Goal: Task Accomplishment & Management: Manage account settings

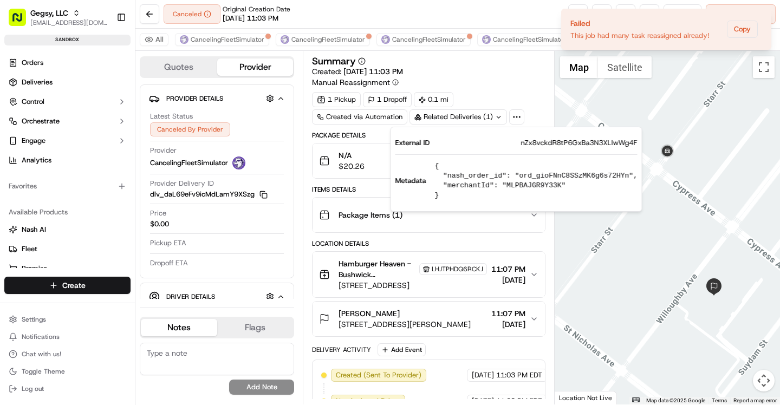
click at [507, 87] on div "Summary Created: [DATE] 11:03 PM Manual Reassignment" at bounding box center [428, 71] width 233 height 31
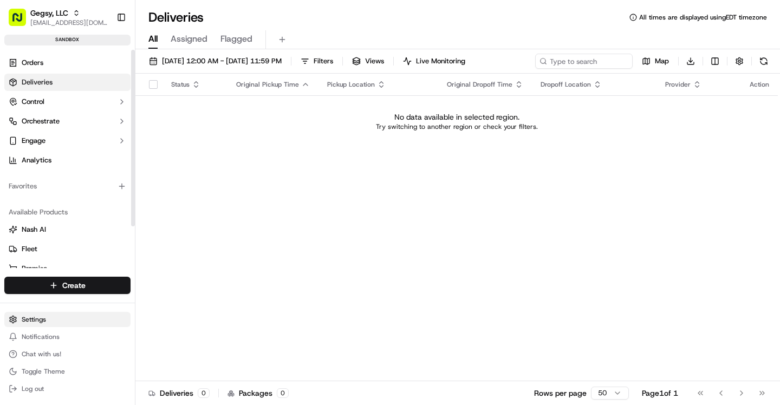
click at [48, 315] on html "Gegsy, LLC asif@usenash.com Toggle Sidebar sandbox Orders Deliveries Control Or…" at bounding box center [390, 202] width 780 height 405
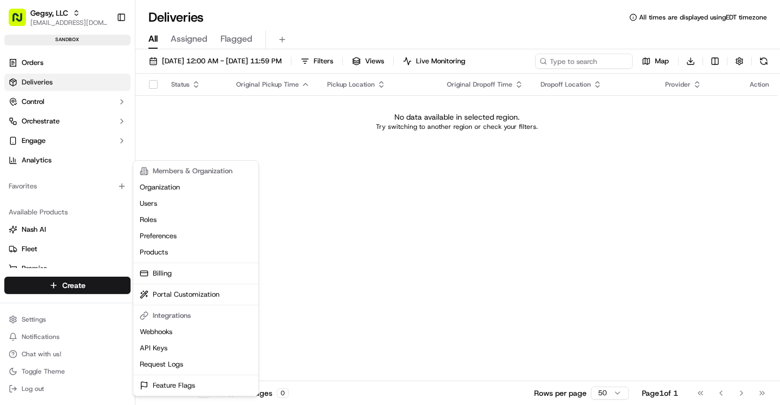
click at [84, 139] on html "Gegsy, LLC asif@usenash.com Toggle Sidebar sandbox Orders Deliveries Control Or…" at bounding box center [390, 202] width 780 height 405
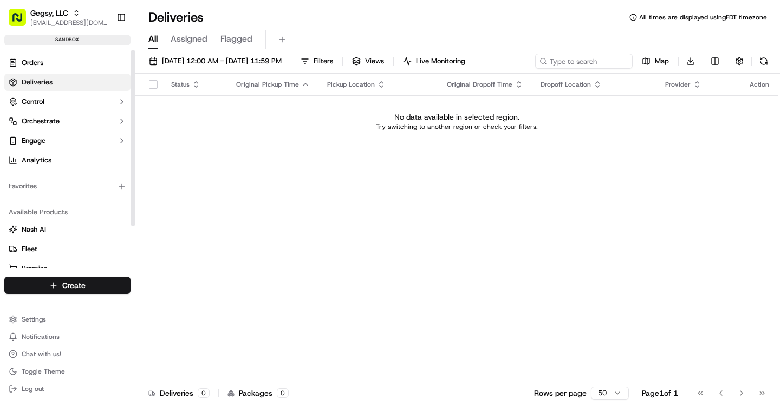
click at [84, 139] on button "Engage" at bounding box center [67, 140] width 126 height 17
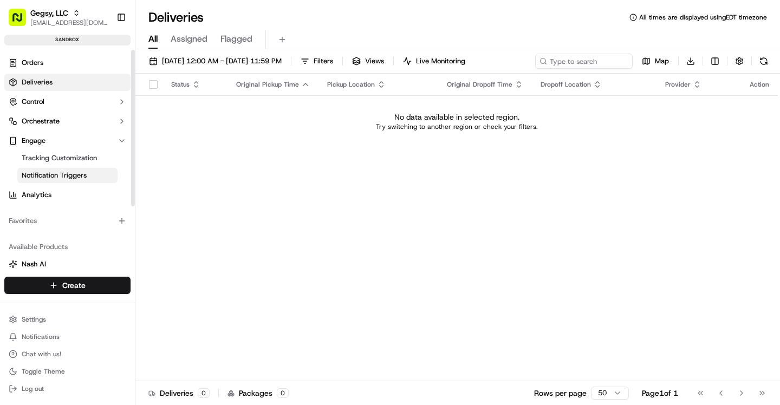
click at [76, 172] on span "Notification Triggers" at bounding box center [54, 176] width 65 height 10
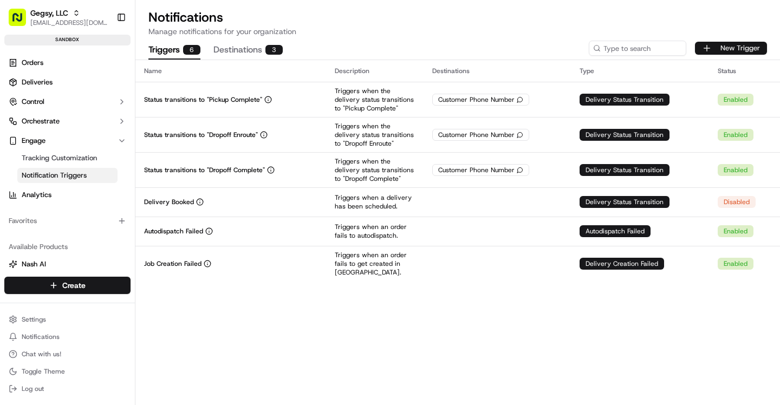
click at [725, 45] on button "New Trigger" at bounding box center [731, 48] width 72 height 13
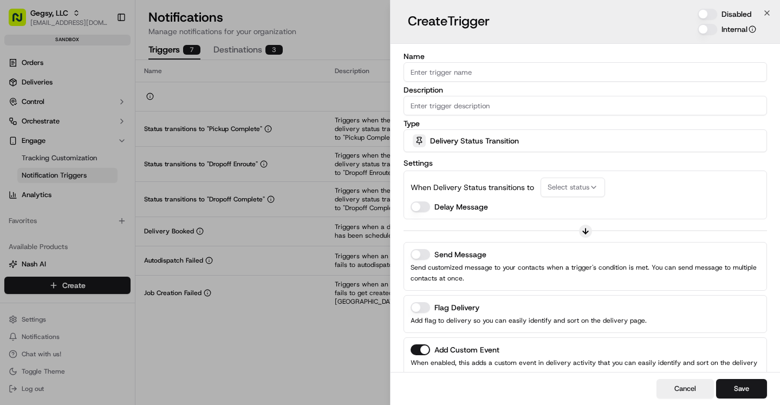
click at [527, 80] on input "Name" at bounding box center [586, 72] width 364 height 20
paste input "notification.tasks_attempts_exhausted"
click at [450, 73] on input "notification.tasks_attempts_exhausted" at bounding box center [586, 72] width 364 height 20
drag, startPoint x: 449, startPoint y: 73, endPoint x: 403, endPoint y: 76, distance: 46.2
click at [402, 76] on div "Name notification.tasks_attempts_exhausted Description Type Delivery Status Tra…" at bounding box center [586, 243] width 390 height 399
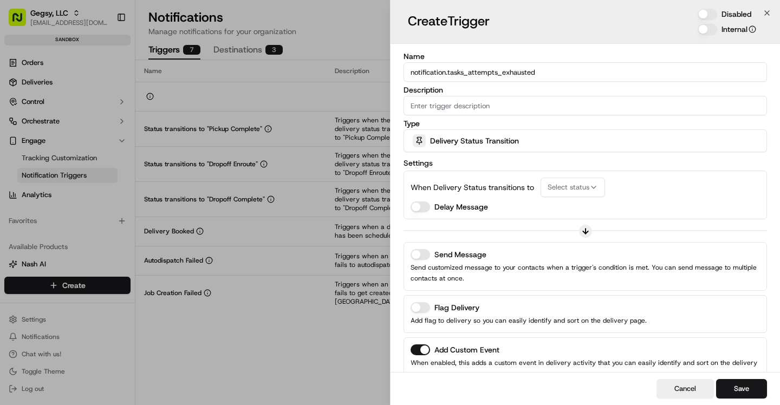
click at [403, 76] on div "Name notification.tasks_attempts_exhausted Description Type Delivery Status Tra…" at bounding box center [586, 243] width 390 height 399
click at [447, 74] on input "notification.tasks_attempts_exhausted" at bounding box center [586, 72] width 364 height 20
drag, startPoint x: 449, startPoint y: 74, endPoint x: 390, endPoint y: 73, distance: 58.5
click at [391, 73] on div "Name notification.tasks_attempts_exhausted Description Type Delivery Status Tra…" at bounding box center [586, 243] width 390 height 399
drag, startPoint x: 432, startPoint y: 73, endPoint x: 476, endPoint y: 146, distance: 85.8
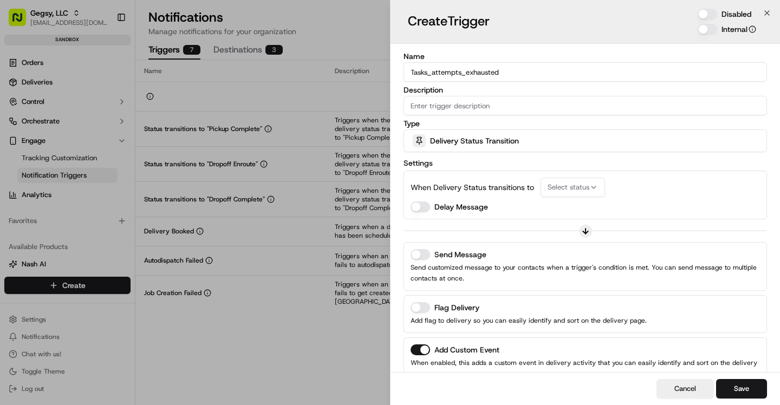
click at [433, 75] on input "Tasks_attempts_exhausted" at bounding box center [586, 72] width 364 height 20
click at [463, 72] on input "Tasks Attempts_exhausted" at bounding box center [586, 72] width 364 height 20
type input "Tasks Attempts Exhausted"
click at [576, 44] on div "Name Tasks Attempts Exhausted Description Type Delivery Status Transition Setti…" at bounding box center [586, 243] width 390 height 399
click at [499, 107] on input "Description" at bounding box center [586, 106] width 364 height 20
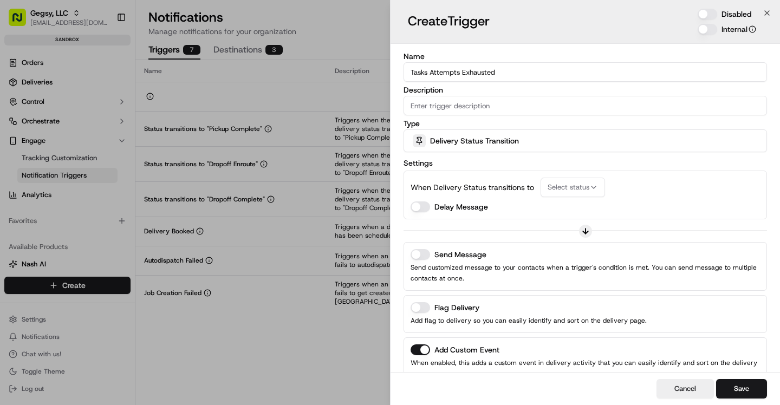
click at [512, 75] on input "Tasks Attempts Exhausted" at bounding box center [586, 72] width 364 height 20
click at [620, 102] on input "Description" at bounding box center [586, 106] width 364 height 20
paste input "Tasks Attempts Exhausted"
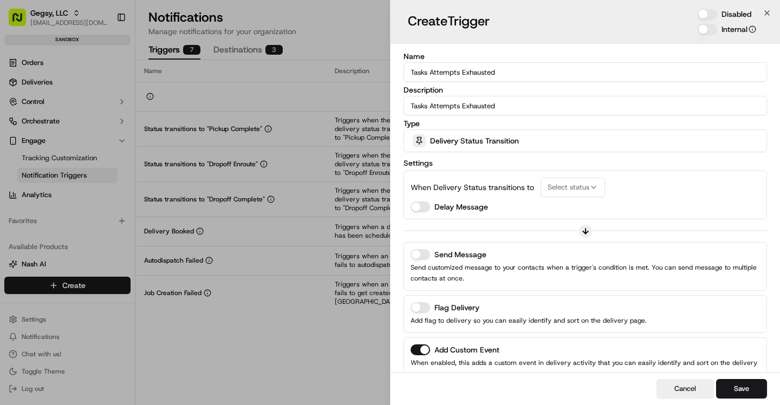
type input "Tasks Attempts Exhausted"
click at [537, 139] on div "Delivery Status Transition" at bounding box center [585, 141] width 358 height 22
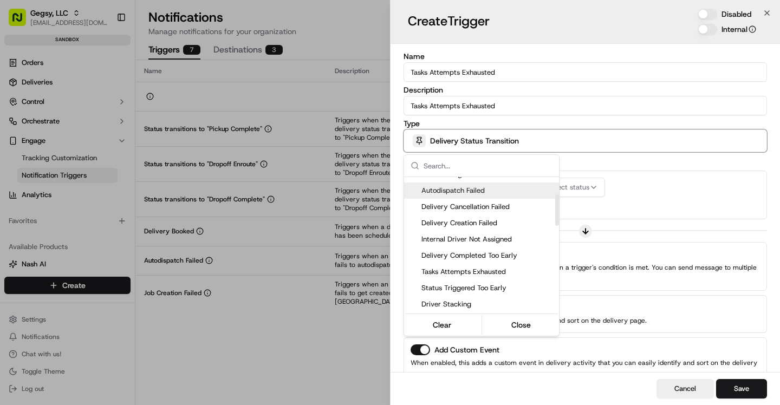
scroll to position [79, 0]
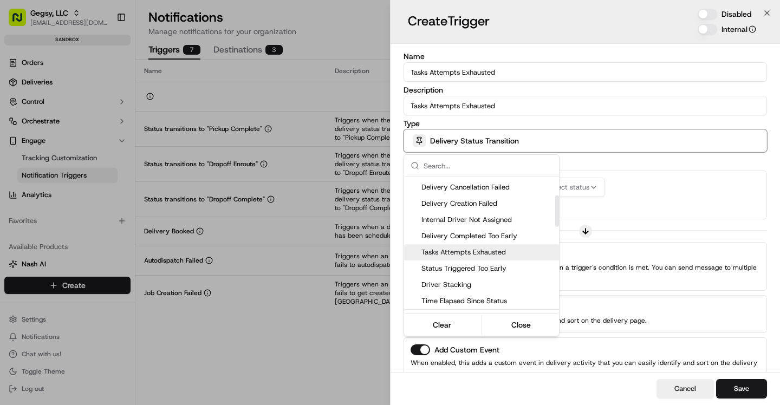
click at [466, 249] on span "Tasks Attempts Exhausted" at bounding box center [488, 253] width 133 height 10
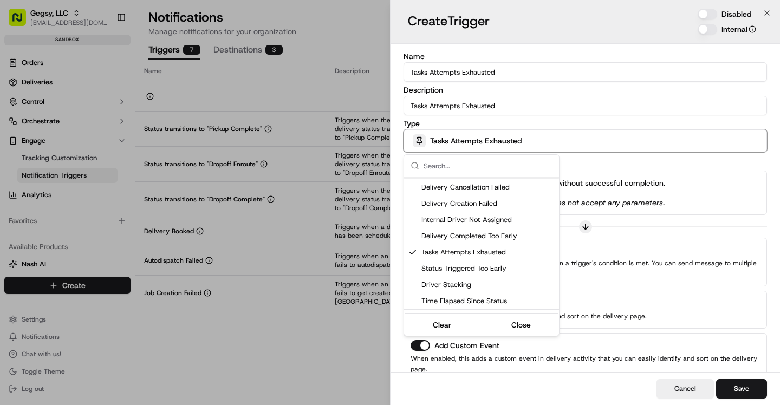
click at [571, 119] on div at bounding box center [390, 202] width 780 height 405
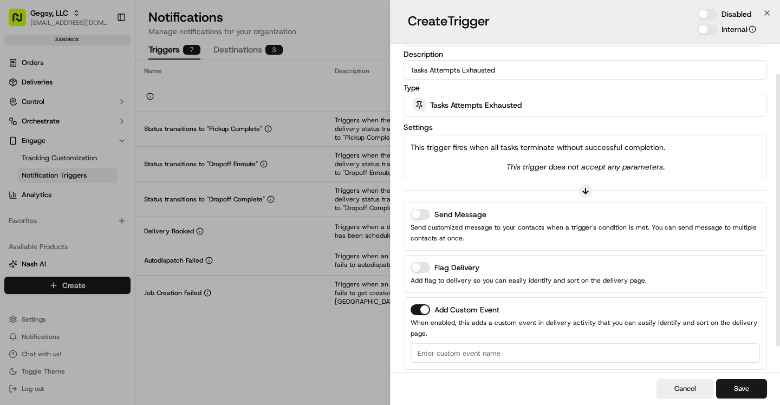
scroll to position [66, 0]
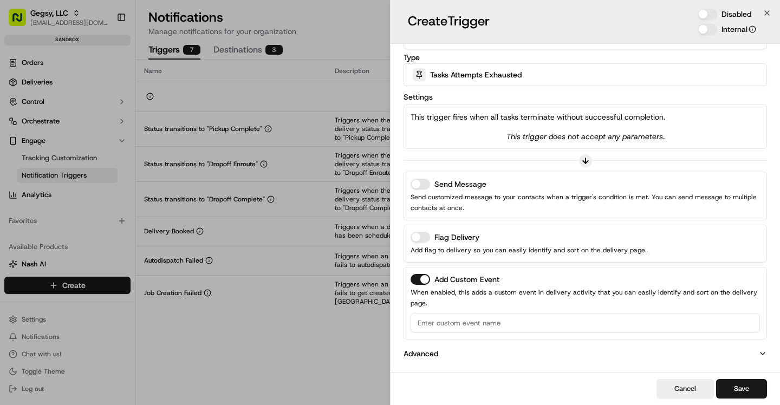
click at [484, 329] on input at bounding box center [586, 323] width 350 height 20
click at [486, 355] on button "Advanced" at bounding box center [586, 353] width 364 height 11
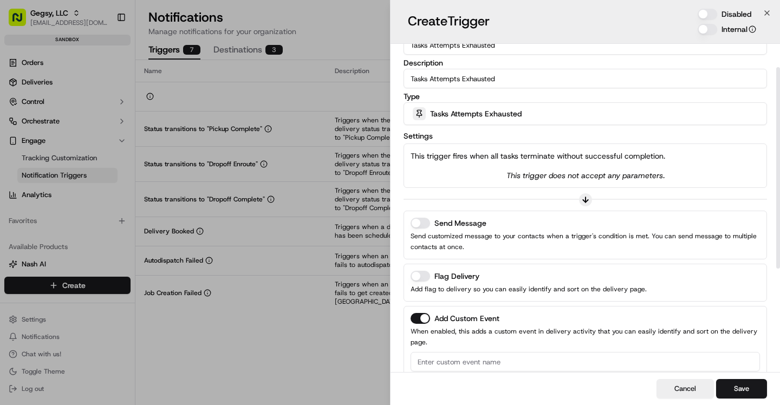
scroll to position [0, 0]
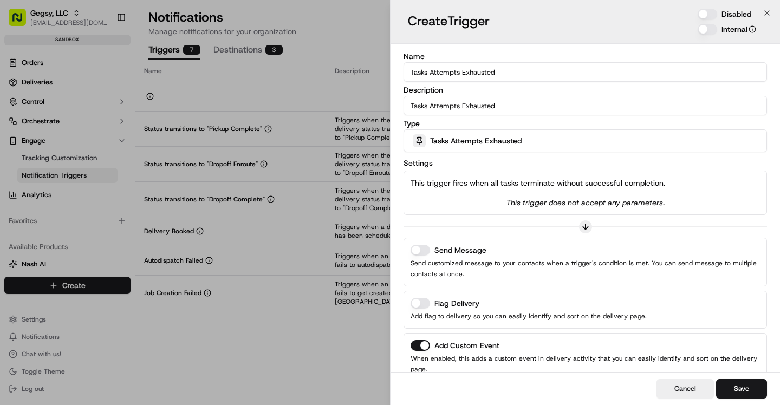
click at [425, 249] on button "Send Message" at bounding box center [421, 250] width 20 height 11
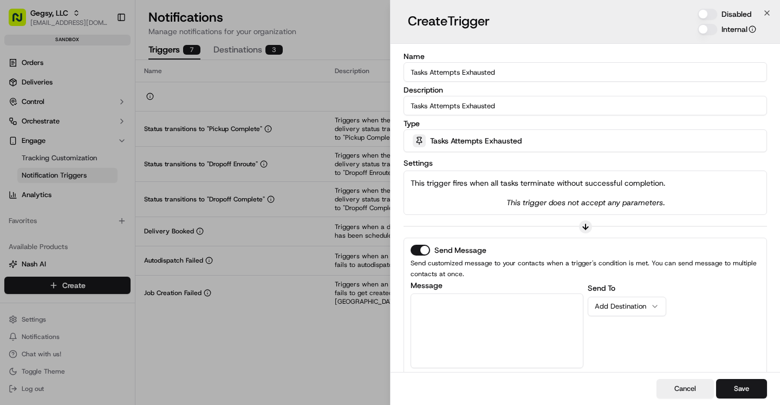
scroll to position [68, 0]
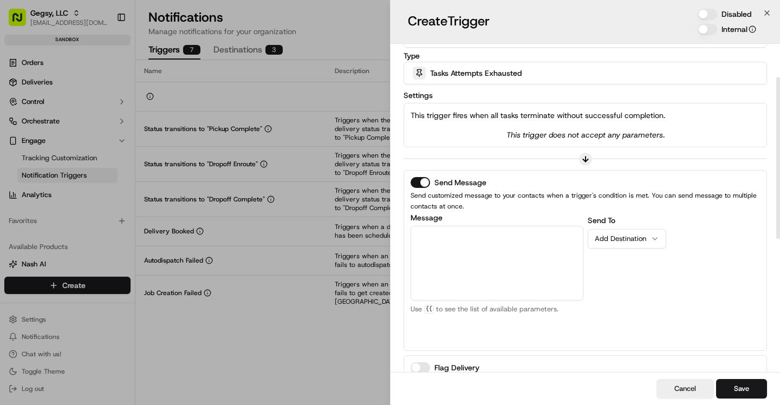
click at [633, 241] on div "Add Destination" at bounding box center [623, 239] width 56 height 10
click at [656, 260] on icon "button" at bounding box center [655, 261] width 4 height 2
click at [687, 260] on div "Send To Operations Team Add Destination" at bounding box center [674, 279] width 173 height 130
click at [539, 254] on textarea "Message" at bounding box center [497, 263] width 173 height 75
click at [587, 160] on icon at bounding box center [585, 160] width 5 height 3
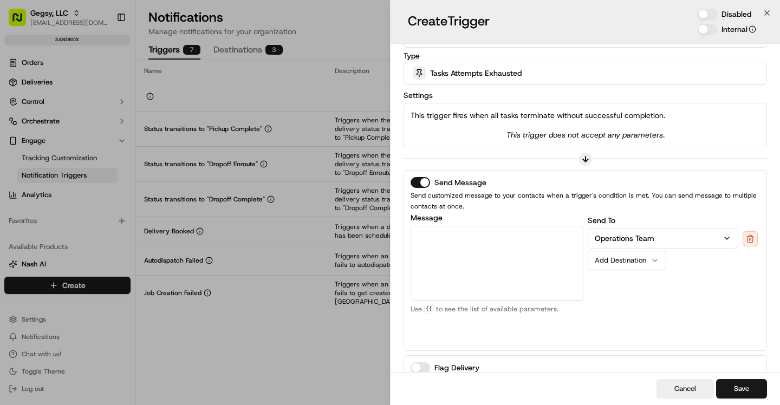
click at [683, 238] on button "Operations Team" at bounding box center [664, 239] width 150 height 20
click at [681, 277] on textarea "Message" at bounding box center [663, 278] width 137 height 33
click at [754, 244] on button at bounding box center [750, 238] width 15 height 15
click at [652, 237] on icon "button" at bounding box center [655, 239] width 9 height 9
click at [625, 322] on div "Send To Add Destination Customer Phone Number Pickup Business Phone Number Oper…" at bounding box center [674, 279] width 173 height 130
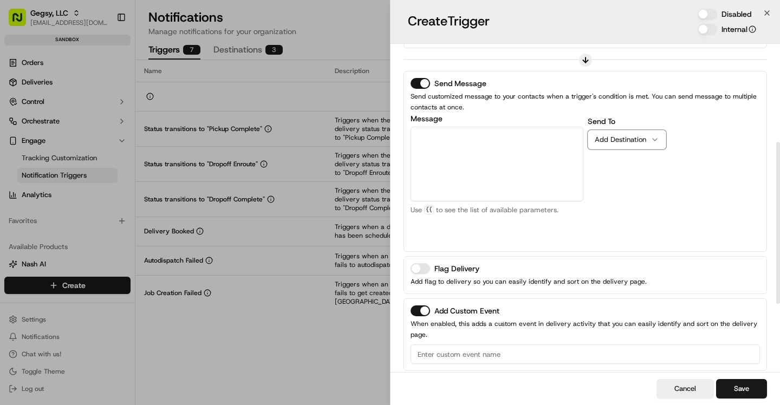
scroll to position [199, 0]
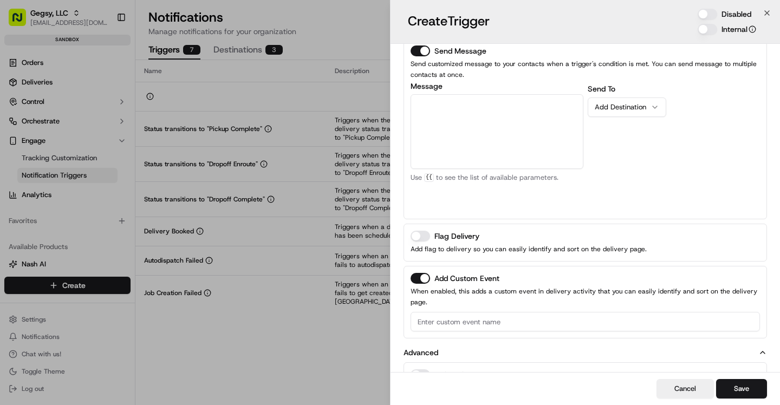
click at [423, 50] on button "Send Message" at bounding box center [421, 51] width 20 height 11
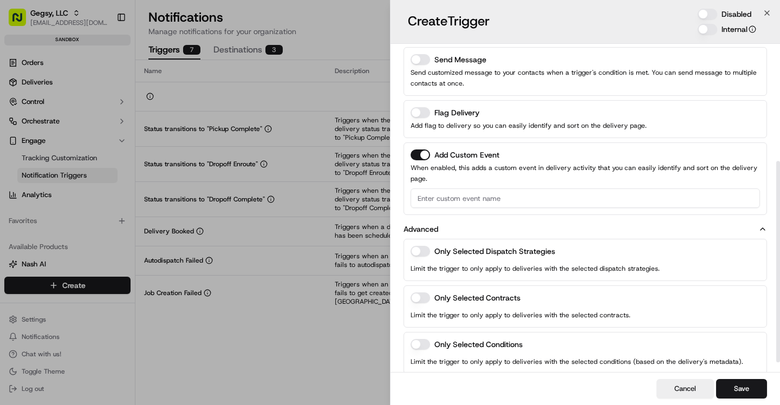
scroll to position [206, 0]
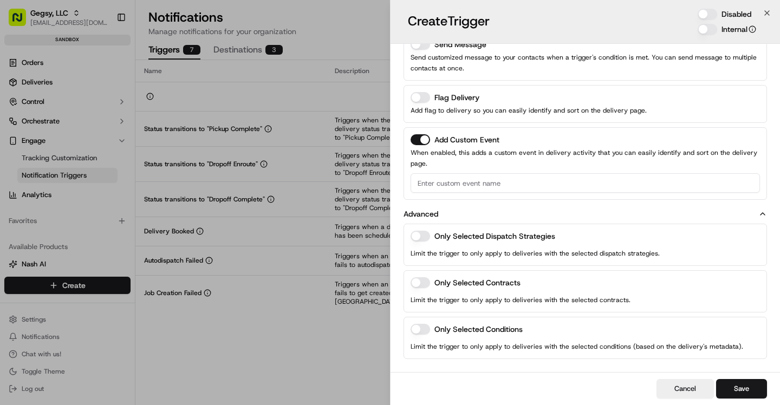
click at [421, 143] on button "Add Custom Event" at bounding box center [421, 139] width 20 height 11
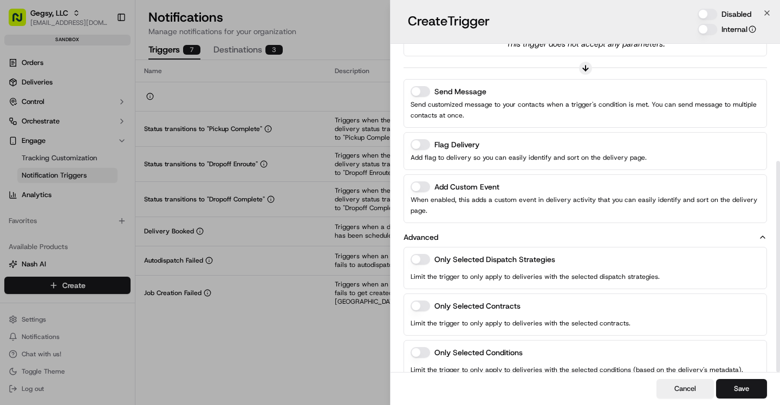
scroll to position [182, 0]
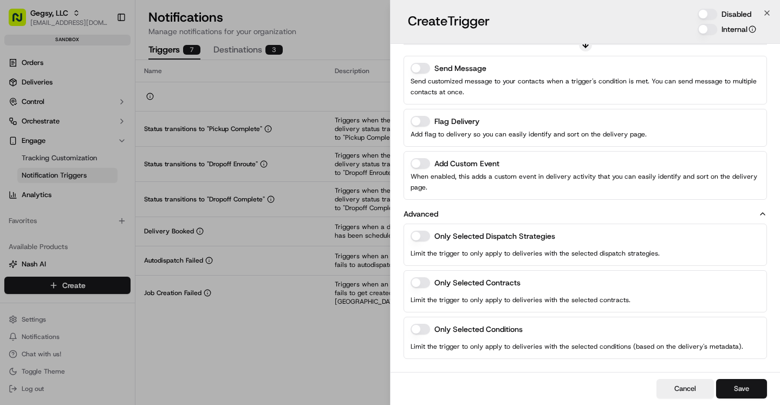
click at [733, 389] on button "Save" at bounding box center [741, 389] width 51 height 20
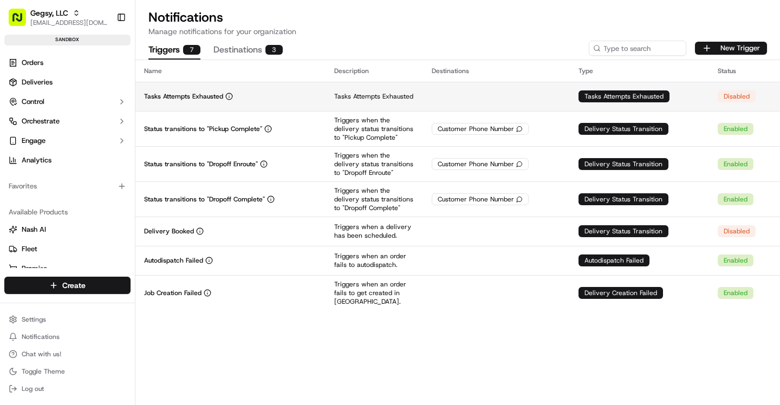
click at [727, 91] on div "Disabled" at bounding box center [737, 96] width 38 height 12
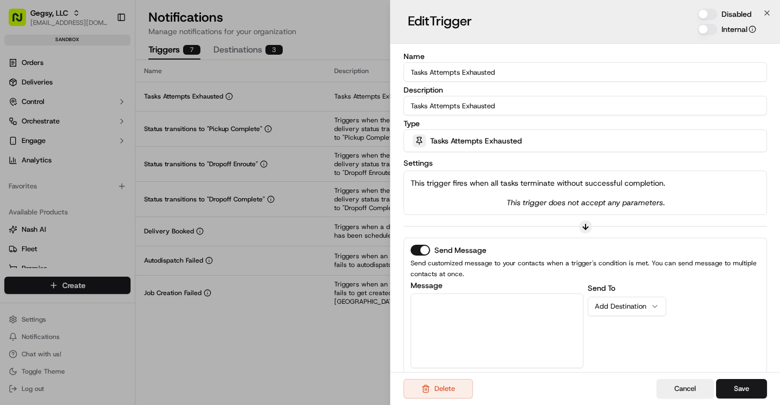
click at [713, 12] on button "Disabled" at bounding box center [708, 14] width 20 height 11
click at [748, 388] on button "Save" at bounding box center [741, 389] width 51 height 20
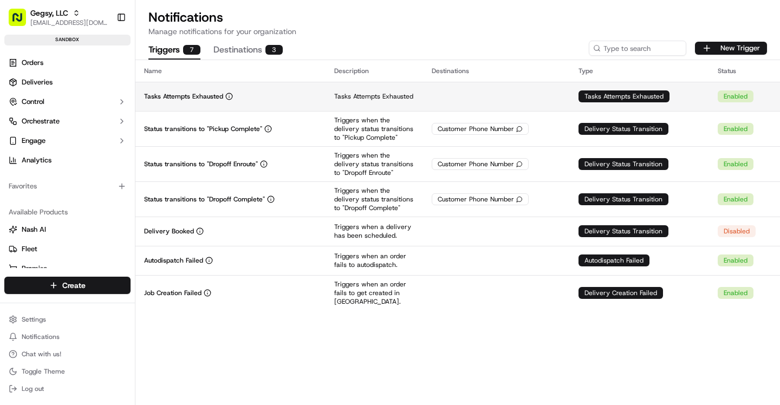
click at [522, 98] on td at bounding box center [496, 96] width 147 height 29
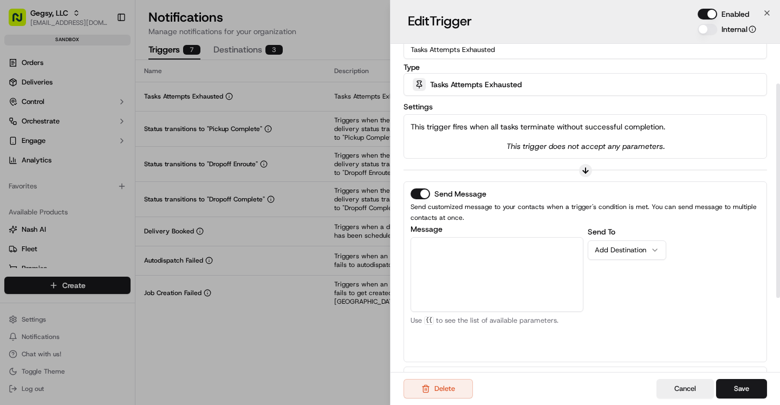
scroll to position [61, 0]
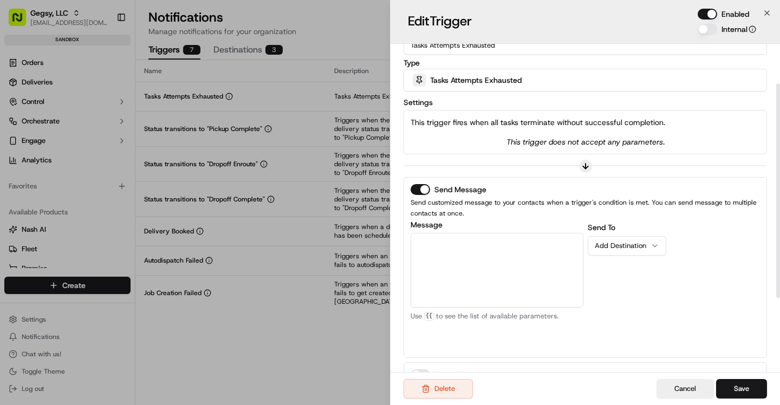
click at [636, 241] on div "Add Destination" at bounding box center [623, 246] width 56 height 10
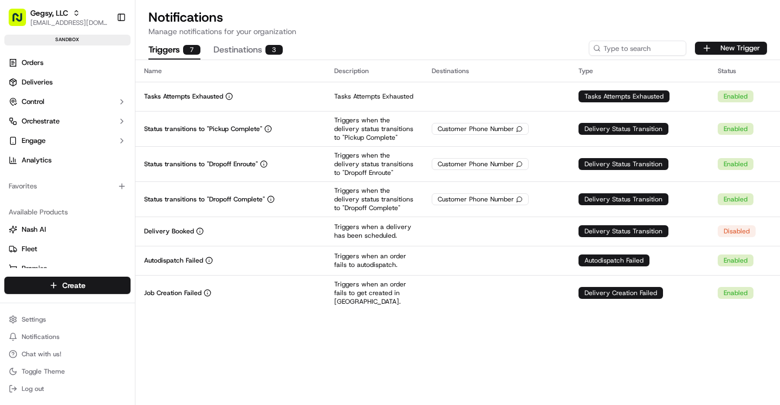
click at [248, 60] on th "Name" at bounding box center [230, 71] width 190 height 22
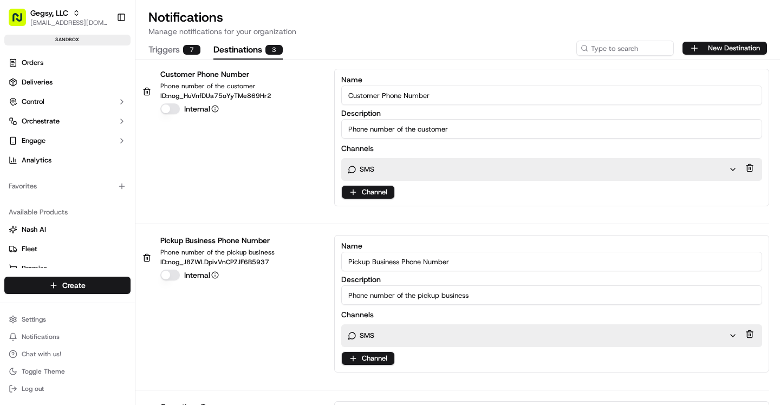
click at [245, 56] on button "Destinations 3" at bounding box center [248, 50] width 69 height 18
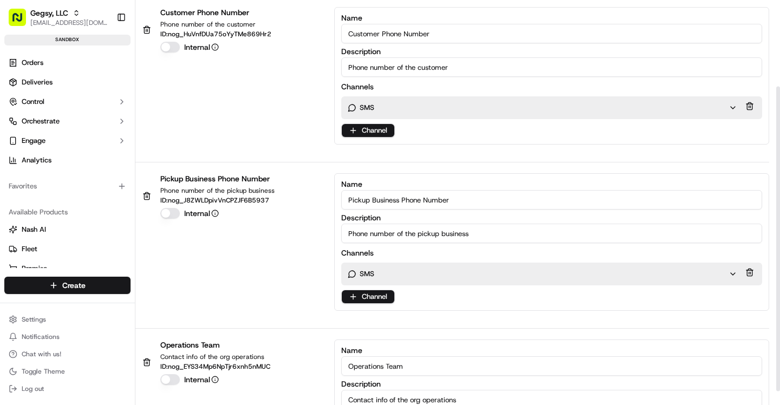
scroll to position [133, 0]
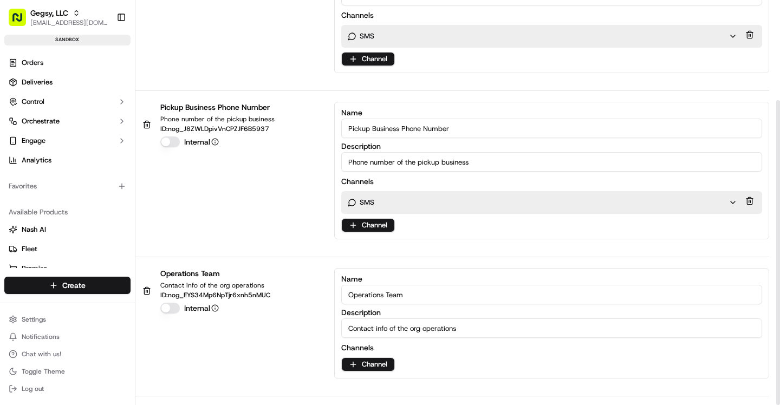
click at [416, 331] on input "Contact info of the org operations" at bounding box center [551, 329] width 421 height 20
click at [269, 345] on div "Operations Team Contact info of the org operations ID: nog_EYS34Mp6NpTjr6xnh5nM…" at bounding box center [452, 323] width 634 height 111
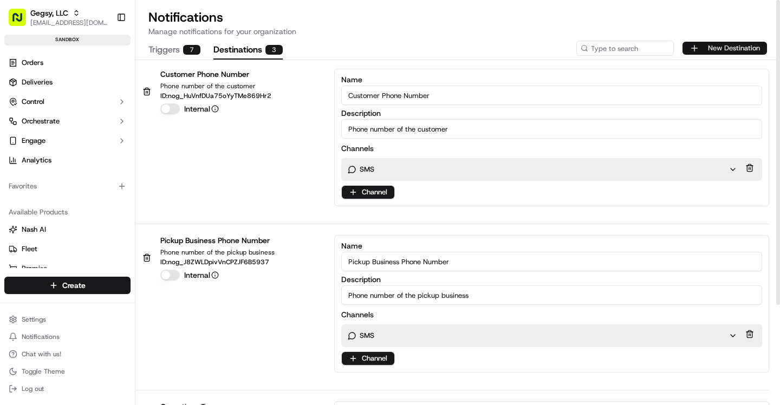
click at [713, 48] on button "New Destination" at bounding box center [725, 48] width 85 height 13
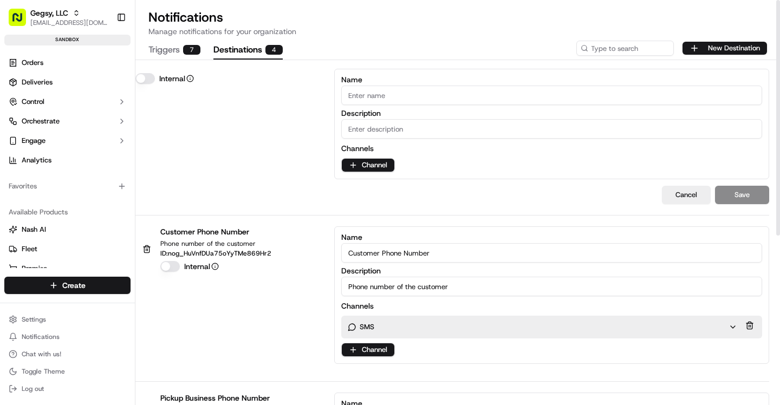
click at [403, 100] on input "Name" at bounding box center [551, 96] width 421 height 20
click at [376, 168] on html "Gegsy, LLC asif@usenash.com Toggle Sidebar sandbox Orders Deliveries Control Or…" at bounding box center [390, 202] width 780 height 405
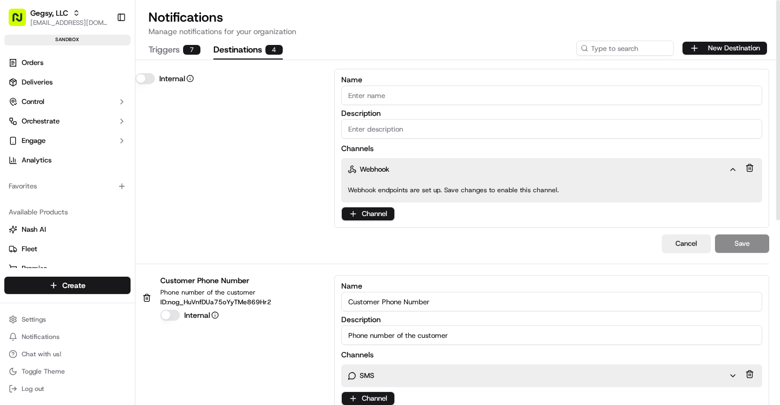
click at [387, 100] on input "Name" at bounding box center [551, 96] width 421 height 20
paste input "Tasks Attempts Exhausted"
type input "Tasks Attempts Exhausted"
click at [221, 152] on div "Tasks Attempts Exhausted Internal Name Tasks Attempts Exhausted Description Cha…" at bounding box center [452, 148] width 634 height 159
click at [406, 130] on input "Description" at bounding box center [551, 129] width 421 height 20
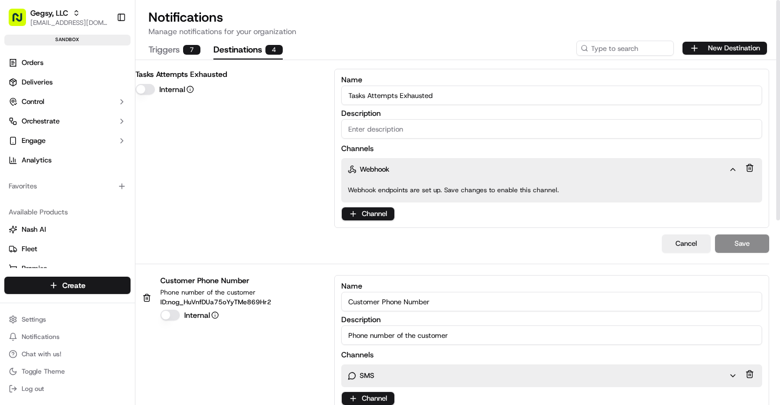
paste input "Tasks Attempts Exhausted"
type input "Tasks Attempts Exhausted"
click at [745, 243] on button "Save" at bounding box center [742, 244] width 54 height 18
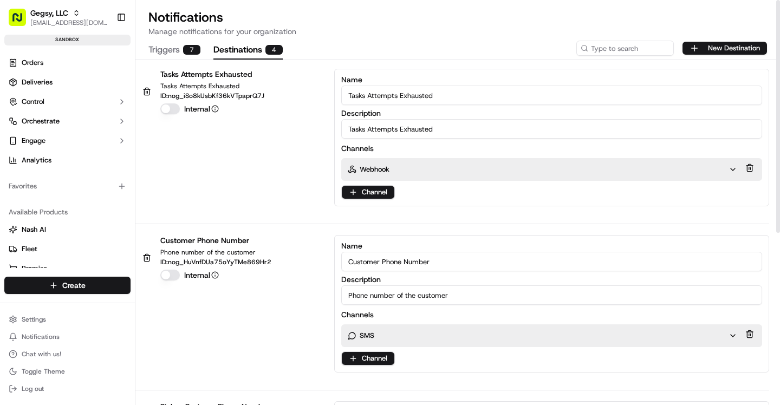
click at [169, 43] on button "Triggers 7" at bounding box center [174, 50] width 52 height 18
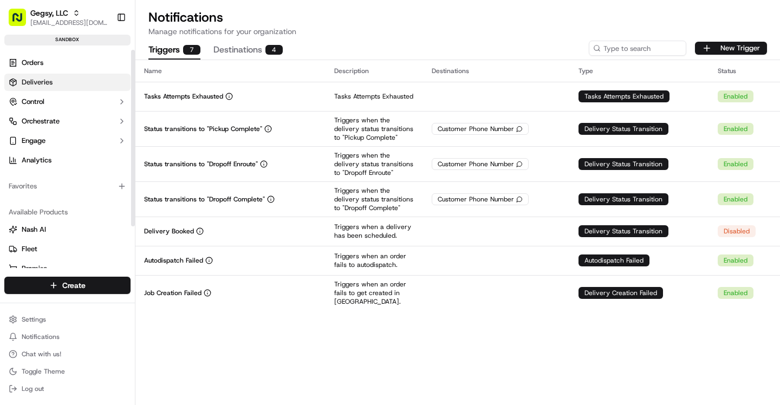
click at [63, 79] on link "Deliveries" at bounding box center [67, 82] width 126 height 17
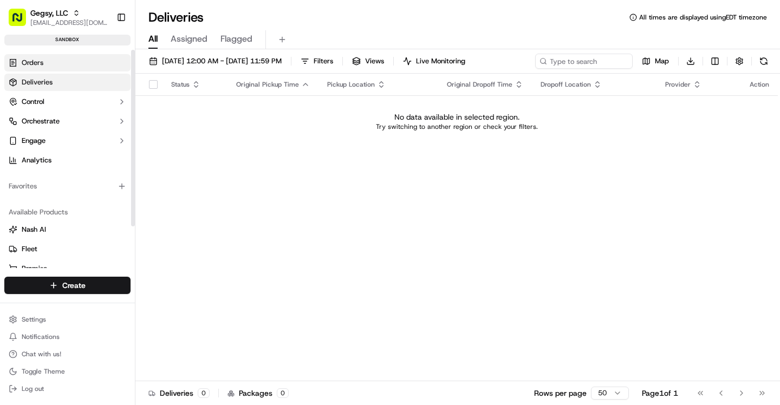
click at [42, 67] on span "Orders" at bounding box center [33, 63] width 22 height 10
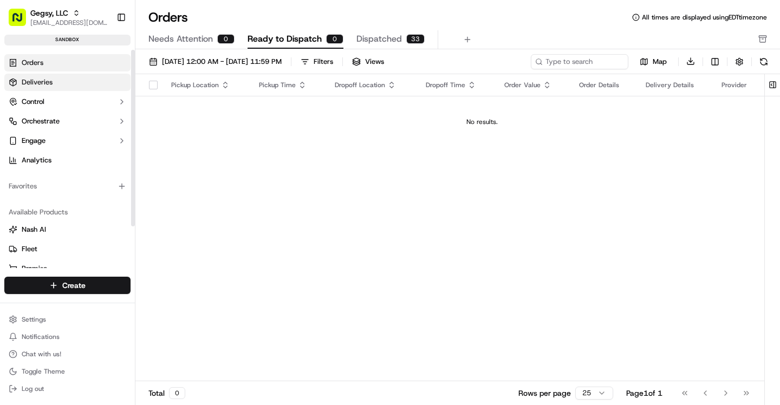
click at [56, 86] on link "Deliveries" at bounding box center [67, 82] width 126 height 17
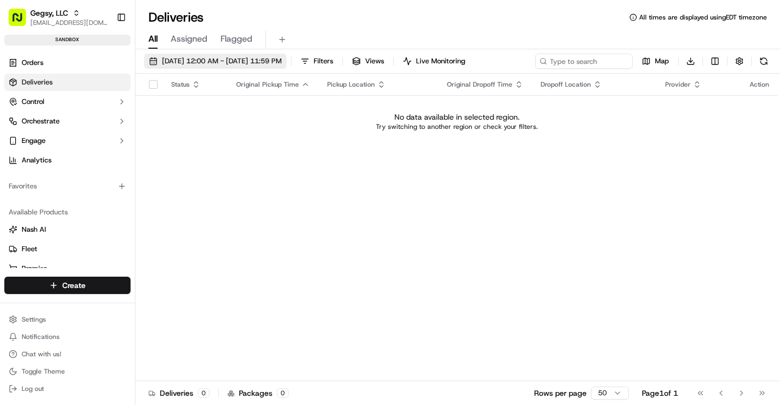
click at [256, 68] on button "09/18/2025 12:00 AM - 09/18/2025 11:59 PM" at bounding box center [215, 61] width 143 height 15
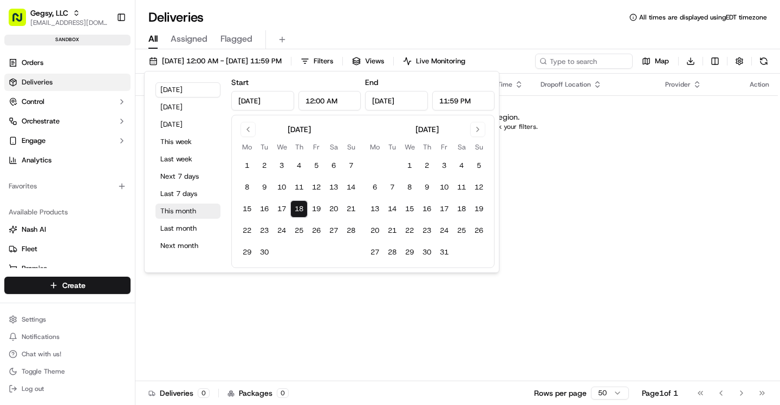
click at [204, 212] on button "This month" at bounding box center [188, 211] width 65 height 15
type input "Sep 1, 2025"
type input "Sep 30, 2025"
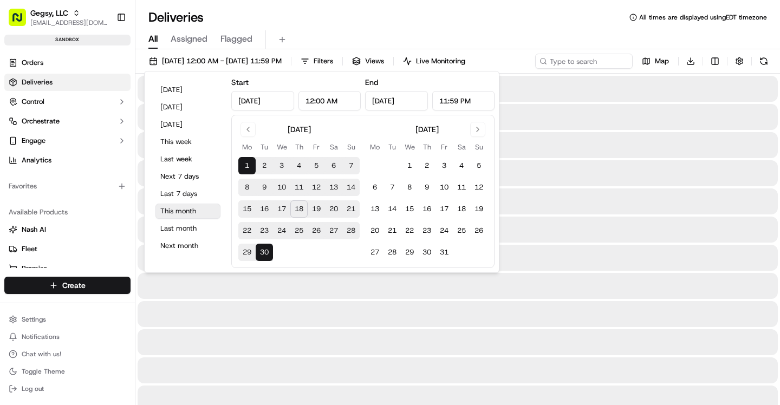
click at [204, 212] on button "This month" at bounding box center [188, 211] width 65 height 15
click at [509, 27] on div "All Assigned Flagged" at bounding box center [457, 37] width 645 height 23
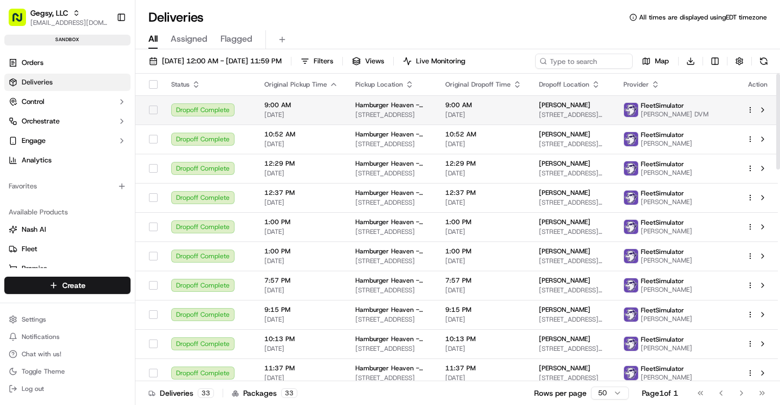
click at [438, 111] on td "9:00 AM 09/01/2025" at bounding box center [484, 109] width 94 height 29
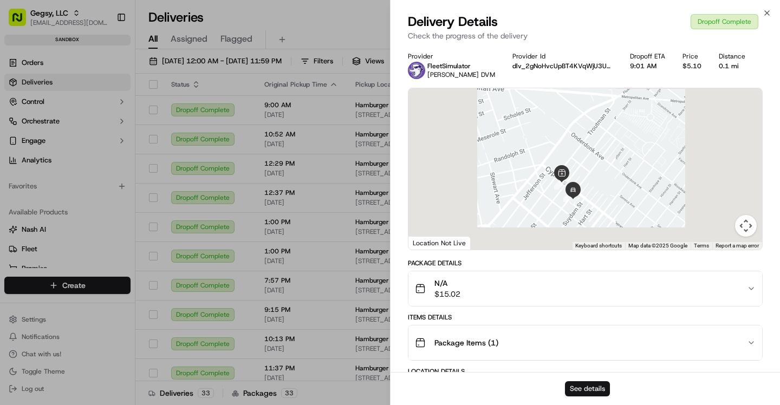
click at [585, 388] on button "See details" at bounding box center [587, 388] width 45 height 15
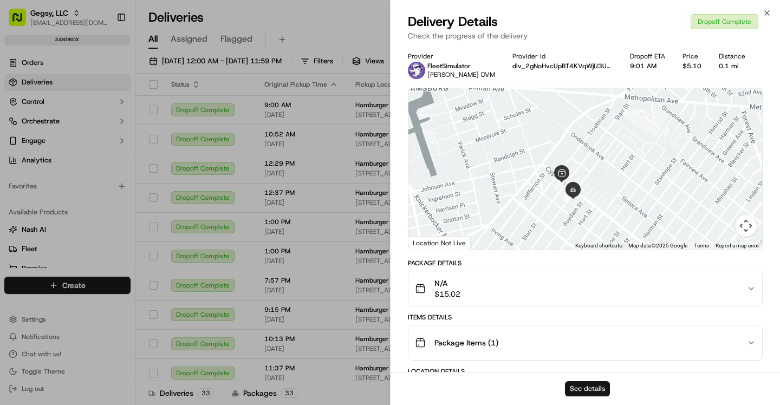
click at [577, 393] on button "See details" at bounding box center [587, 388] width 45 height 15
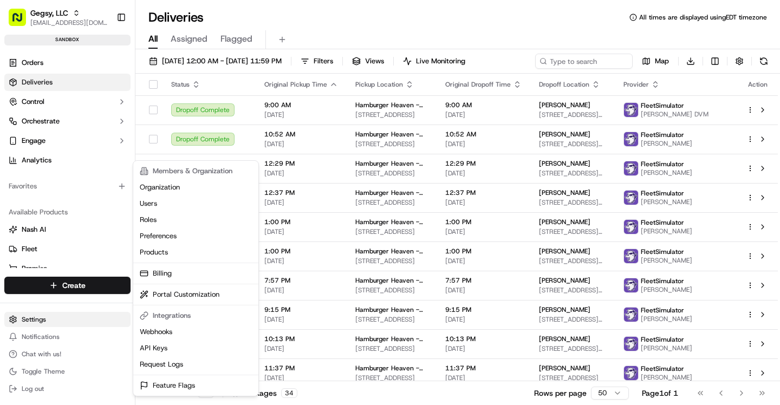
click at [35, 322] on html "Gegsy, LLC asif@usenash.com Toggle Sidebar sandbox Orders Deliveries Control Or…" at bounding box center [390, 202] width 780 height 405
click at [183, 329] on link "Webhooks" at bounding box center [195, 332] width 121 height 16
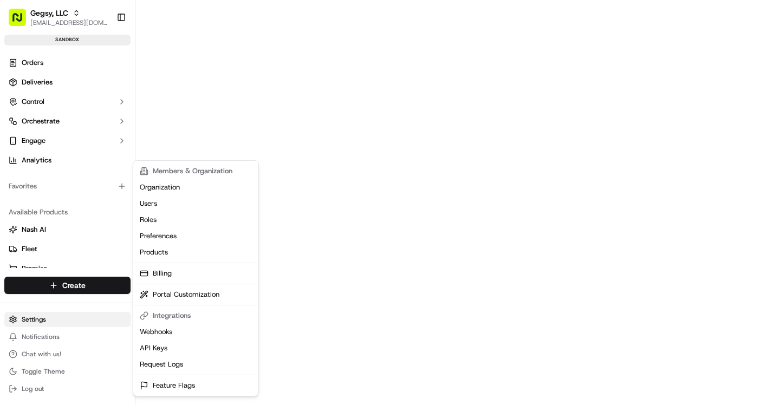
click at [63, 323] on html "Gegsy, LLC asif@usenash.com Toggle Sidebar sandbox Orders Deliveries Control Or…" at bounding box center [390, 202] width 780 height 405
click at [50, 129] on html "Gegsy, LLC asif@usenash.com Toggle Sidebar sandbox Orders Deliveries Control Or…" at bounding box center [390, 202] width 780 height 405
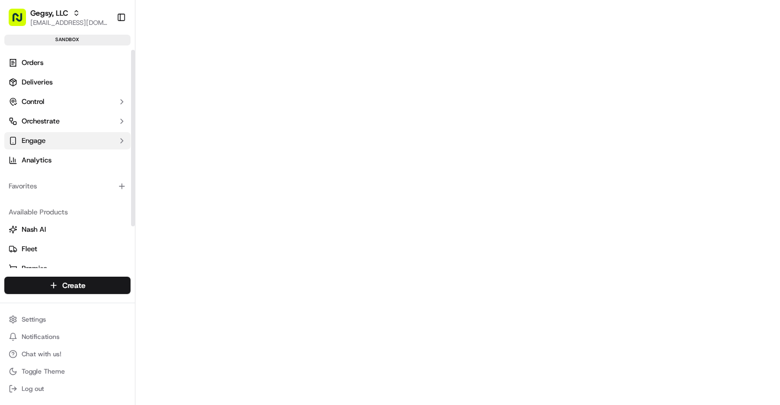
click at [44, 147] on button "Engage" at bounding box center [67, 140] width 126 height 17
click at [45, 147] on button "Engage" at bounding box center [67, 140] width 126 height 17
click at [43, 122] on span "Orchestrate" at bounding box center [41, 122] width 38 height 10
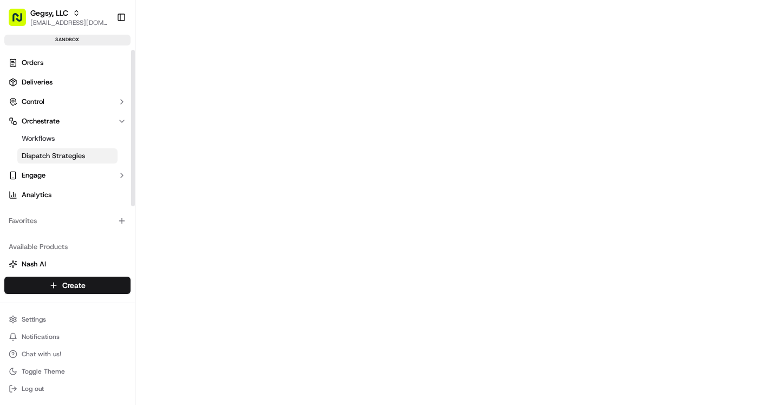
click at [51, 154] on span "Dispatch Strategies" at bounding box center [53, 156] width 63 height 10
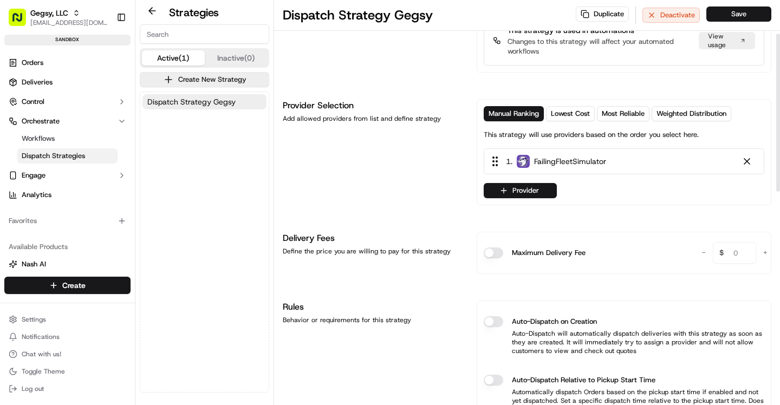
scroll to position [90, 0]
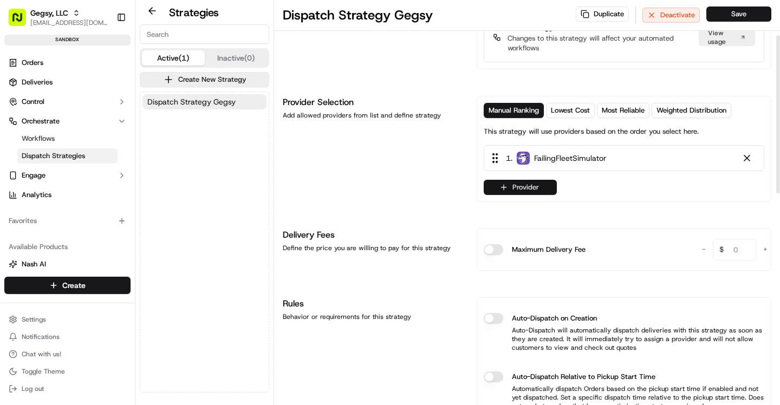
click at [512, 192] on button "Provider" at bounding box center [520, 187] width 73 height 15
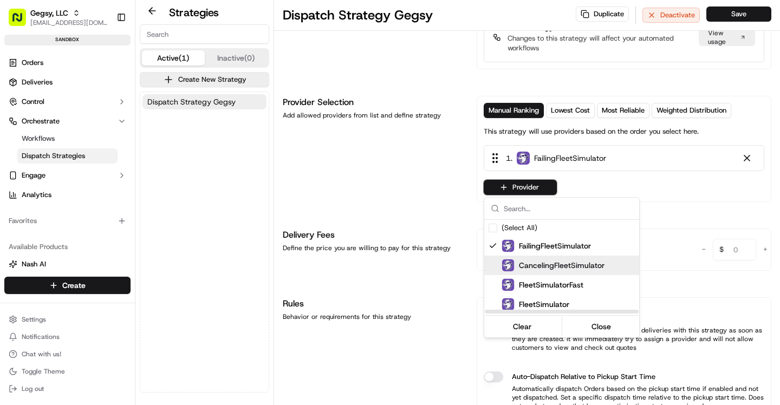
click at [548, 266] on span "CancelingFleetSimulator" at bounding box center [562, 265] width 86 height 11
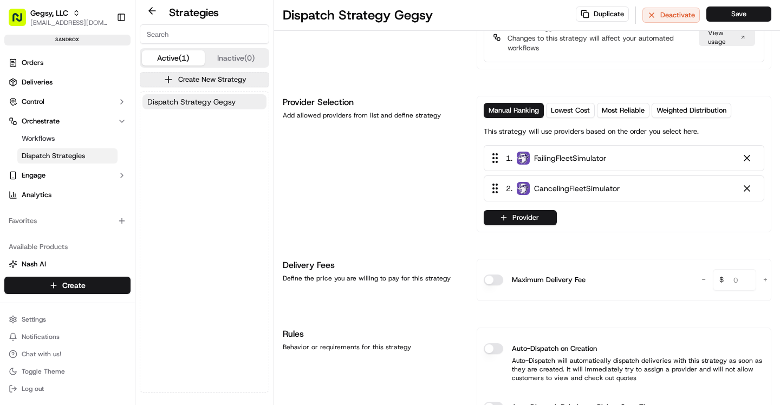
click at [418, 234] on html "Gegsy, LLC asif@usenash.com Toggle Sidebar sandbox Orders Deliveries Control Or…" at bounding box center [390, 202] width 780 height 405
click at [746, 187] on div at bounding box center [747, 188] width 11 height 11
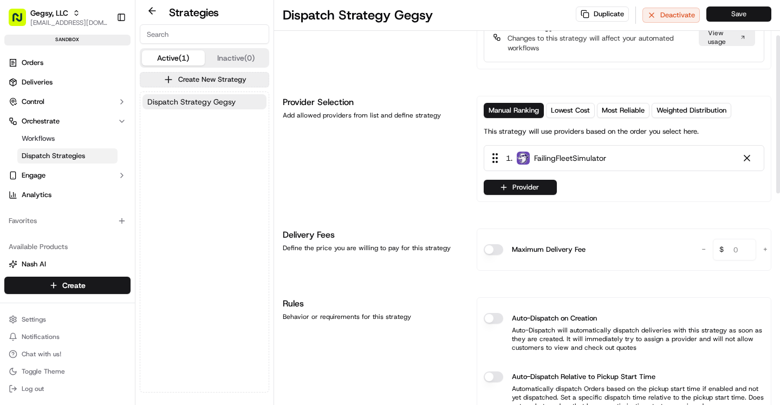
click at [735, 19] on button "Save" at bounding box center [739, 14] width 65 height 15
click at [40, 315] on html "Gegsy, LLC asif@usenash.com Toggle Sidebar sandbox Orders Deliveries Control Or…" at bounding box center [390, 202] width 780 height 405
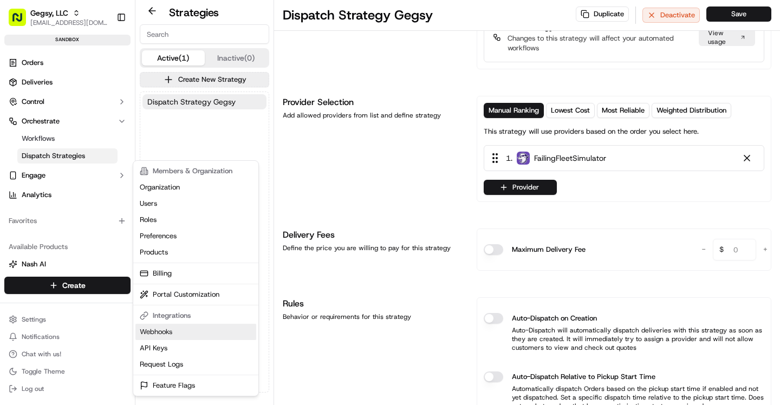
click at [185, 335] on link "Webhooks" at bounding box center [195, 332] width 121 height 16
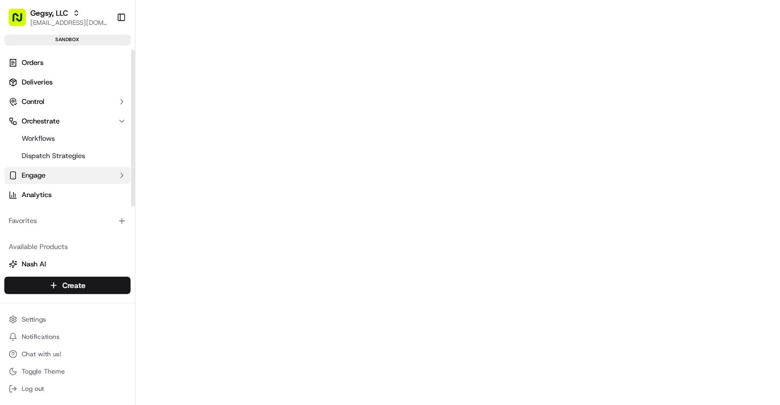
click at [47, 171] on button "Engage" at bounding box center [67, 175] width 126 height 17
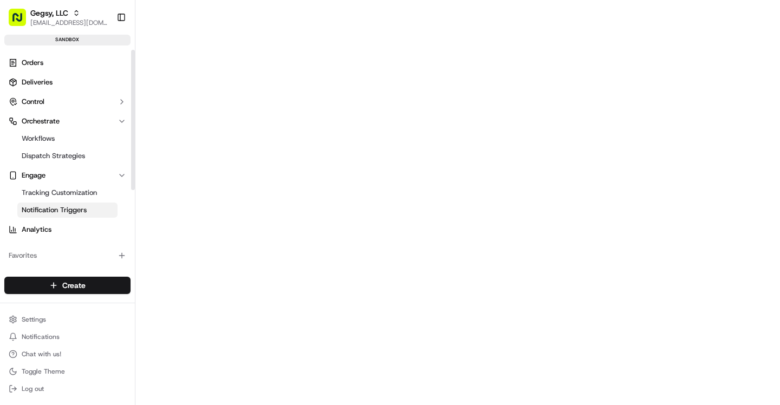
click at [78, 207] on span "Notification Triggers" at bounding box center [54, 210] width 65 height 10
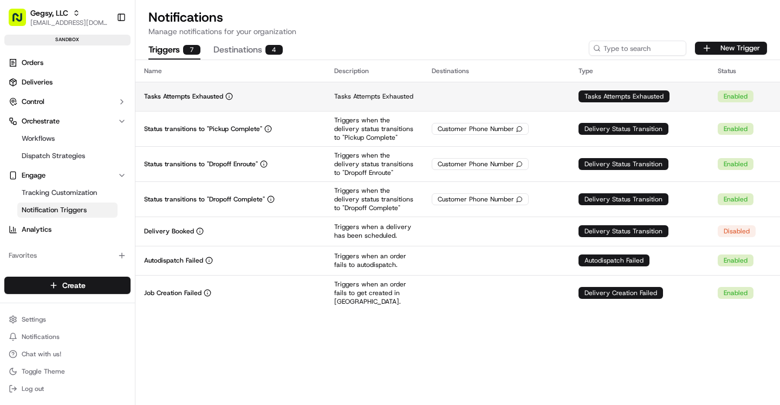
click at [457, 97] on td at bounding box center [496, 96] width 147 height 29
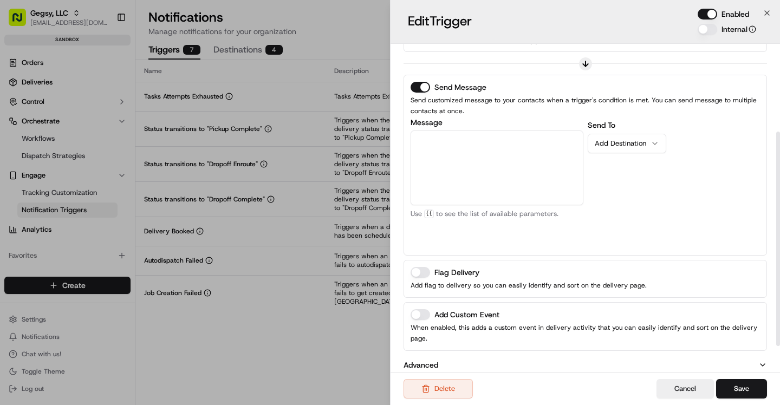
scroll to position [174, 0]
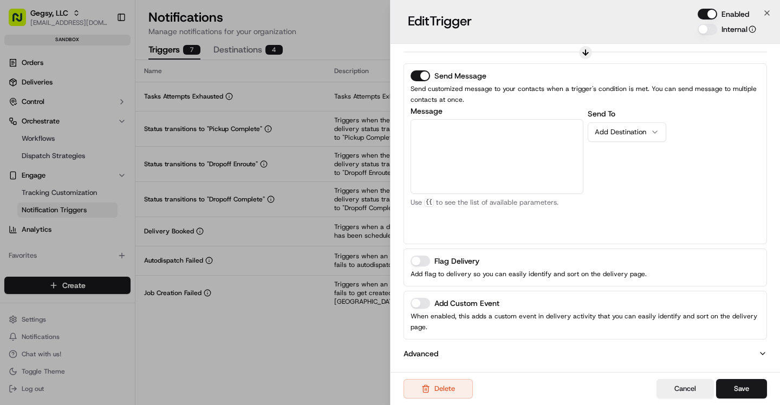
click at [422, 265] on button "Flag Delivery" at bounding box center [421, 261] width 20 height 11
click at [425, 82] on div "Send Message Send customized message to your contacts when a trigger's conditio…" at bounding box center [586, 153] width 350 height 167
click at [422, 78] on button "Send Message" at bounding box center [421, 75] width 20 height 11
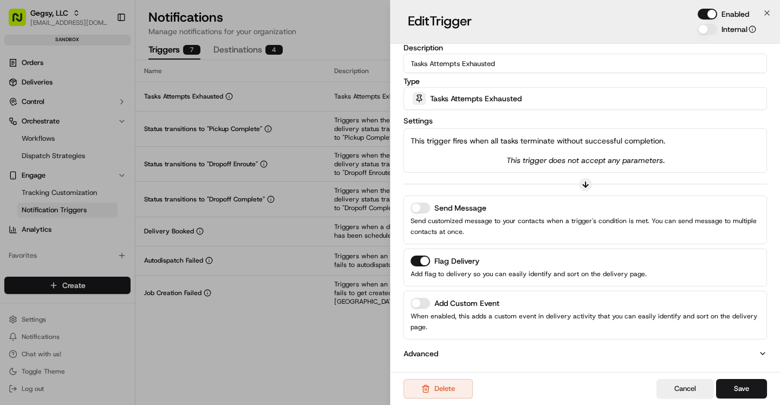
scroll to position [0, 0]
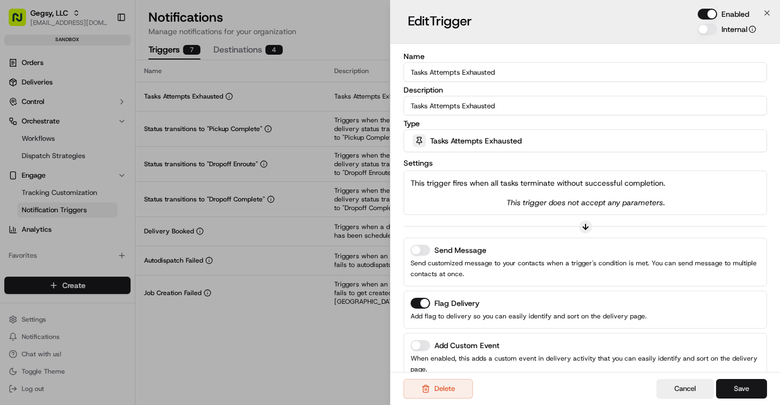
click at [748, 386] on button "Save" at bounding box center [741, 389] width 51 height 20
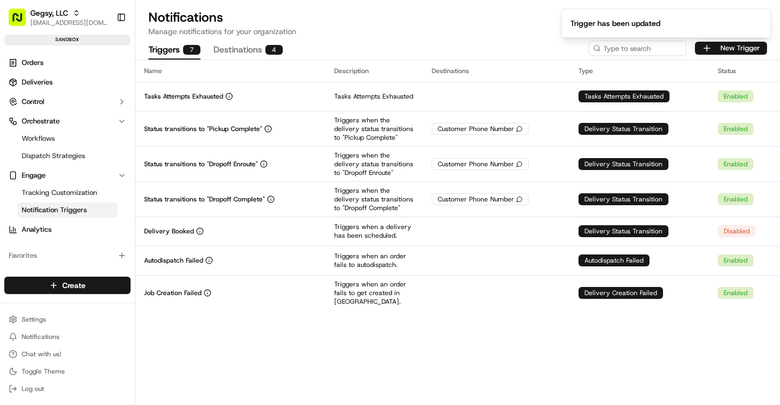
click at [245, 52] on button "Destinations 4" at bounding box center [248, 50] width 69 height 18
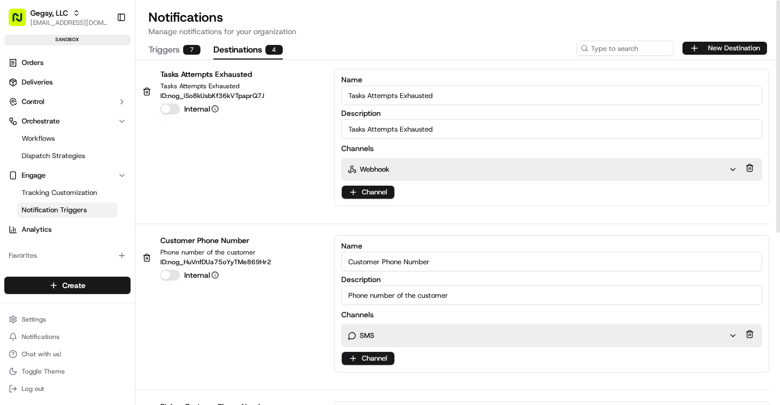
click at [424, 164] on div "Webhook" at bounding box center [542, 169] width 403 height 23
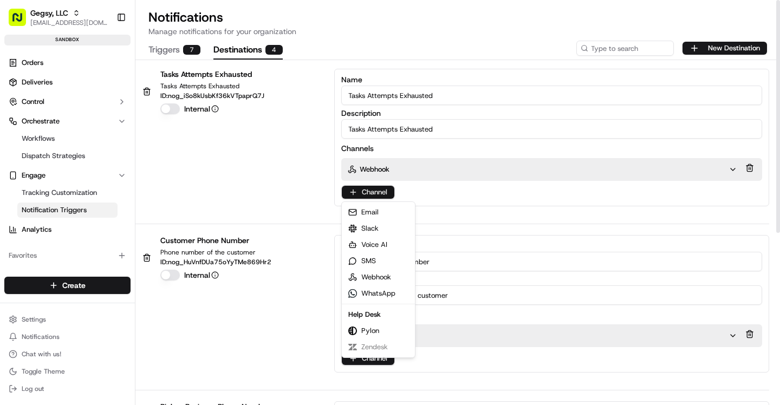
click at [378, 189] on html "Gegsy, LLC asif@usenash.com Toggle Sidebar sandbox Orders Deliveries Control Or…" at bounding box center [390, 202] width 780 height 405
click at [628, 171] on html "Gegsy, LLC asif@usenash.com Toggle Sidebar sandbox Orders Deliveries Control Or…" at bounding box center [390, 202] width 780 height 405
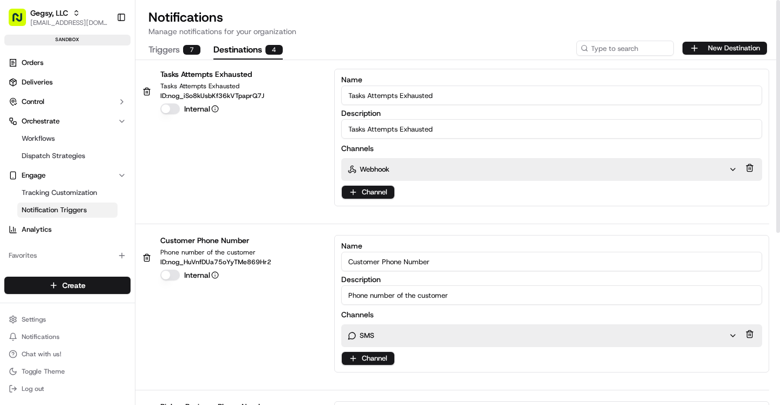
click at [733, 172] on icon "button" at bounding box center [733, 169] width 9 height 9
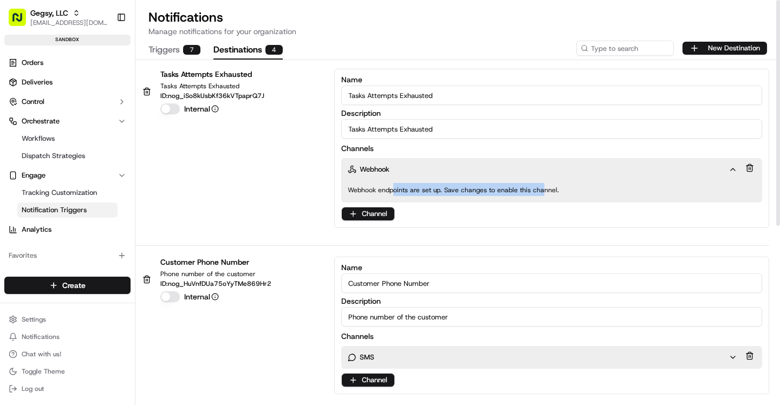
drag, startPoint x: 394, startPoint y: 192, endPoint x: 538, endPoint y: 192, distance: 144.1
click at [538, 192] on label "Webhook endpoints are set up. Save changes to enable this channel." at bounding box center [453, 190] width 211 height 9
click at [563, 191] on span "Webhook endpoints are set up. Save changes to enable this channel." at bounding box center [543, 189] width 390 height 13
click at [379, 219] on html "Gegsy, LLC asif@usenash.com Toggle Sidebar sandbox Orders Deliveries Control Or…" at bounding box center [390, 202] width 780 height 405
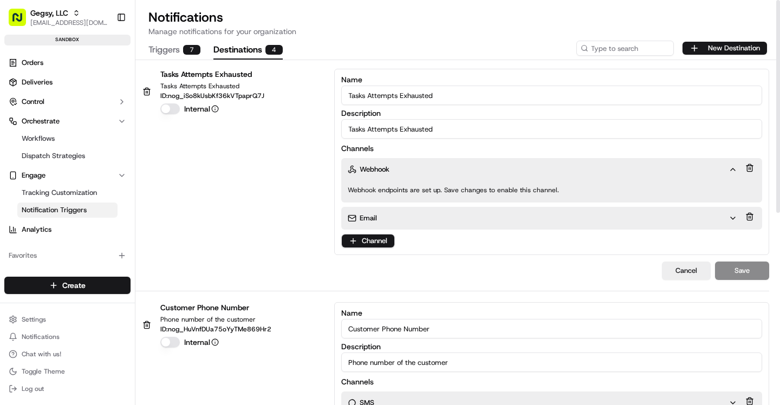
click at [458, 218] on div "Email" at bounding box center [538, 219] width 381 height 10
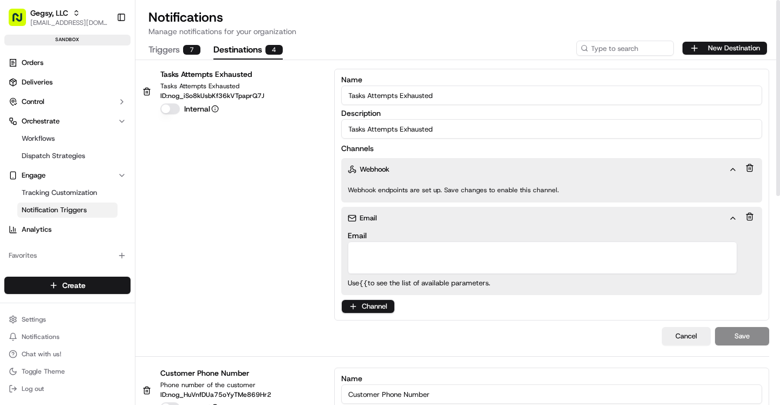
click at [406, 254] on textarea "Email" at bounding box center [543, 258] width 390 height 33
type textarea "[EMAIL_ADDRESS][DOMAIN_NAME]"
click at [741, 330] on button "Save" at bounding box center [742, 336] width 54 height 18
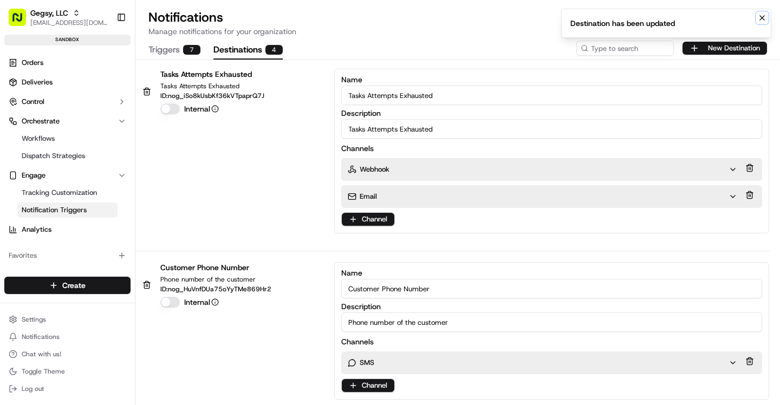
click at [761, 21] on icon "Notifications (F8)" at bounding box center [762, 18] width 9 height 9
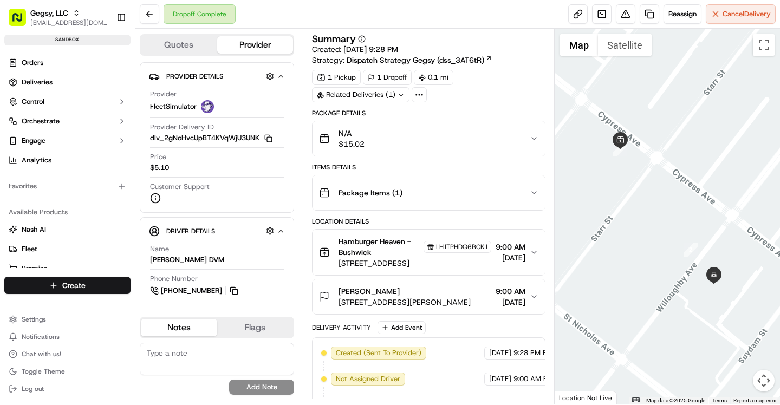
click at [400, 94] on icon at bounding box center [402, 95] width 4 height 2
click at [470, 100] on div "1 Pickup 1 Dropoff 0.1 mi Related Deliveries (1)" at bounding box center [428, 86] width 233 height 33
click at [673, 17] on span "Reassign" at bounding box center [683, 14] width 28 height 10
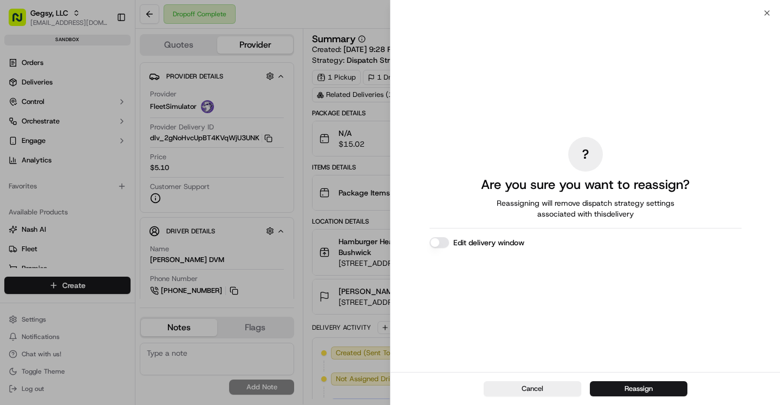
drag, startPoint x: 612, startPoint y: 389, endPoint x: 278, endPoint y: 169, distance: 399.8
click at [278, 170] on body "Gegsy, LLC asif@usenash.com Toggle Sidebar sandbox Orders Deliveries Control Or…" at bounding box center [390, 202] width 780 height 405
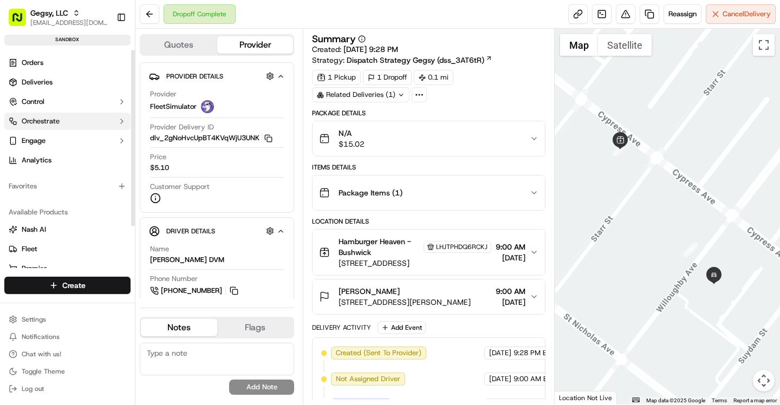
click at [52, 127] on button "Orchestrate" at bounding box center [67, 121] width 126 height 17
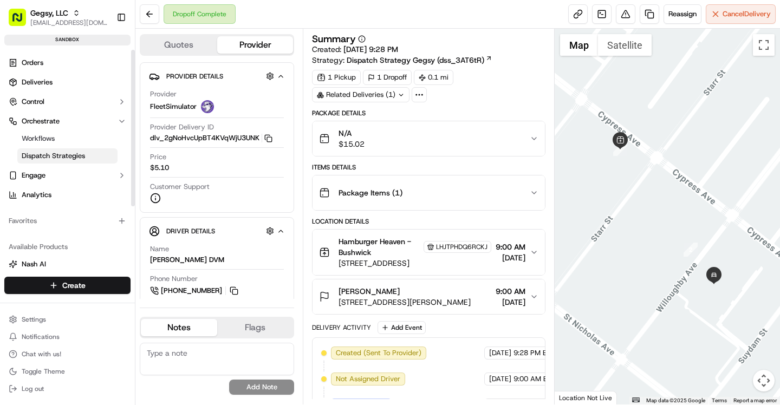
click at [67, 150] on link "Dispatch Strategies" at bounding box center [67, 155] width 100 height 15
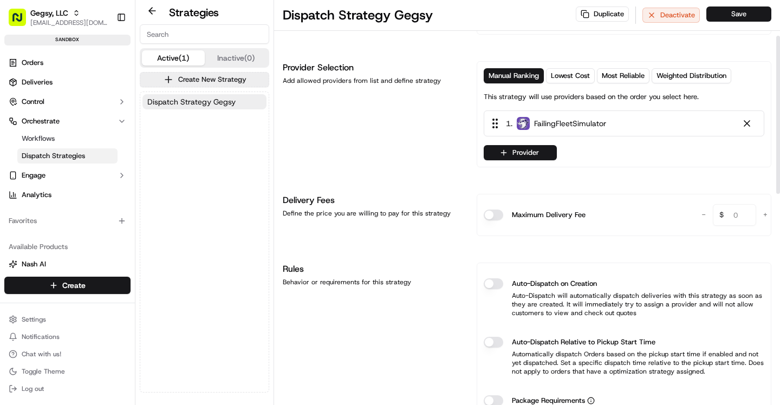
scroll to position [92, 0]
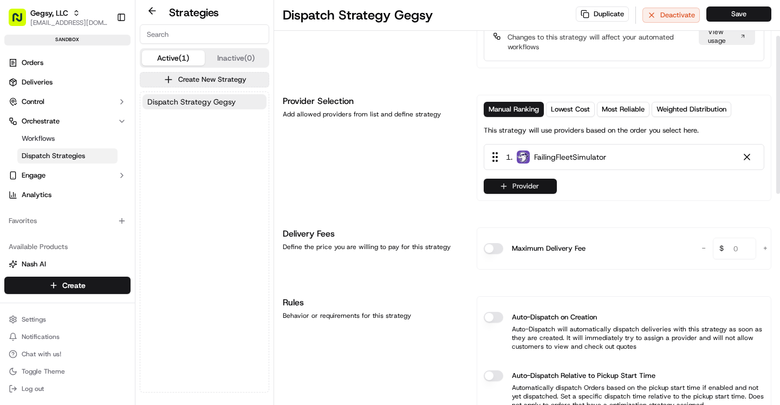
click at [523, 185] on button "Provider" at bounding box center [520, 186] width 73 height 15
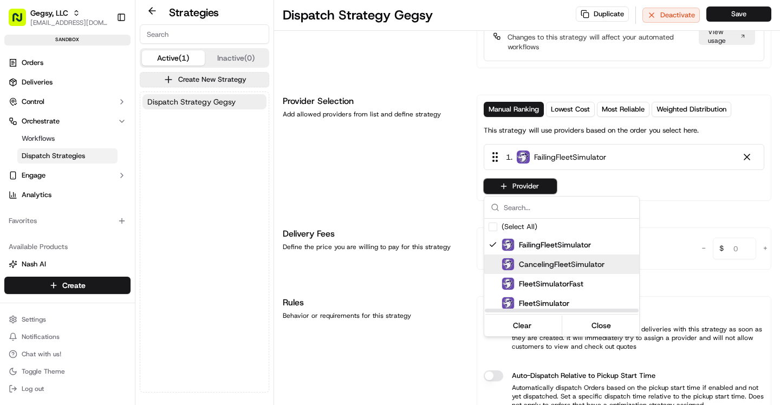
click at [546, 263] on span "CancelingFleetSimulator" at bounding box center [562, 264] width 86 height 11
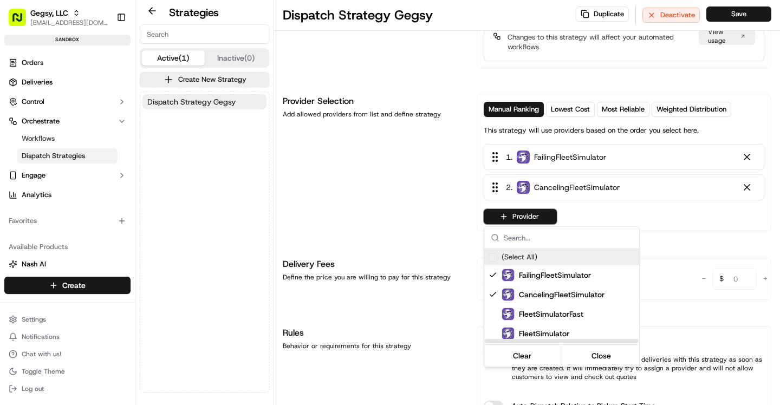
click at [438, 218] on html "Gegsy, LLC asif@usenash.com Toggle Sidebar sandbox Orders Deliveries Control Or…" at bounding box center [390, 202] width 780 height 405
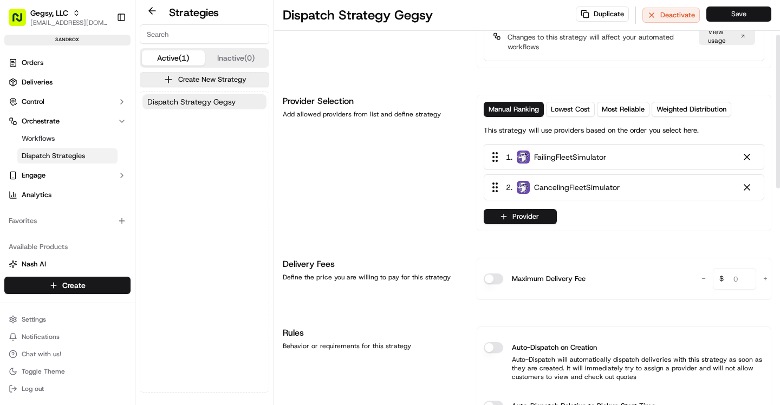
click at [729, 15] on button "Save" at bounding box center [739, 14] width 65 height 15
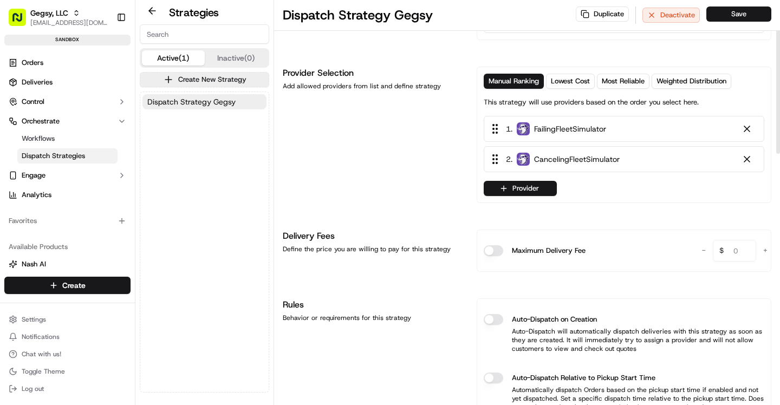
scroll to position [0, 0]
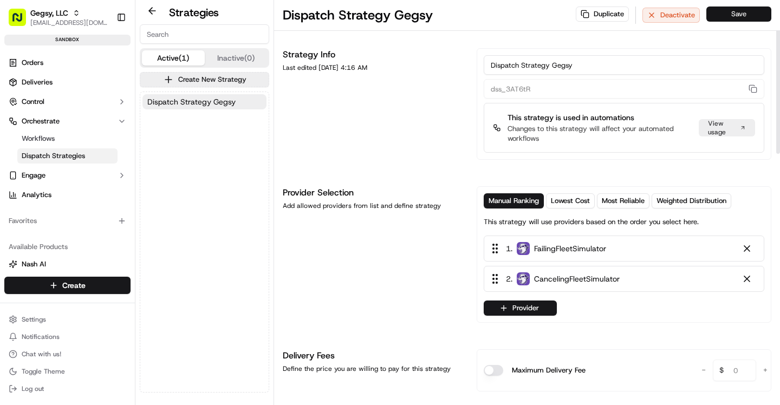
click at [746, 20] on button "Save" at bounding box center [739, 14] width 65 height 15
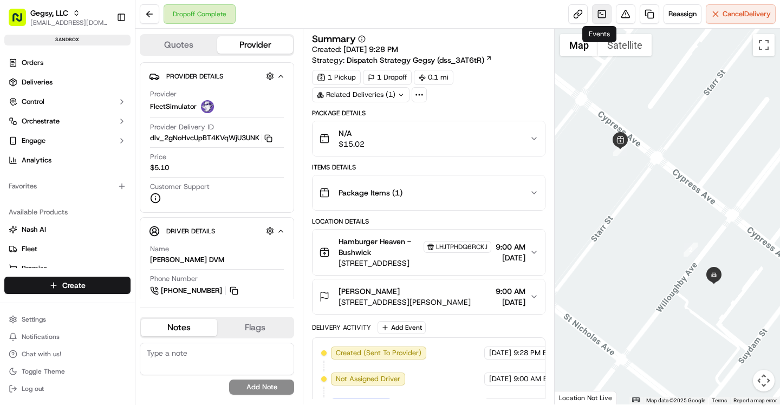
click at [602, 14] on link at bounding box center [602, 14] width 20 height 20
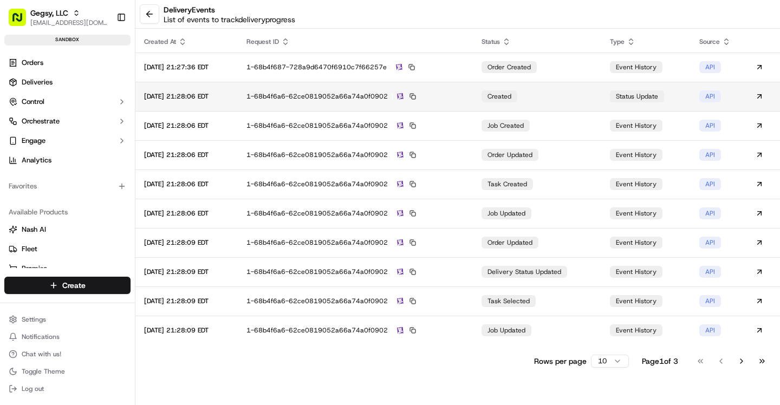
click at [301, 96] on div "1-68b4f6a6-62ce0819052a66a74a0f0902" at bounding box center [356, 97] width 218 height 10
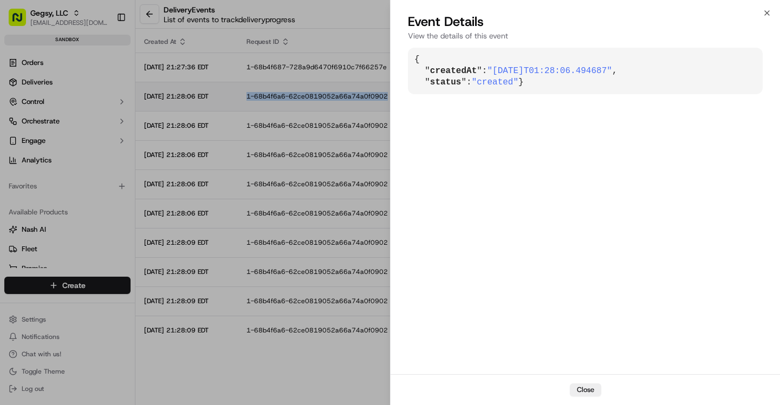
copy div "1-68b4f6a6-62ce0819052a66a74a0f0902"
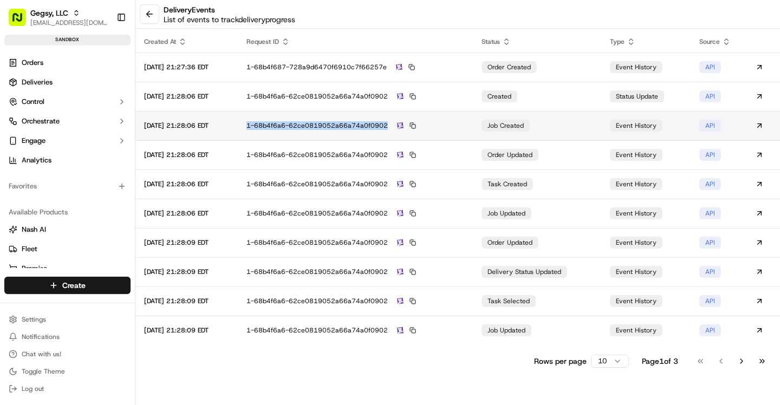
drag, startPoint x: 406, startPoint y: 124, endPoint x: 260, endPoint y: 122, distance: 146.9
click at [260, 122] on td "1-68b4f6a6-62ce0819052a66a74a0f0902" at bounding box center [355, 125] width 235 height 29
copy div "1-68b4f6a6-62ce0819052a66a74a0f0902"
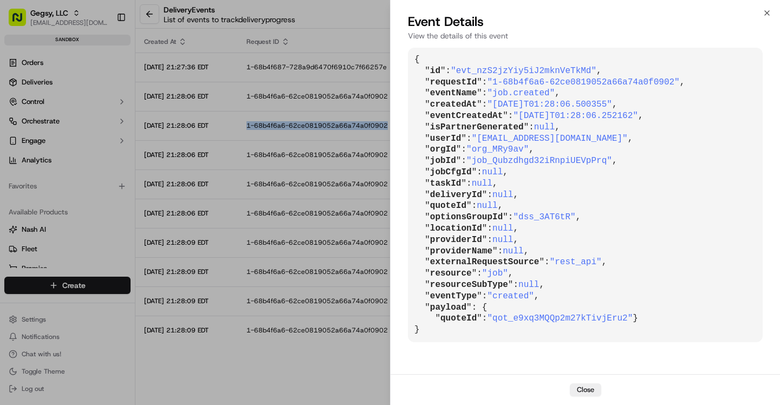
drag, startPoint x: 424, startPoint y: 66, endPoint x: 581, endPoint y: 369, distance: 341.3
click at [581, 369] on div "{ " id ": "evt_nzS2jzYiy5iJ2mknVeTkMd" , " requestId ": "1-68b4f6a6-62ce0819052…" at bounding box center [586, 210] width 390 height 329
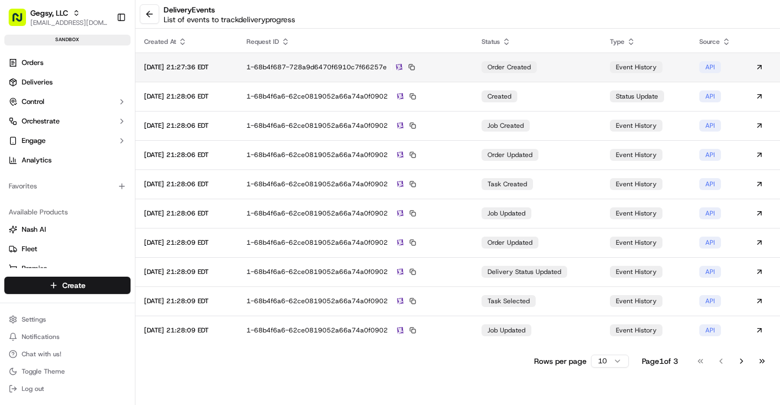
click at [389, 68] on div "1-68b4f687-728a9d6470f6910c7f66257e" at bounding box center [356, 67] width 218 height 10
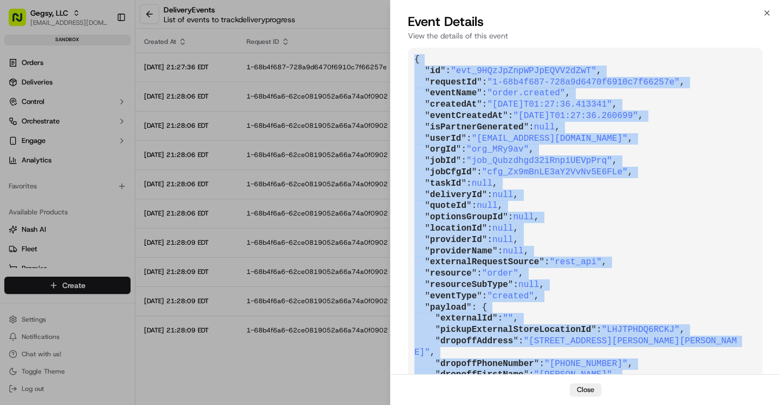
scroll to position [139, 0]
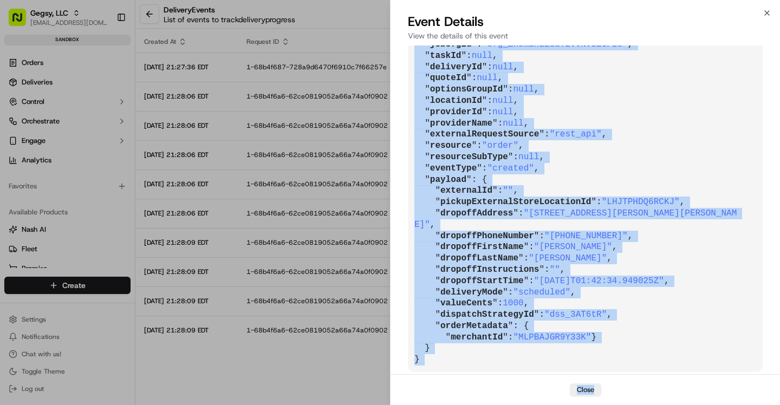
copy div "{ " id ": "evt_9HQzJpZnpWPJpEQVV2dZwT" , " requestId ": "1-68b4f687-728a9d6470f…"
drag, startPoint x: 415, startPoint y: 57, endPoint x: 611, endPoint y: 405, distance: 399.2
click at [611, 405] on div "Event Details View the details of this event { " id ": "evt_9HQzJpZnpWPJpEQVV2d…" at bounding box center [586, 209] width 390 height 392
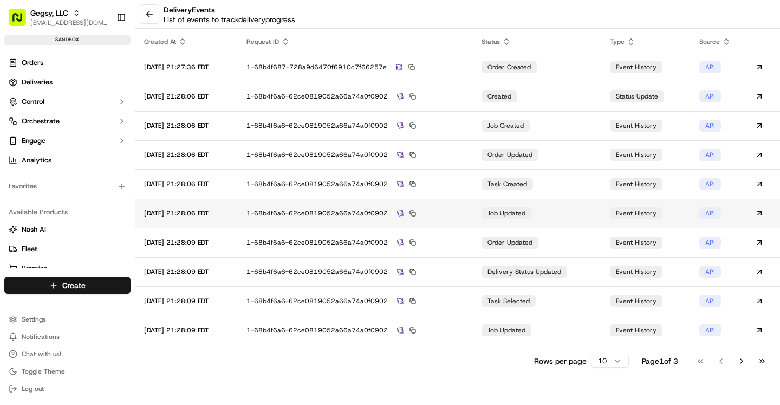
click at [446, 210] on div "1-68b4f6a6-62ce0819052a66a74a0f0902" at bounding box center [356, 214] width 218 height 10
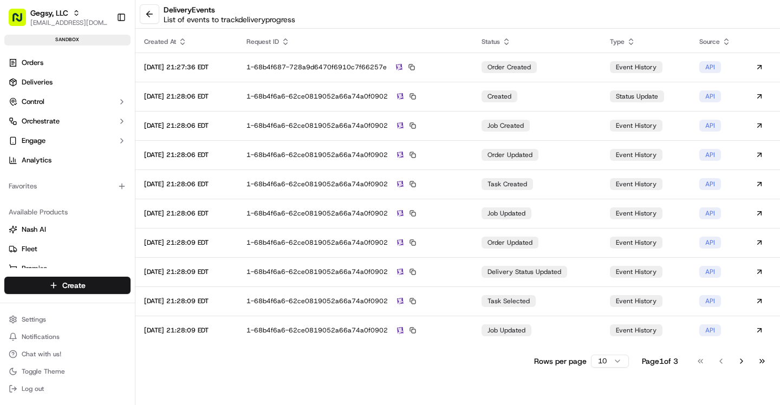
click at [606, 372] on div "delivery Events List of events to track delivery progress Created At Request ID…" at bounding box center [457, 202] width 645 height 405
click at [606, 359] on html "Gegsy, LLC asif@usenash.com Toggle Sidebar sandbox Orders Deliveries Control Or…" at bounding box center [390, 202] width 780 height 405
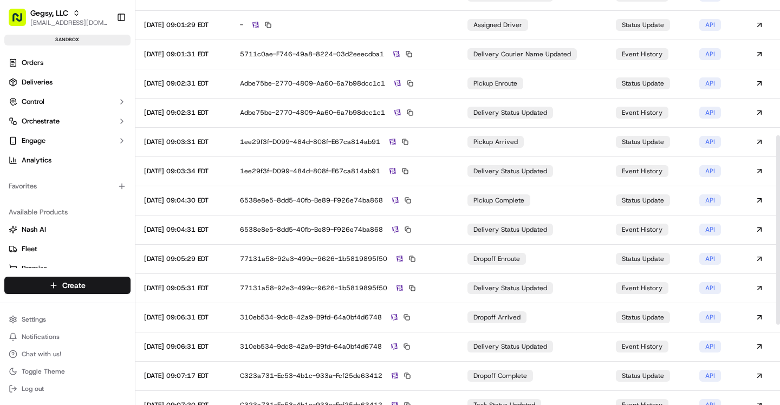
scroll to position [0, 0]
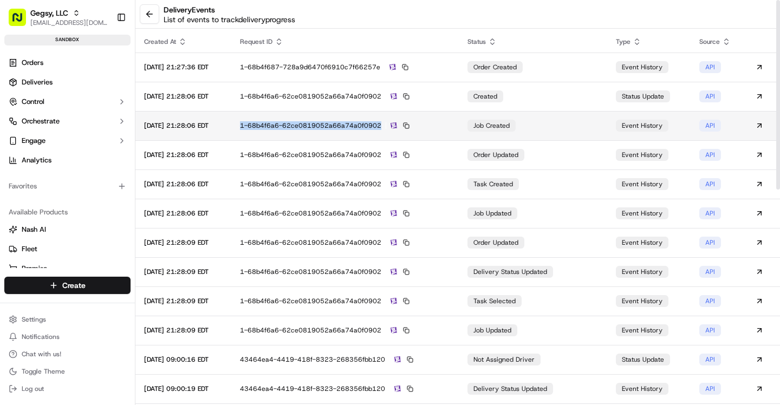
drag, startPoint x: 399, startPoint y: 128, endPoint x: 255, endPoint y: 124, distance: 143.7
click at [255, 124] on td "1-68b4f6a6-62ce0819052a66a74a0f0902" at bounding box center [345, 125] width 228 height 29
copy div "1-68b4f6a6-62ce0819052a66a74a0f0902"
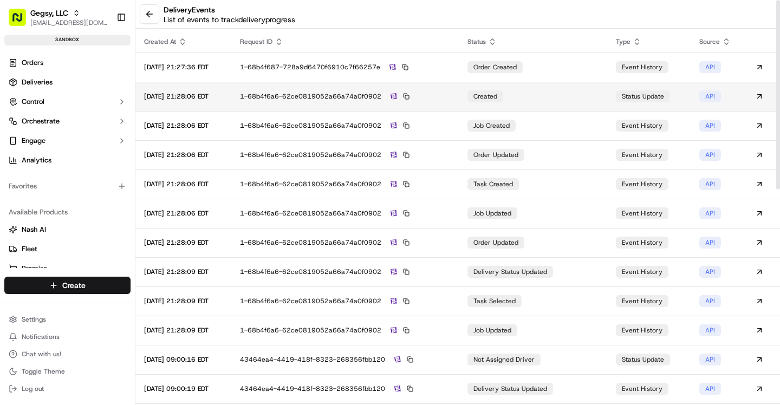
click at [456, 102] on td "1-68b4f6a6-62ce0819052a66a74a0f0902" at bounding box center [345, 96] width 228 height 29
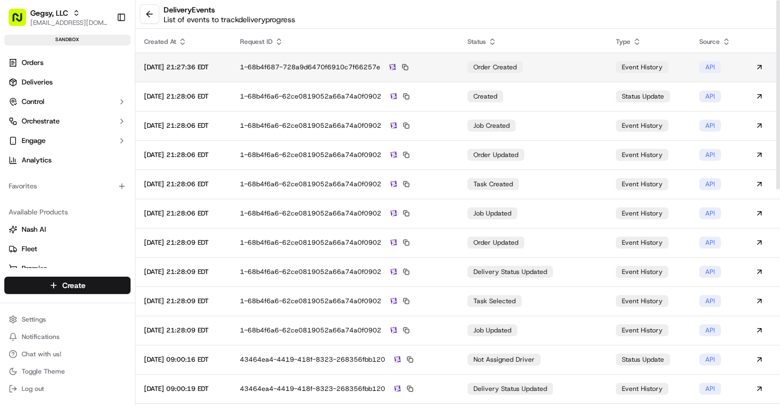
drag, startPoint x: 398, startPoint y: 67, endPoint x: 238, endPoint y: 63, distance: 159.9
click at [238, 63] on tr "2025-08-31 21:27:36 EDT 1-68b4f687-728a9d6470f6910c7f66257e order created event…" at bounding box center [457, 67] width 645 height 29
copy tr "1-68b4f687-728a9d6470f6910c7f66257e"
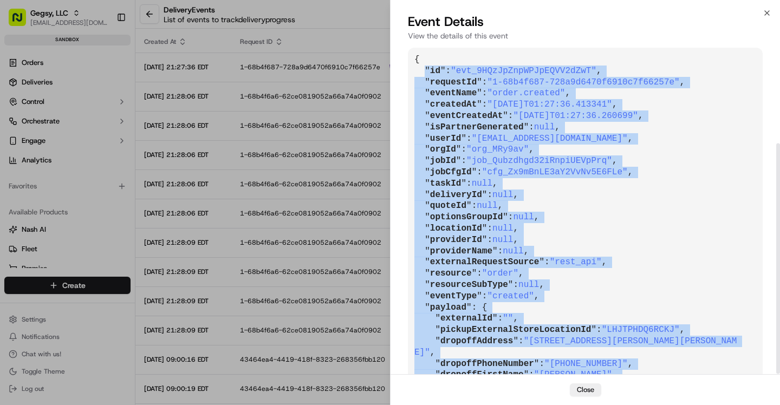
scroll to position [139, 0]
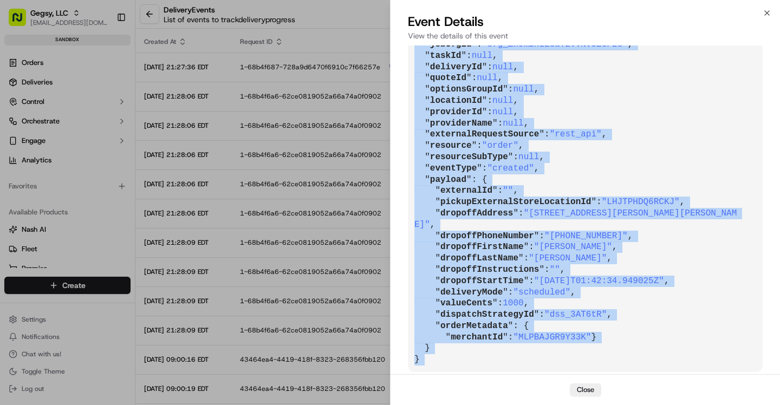
copy pre "" id ": "evt_9HQzJpZnpWPJpEQVV2dZwT" , " requestId ": "1-68b4f687-728a9d6470f69…"
drag, startPoint x: 426, startPoint y: 68, endPoint x: 564, endPoint y: 359, distance: 321.9
click at [564, 359] on pre "{ " id ": "evt_9HQzJpZnpWPJpEQVV2dZwT" , " requestId ": "1-68b4f687-728a9d6470f…" at bounding box center [585, 146] width 355 height 452
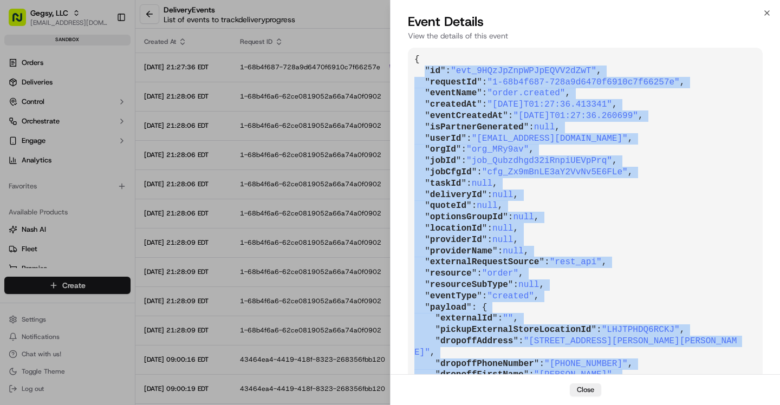
copy pre "{ " id ": "evt_9HQzJpZnpWPJpEQVV2dZwT" , " requestId ": "1-68b4f687-728a9d6470f…"
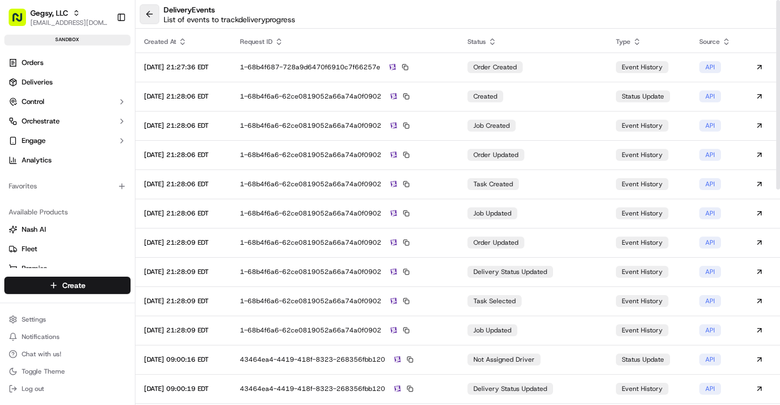
click at [151, 17] on button at bounding box center [150, 14] width 20 height 20
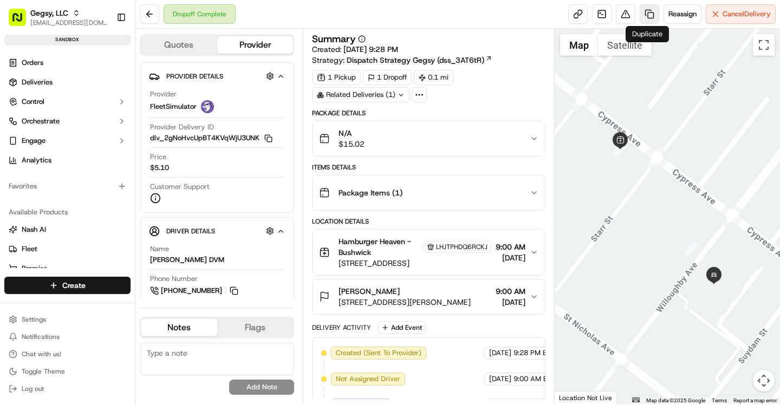
click at [646, 16] on link at bounding box center [650, 14] width 20 height 20
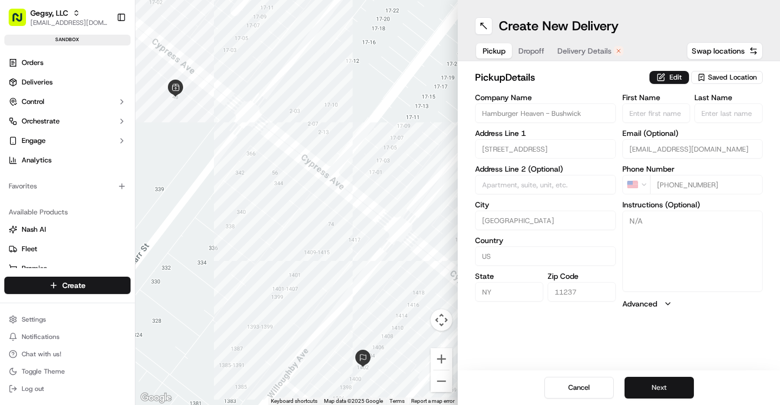
click at [656, 385] on button "Next" at bounding box center [659, 388] width 69 height 22
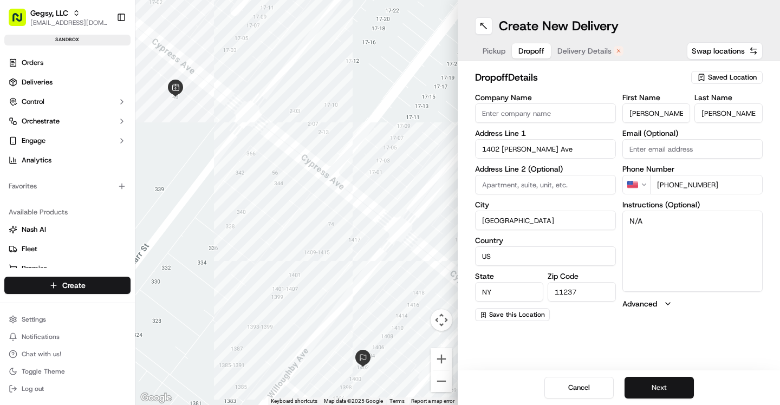
click at [656, 385] on button "Next" at bounding box center [659, 388] width 69 height 22
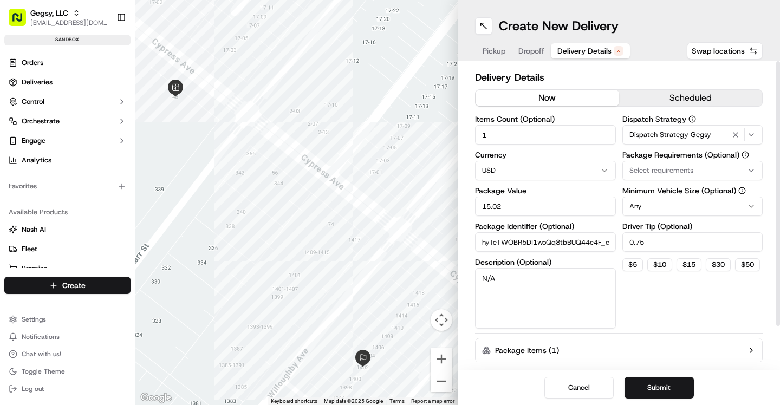
click at [552, 103] on button "now" at bounding box center [548, 98] width 144 height 16
click at [693, 137] on span "Dispatch Strategy Gegsy" at bounding box center [671, 135] width 82 height 10
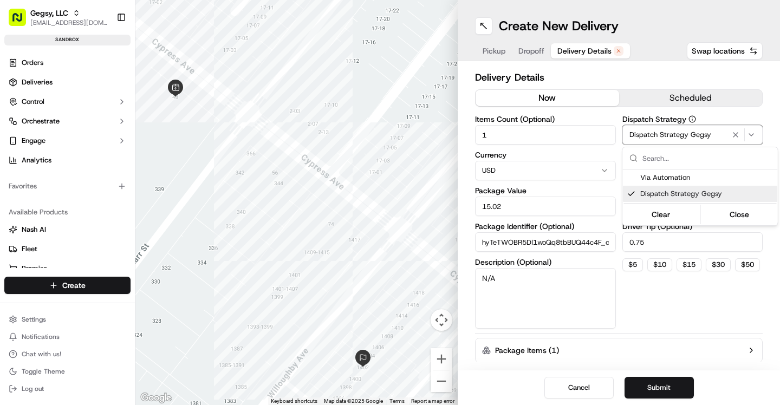
click at [668, 196] on span "Dispatch Strategy Gegsy" at bounding box center [707, 194] width 133 height 10
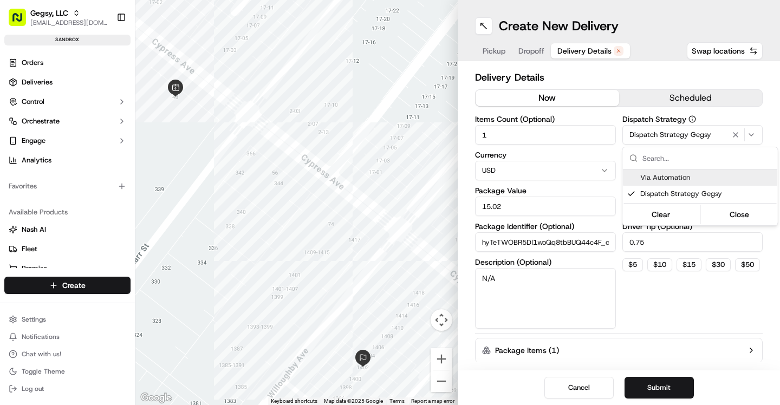
click at [598, 151] on html "Gegsy, LLC asif@usenash.com Toggle Sidebar sandbox Orders Deliveries Control Or…" at bounding box center [390, 202] width 780 height 405
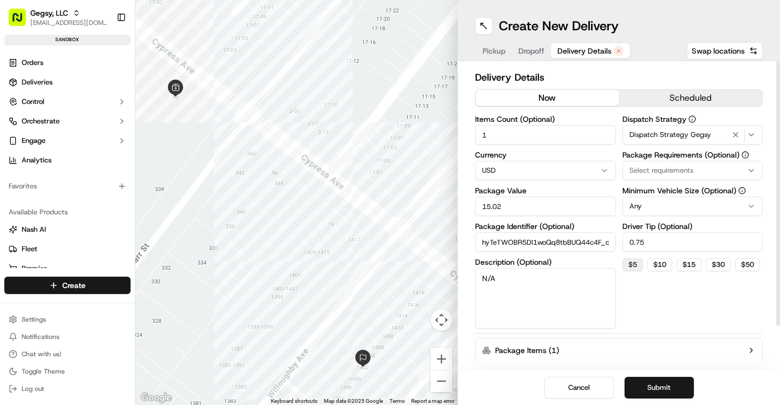
scroll to position [49, 0]
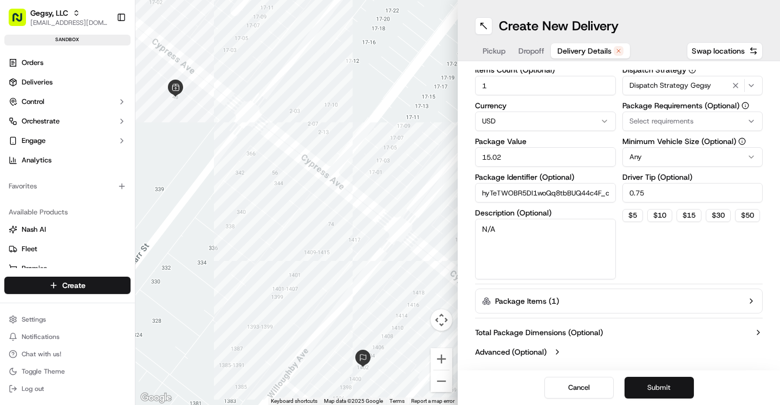
click at [649, 394] on button "Submit" at bounding box center [659, 388] width 69 height 22
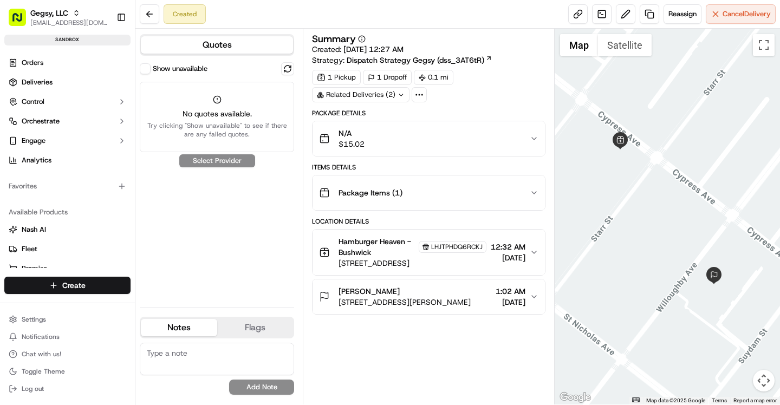
click at [138, 66] on div "Quotes Show unavailable No quotes available. Try clicking "Show unavailable" to…" at bounding box center [218, 217] width 167 height 376
click at [146, 72] on button "Show unavailable" at bounding box center [145, 68] width 11 height 11
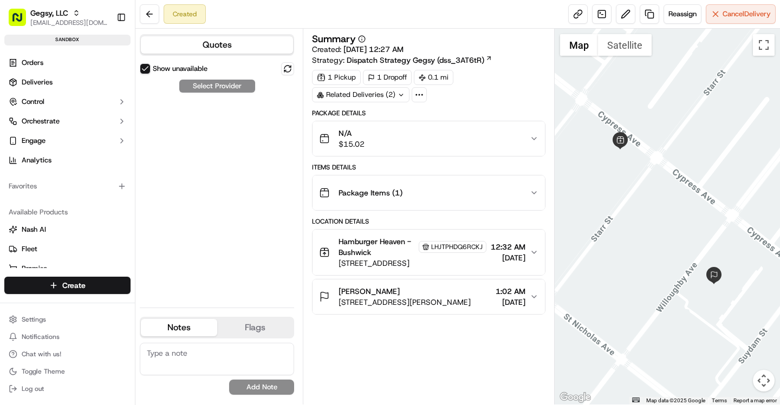
click at [146, 68] on button "Show unavailable" at bounding box center [145, 68] width 11 height 11
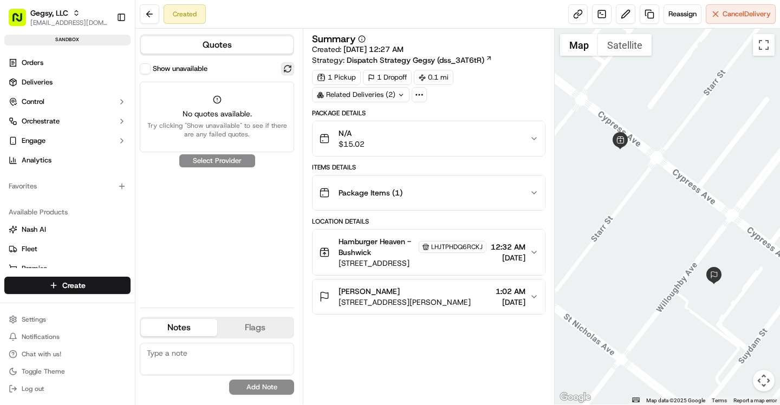
click at [282, 70] on button at bounding box center [287, 68] width 13 height 13
click at [146, 67] on button "Show unavailable" at bounding box center [145, 68] width 11 height 11
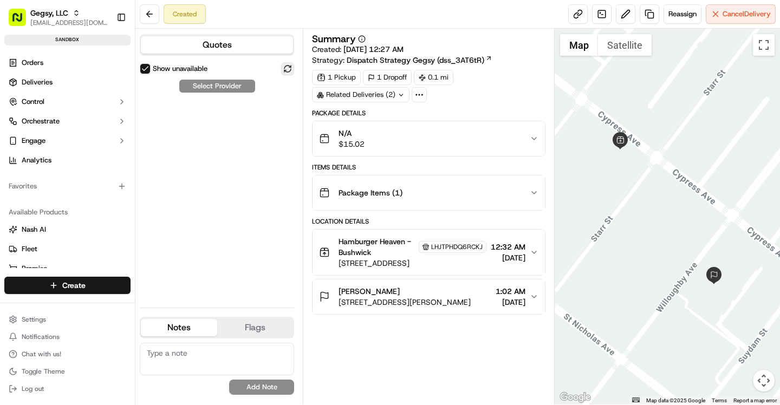
click at [291, 71] on button at bounding box center [287, 68] width 13 height 13
click at [287, 69] on button at bounding box center [287, 68] width 13 height 13
click at [473, 62] on span "Dispatch Strategy Gegsy (dss_3AT6tR)" at bounding box center [416, 60] width 138 height 11
click at [674, 15] on span "Reassign" at bounding box center [683, 14] width 28 height 10
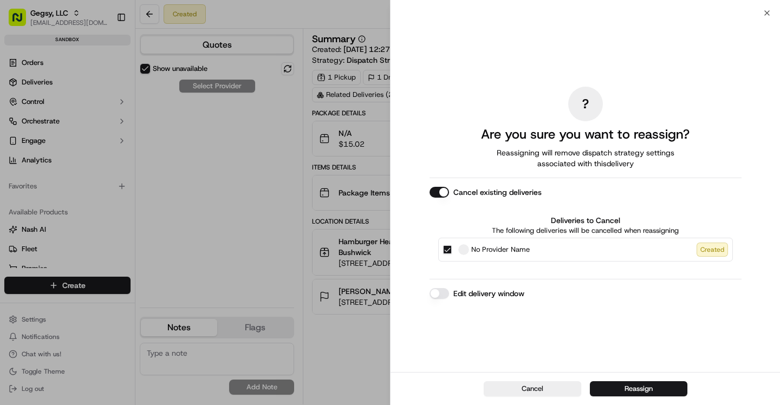
click at [441, 193] on button "Cancel existing deliveries" at bounding box center [440, 192] width 20 height 11
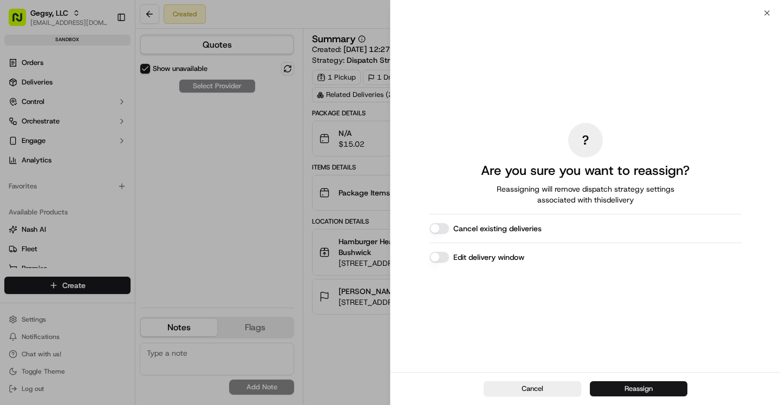
click at [645, 389] on button "Reassign" at bounding box center [639, 388] width 98 height 15
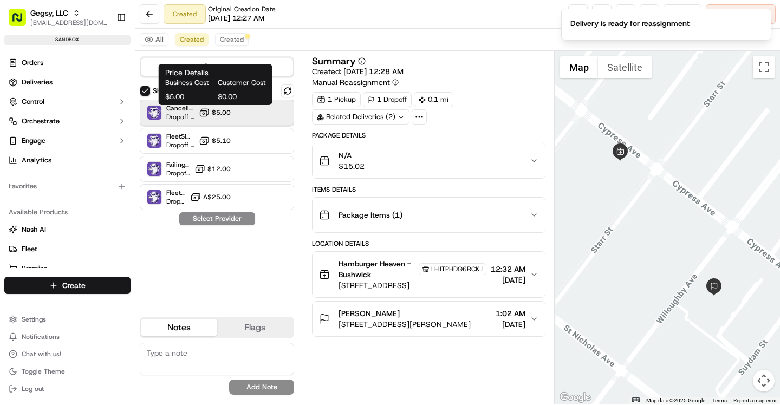
click at [232, 110] on div "CancelingFleetSimulator Dropoff ETA 5 minutes $5.00" at bounding box center [217, 113] width 154 height 26
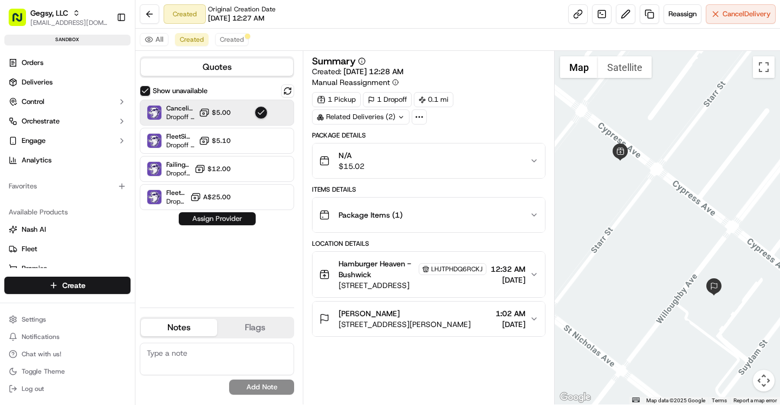
click at [231, 215] on button "Assign Provider" at bounding box center [217, 218] width 77 height 13
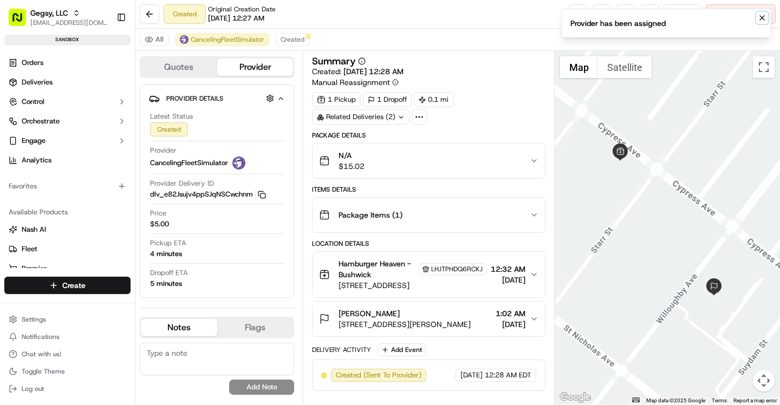
click at [765, 19] on icon "Notifications (F8)" at bounding box center [762, 18] width 9 height 9
click at [664, 16] on button "Reassign" at bounding box center [683, 14] width 38 height 20
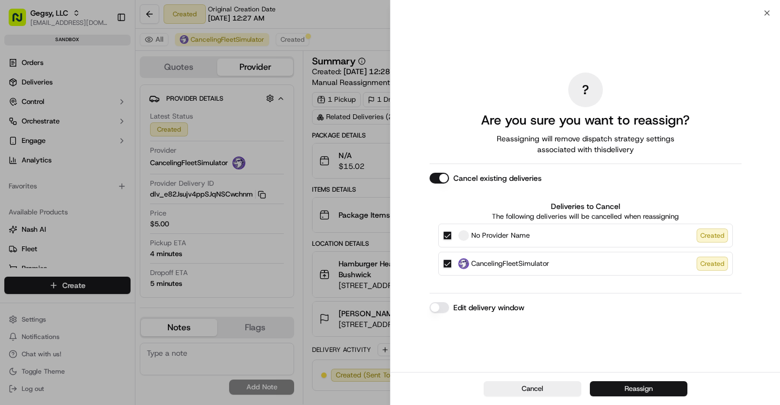
click at [618, 391] on button "Reassign" at bounding box center [639, 388] width 98 height 15
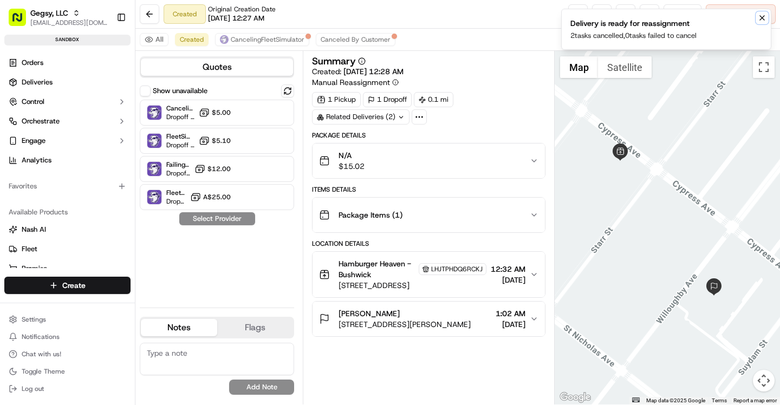
click at [761, 18] on icon "Notifications (F8)" at bounding box center [762, 18] width 4 height 4
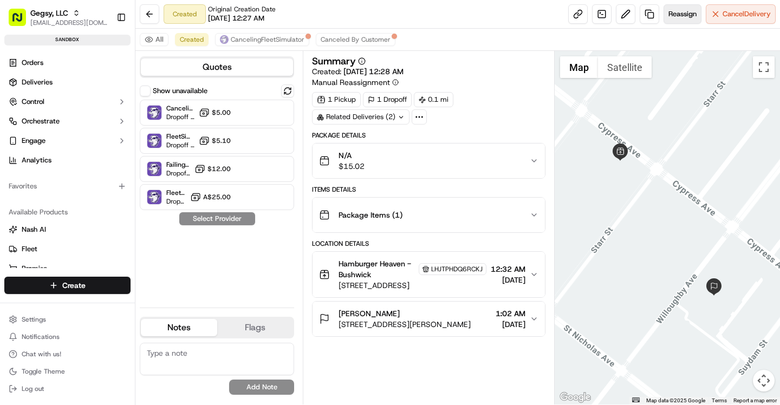
click at [676, 18] on span "Reassign" at bounding box center [683, 14] width 28 height 10
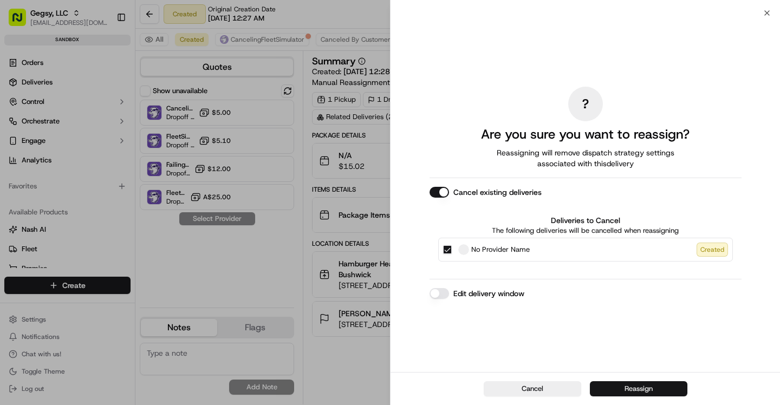
click at [628, 386] on button "Reassign" at bounding box center [639, 388] width 98 height 15
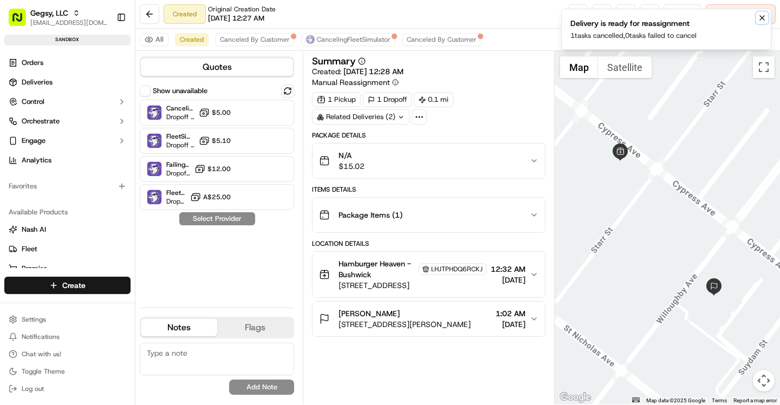
click at [756, 17] on button "Notifications (F8)" at bounding box center [762, 17] width 13 height 13
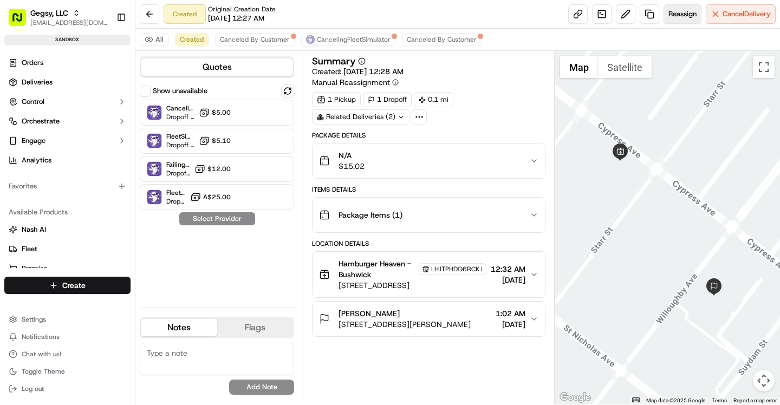
click at [664, 16] on button "Reassign" at bounding box center [683, 14] width 38 height 20
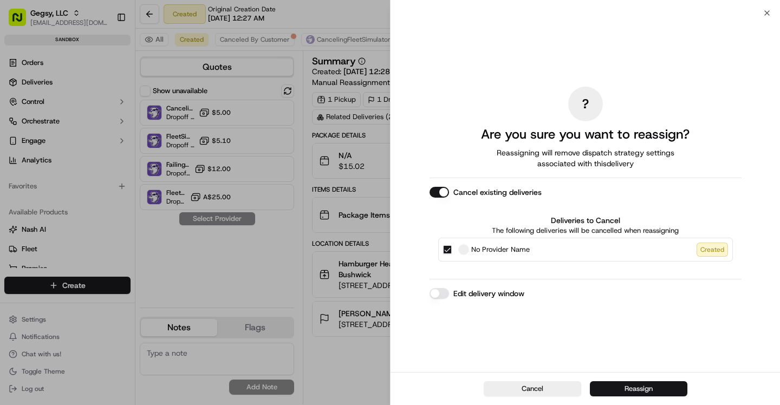
click at [619, 384] on button "Reassign" at bounding box center [639, 388] width 98 height 15
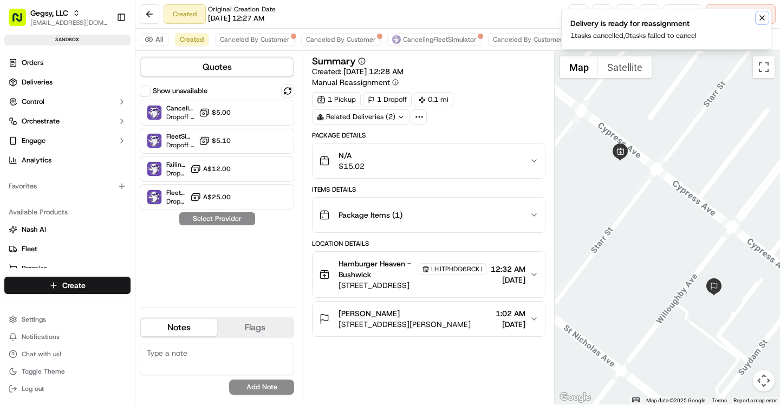
click at [760, 17] on icon "Notifications (F8)" at bounding box center [762, 18] width 9 height 9
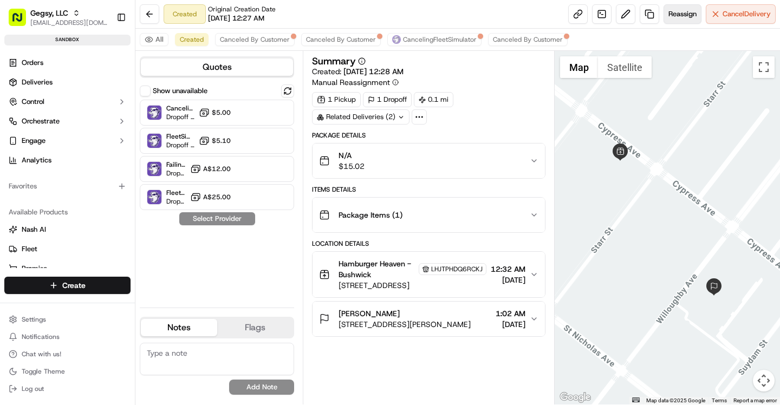
click at [669, 12] on span "Reassign" at bounding box center [683, 14] width 28 height 10
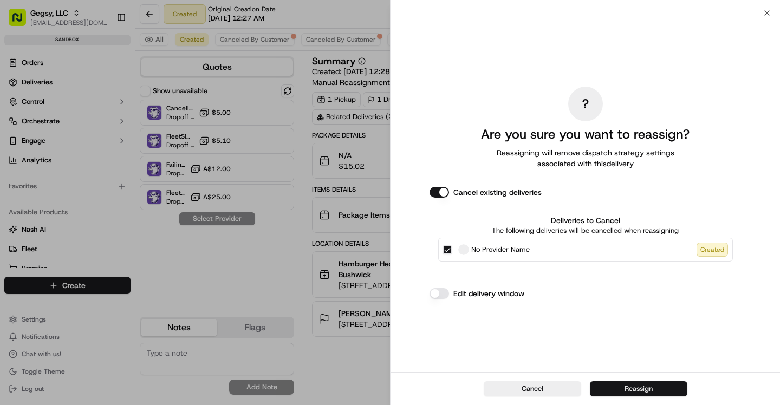
click at [638, 390] on button "Reassign" at bounding box center [639, 388] width 98 height 15
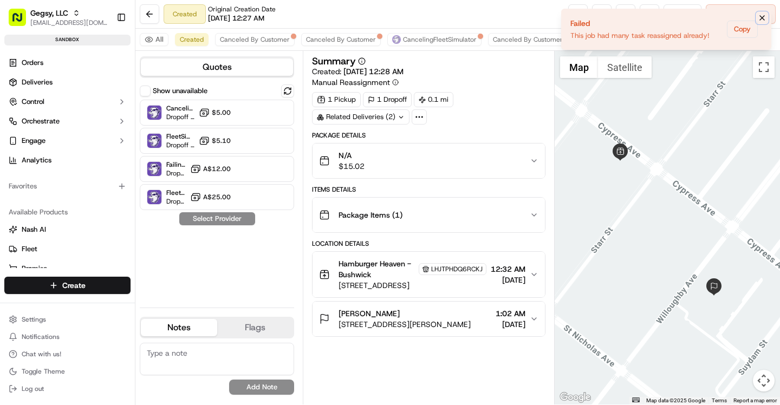
click at [759, 21] on icon "Notifications (F8)" at bounding box center [762, 18] width 9 height 9
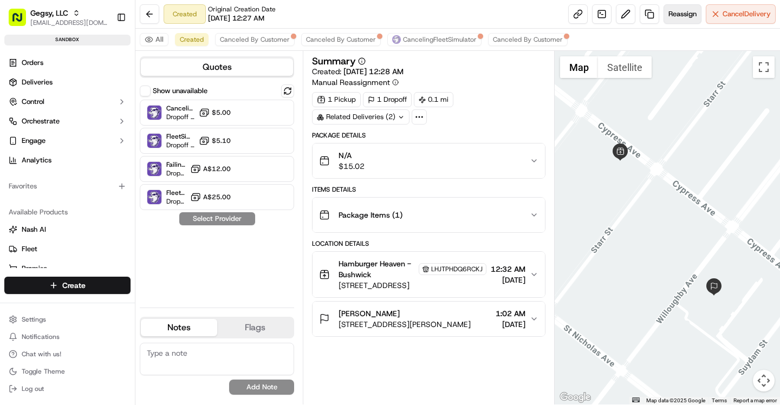
click at [667, 21] on button "Reassign" at bounding box center [683, 14] width 38 height 20
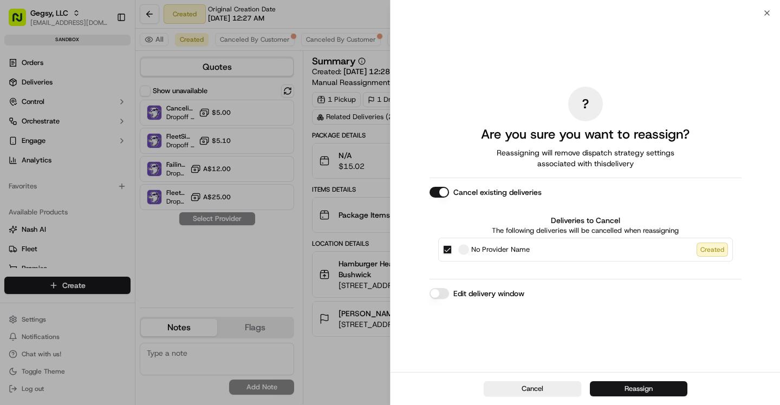
click at [622, 386] on button "Reassign" at bounding box center [639, 388] width 98 height 15
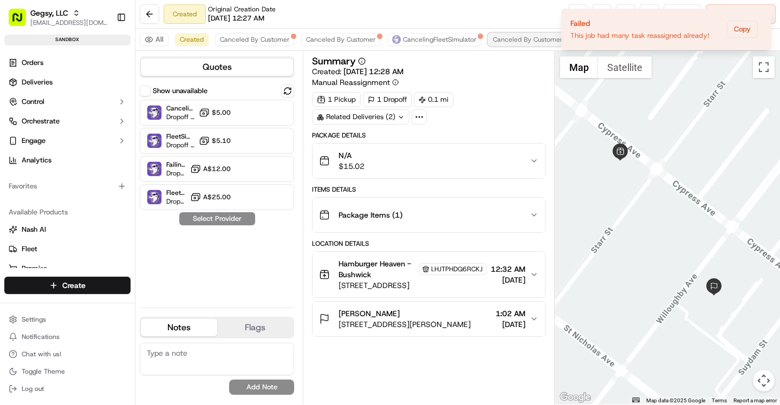
click at [511, 40] on span "Canceled By Customer" at bounding box center [528, 39] width 70 height 9
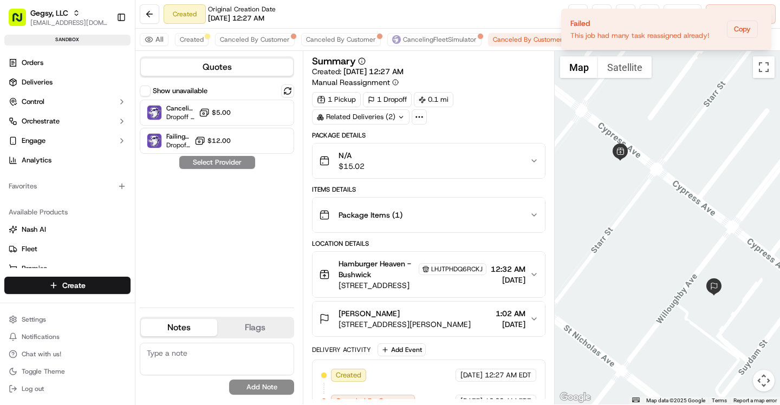
click at [269, 32] on div "All Created Canceled By Customer Canceled By Customer CancelingFleetSimulator C…" at bounding box center [457, 40] width 645 height 22
click at [269, 38] on span "Canceled By Customer" at bounding box center [255, 39] width 70 height 9
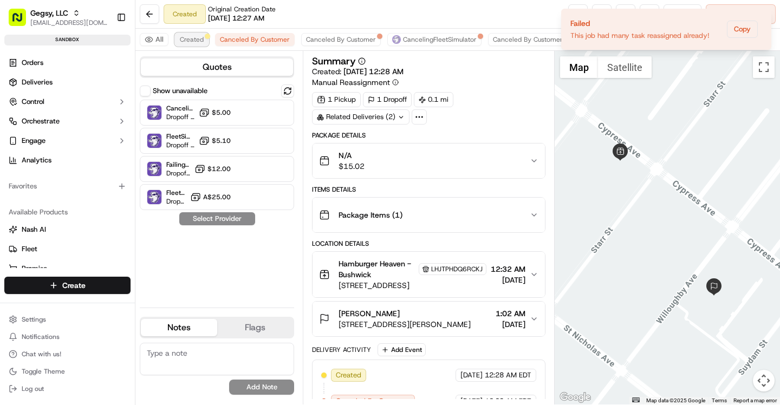
click at [199, 37] on span "Created" at bounding box center [192, 39] width 24 height 9
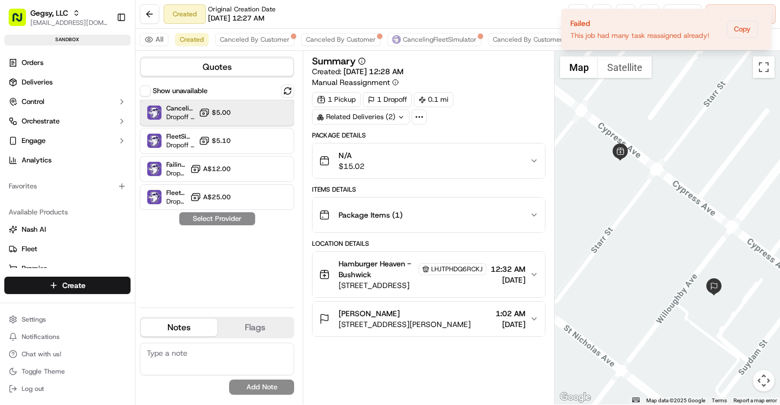
click at [236, 106] on div "CancelingFleetSimulator Dropoff ETA 5 minutes $5.00" at bounding box center [217, 113] width 154 height 26
click at [223, 214] on button "Assign Provider" at bounding box center [217, 218] width 77 height 13
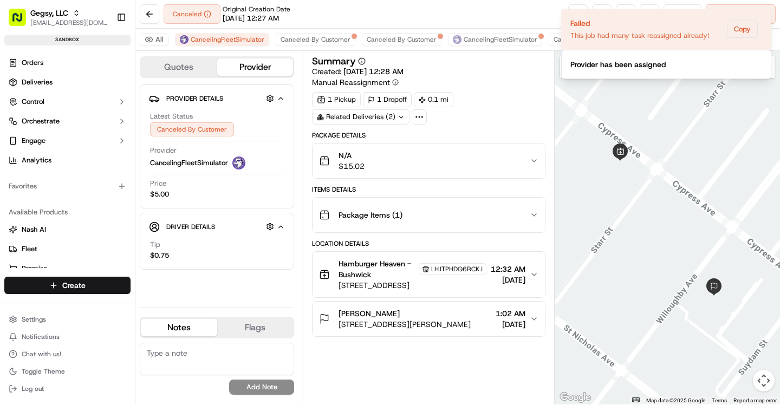
click at [327, 20] on div "Canceled Original Creation Date 09/18/2025 12:27 AM Reassign Cancel Delivery" at bounding box center [457, 14] width 645 height 29
click at [763, 21] on icon "Notifications (F8)" at bounding box center [762, 18] width 9 height 9
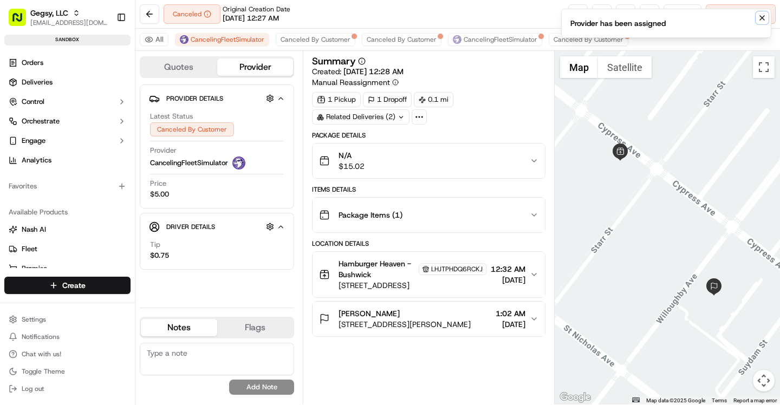
click at [762, 19] on icon "Notifications (F8)" at bounding box center [762, 18] width 9 height 9
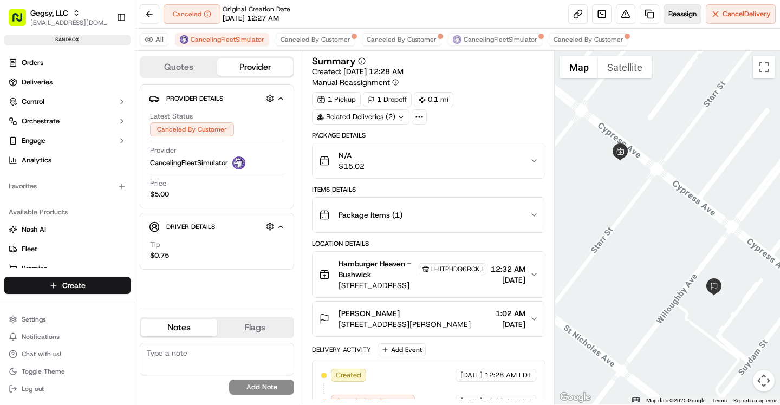
click at [674, 8] on button "Reassign" at bounding box center [683, 14] width 38 height 20
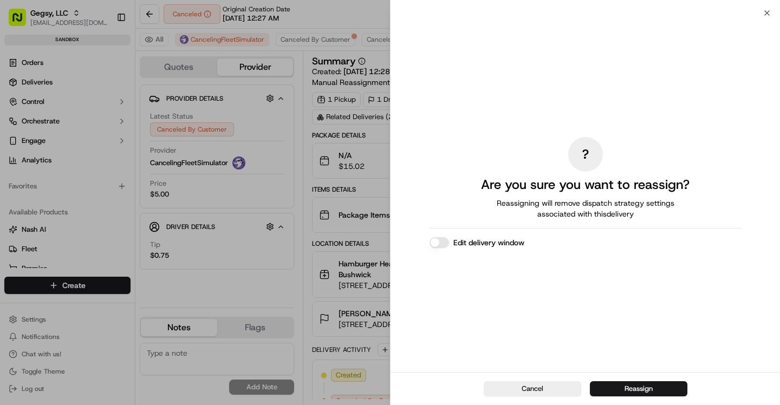
click at [442, 246] on button "Edit delivery window" at bounding box center [440, 242] width 20 height 11
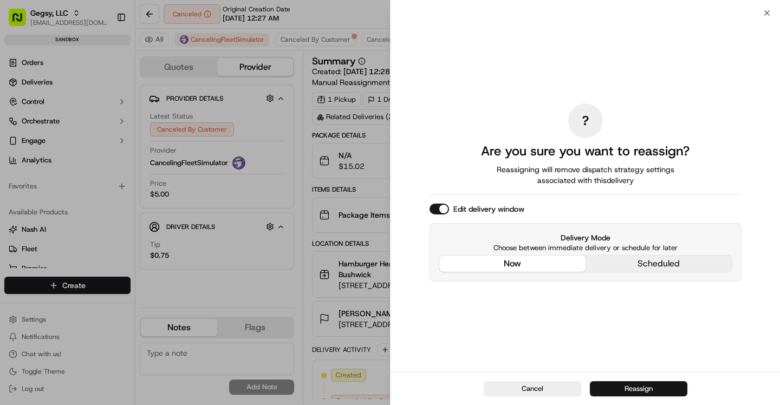
click at [618, 395] on button "Reassign" at bounding box center [639, 388] width 98 height 15
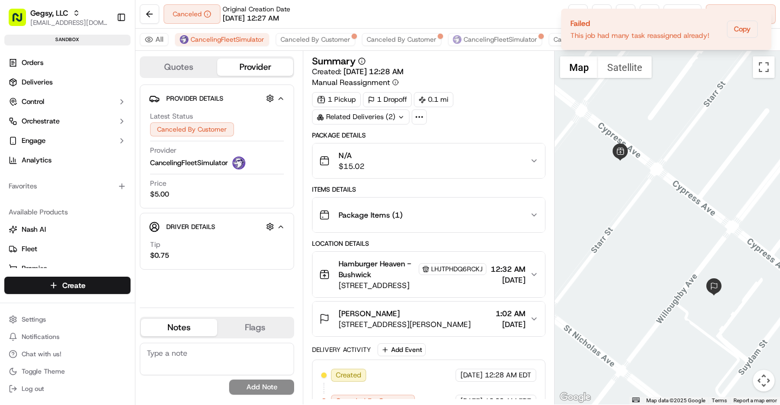
click at [413, 17] on div "Canceled Original Creation Date 09/18/2025 12:27 AM Reassign Cancel Delivery" at bounding box center [457, 14] width 645 height 29
click at [759, 19] on icon "Notifications (F8)" at bounding box center [762, 18] width 9 height 9
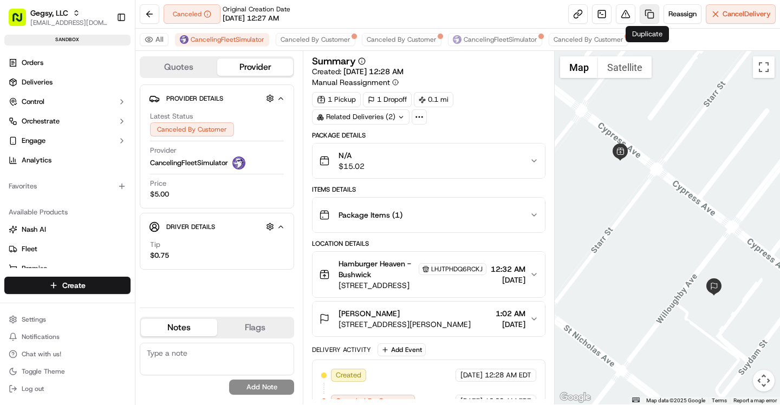
click at [648, 16] on link at bounding box center [650, 14] width 20 height 20
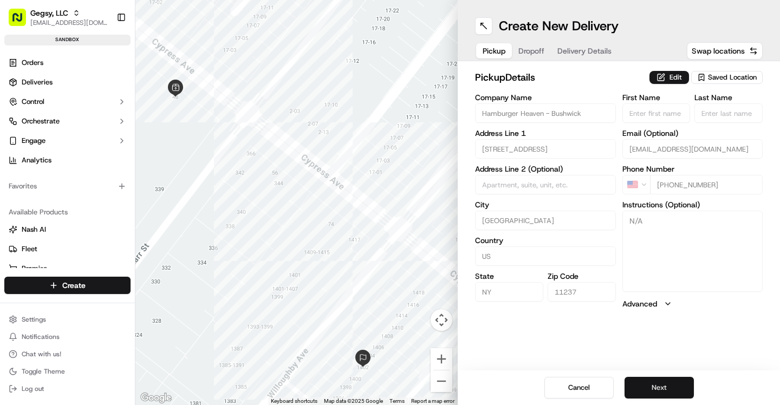
click at [664, 385] on button "Next" at bounding box center [659, 388] width 69 height 22
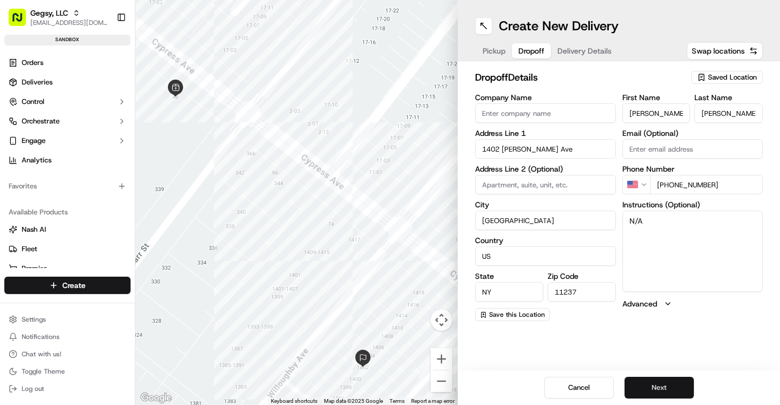
click at [664, 385] on button "Next" at bounding box center [659, 388] width 69 height 22
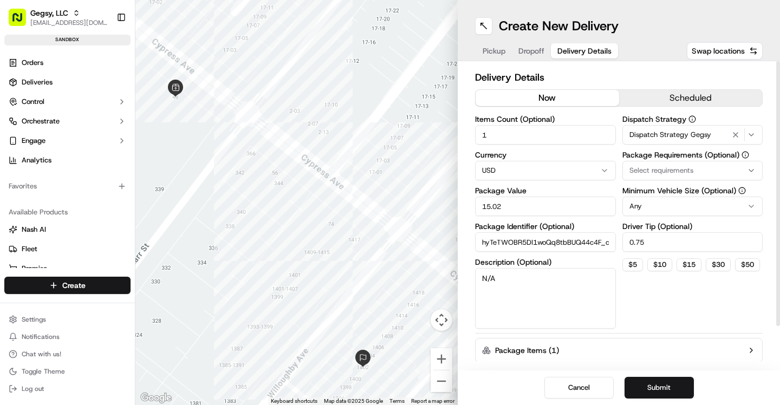
click at [735, 133] on icon "button" at bounding box center [735, 135] width 13 height 9
click at [677, 378] on button "Submit" at bounding box center [659, 388] width 69 height 22
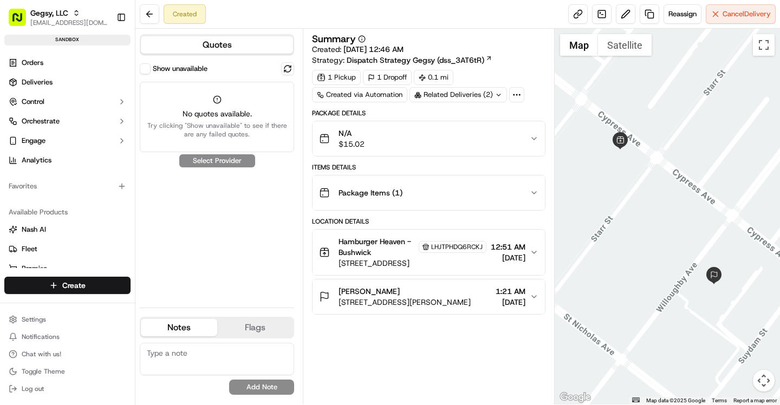
click at [169, 63] on div "Show unavailable" at bounding box center [217, 68] width 154 height 13
click at [151, 68] on div "Show unavailable" at bounding box center [174, 68] width 68 height 11
click at [145, 68] on button "Show unavailable" at bounding box center [145, 68] width 11 height 11
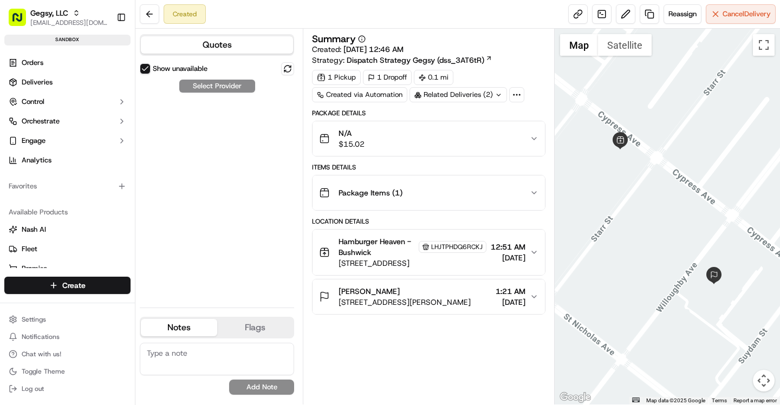
click at [145, 68] on button "Show unavailable" at bounding box center [145, 68] width 11 height 11
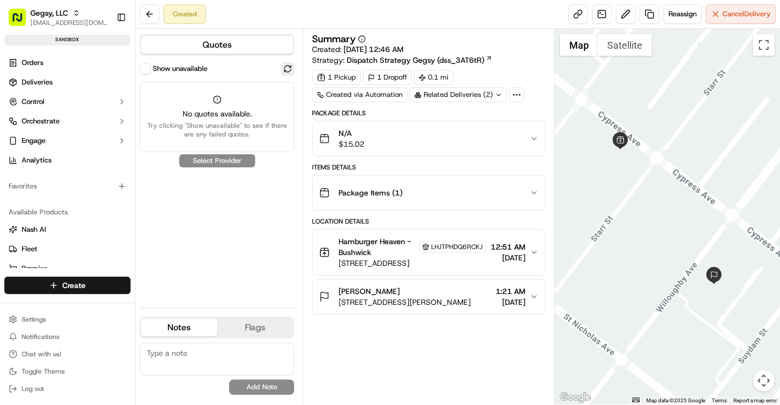
click at [290, 67] on button at bounding box center [287, 68] width 13 height 13
click at [671, 14] on span "Reassign" at bounding box center [683, 14] width 28 height 10
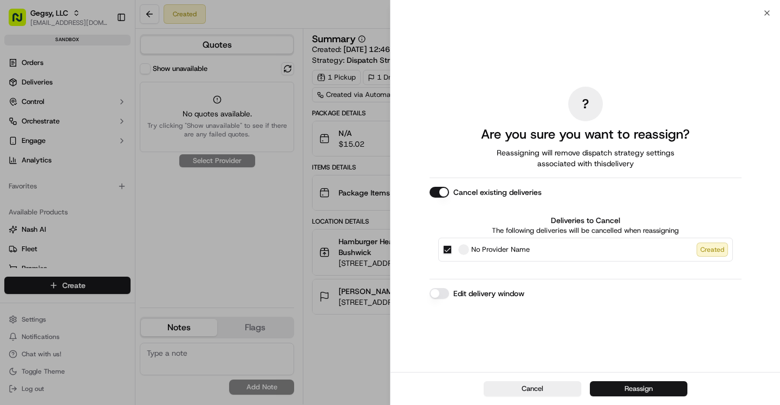
click at [631, 382] on button "Reassign" at bounding box center [639, 388] width 98 height 15
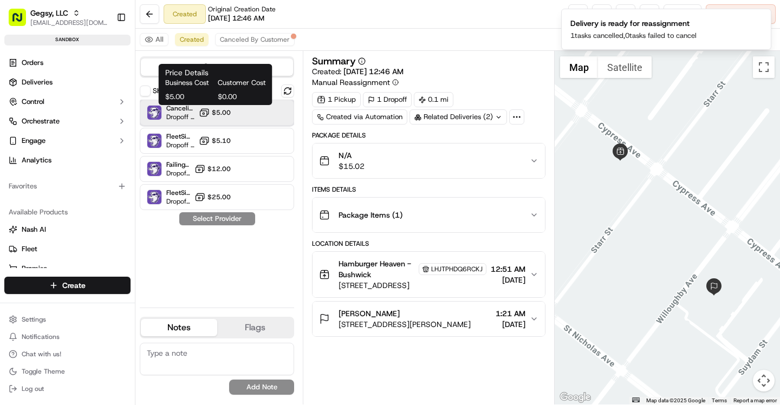
click at [231, 110] on div "CancelingFleetSimulator Dropoff ETA 5 minutes $5.00" at bounding box center [217, 113] width 154 height 26
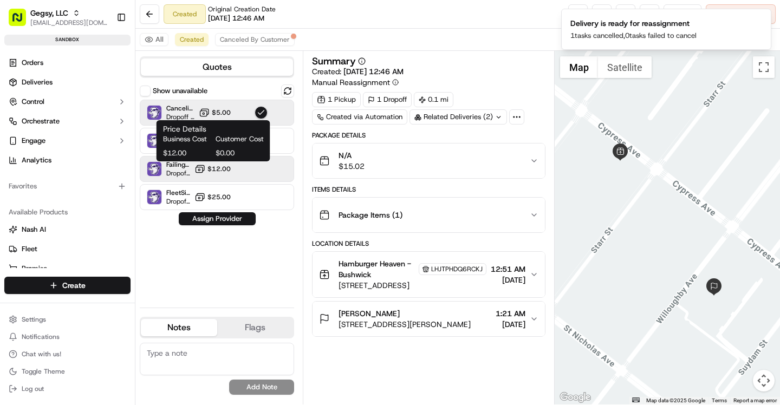
click at [230, 167] on span "$12.00" at bounding box center [219, 169] width 23 height 9
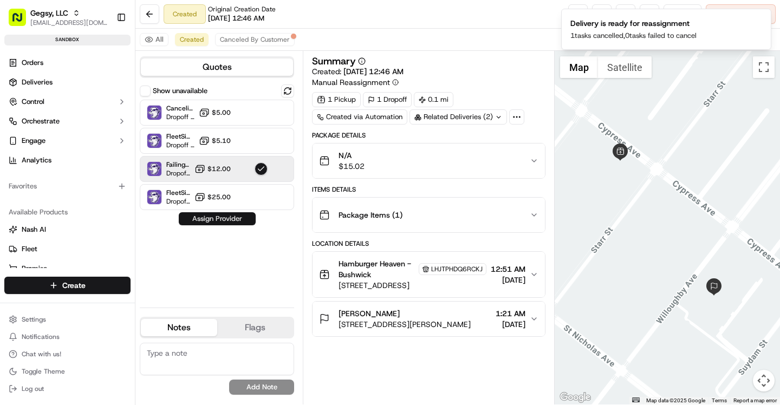
click at [224, 216] on button "Assign Provider" at bounding box center [217, 218] width 77 height 13
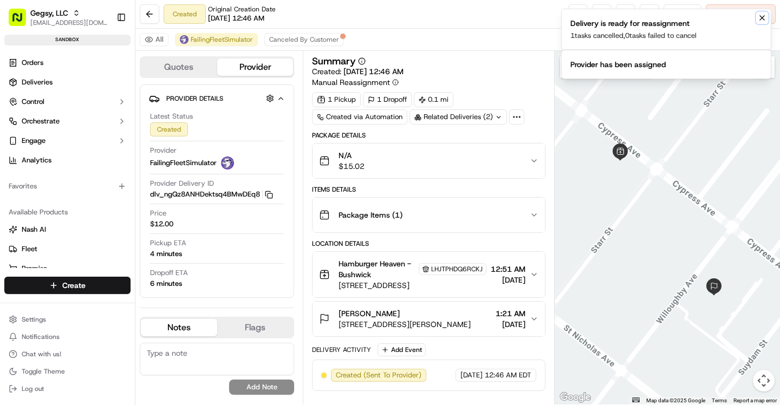
click at [762, 18] on icon "Notifications (F8)" at bounding box center [762, 18] width 4 height 4
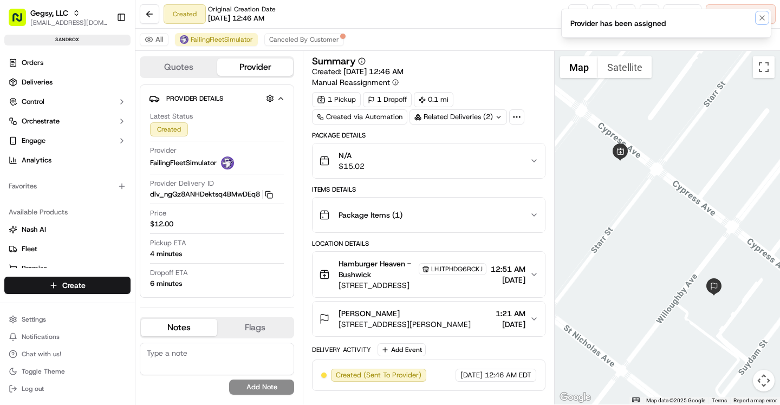
click at [762, 18] on icon "Notifications (F8)" at bounding box center [762, 18] width 4 height 4
click at [314, 36] on span "Canceled By Customer" at bounding box center [304, 39] width 70 height 9
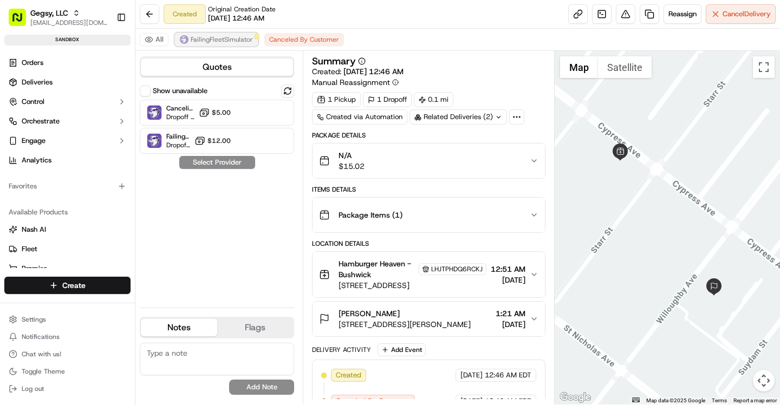
click at [228, 36] on span "FailingFleetSimulator" at bounding box center [222, 39] width 62 height 9
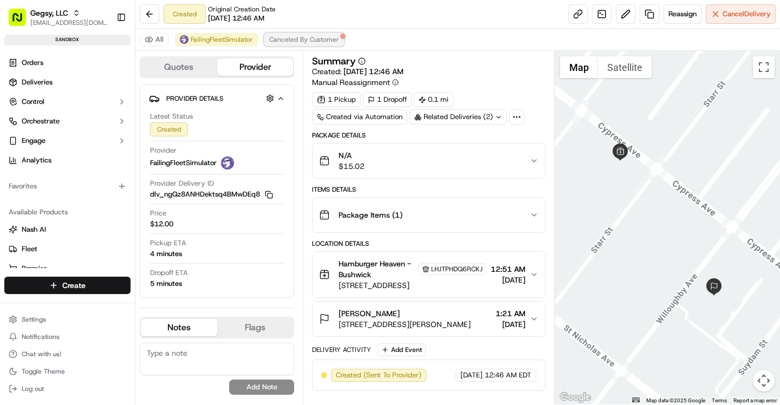
click at [307, 38] on span "Canceled By Customer" at bounding box center [304, 39] width 70 height 9
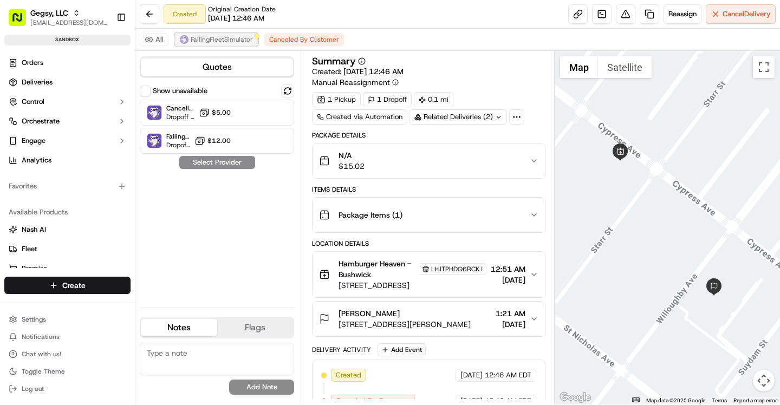
click at [228, 44] on button "FailingFleetSimulator" at bounding box center [216, 39] width 83 height 13
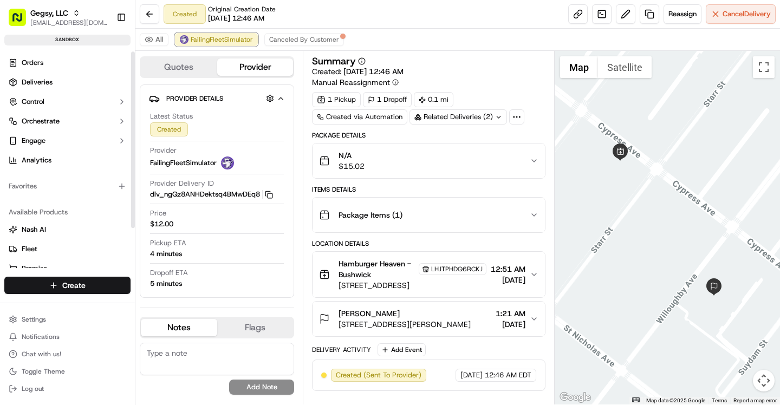
scroll to position [52, 0]
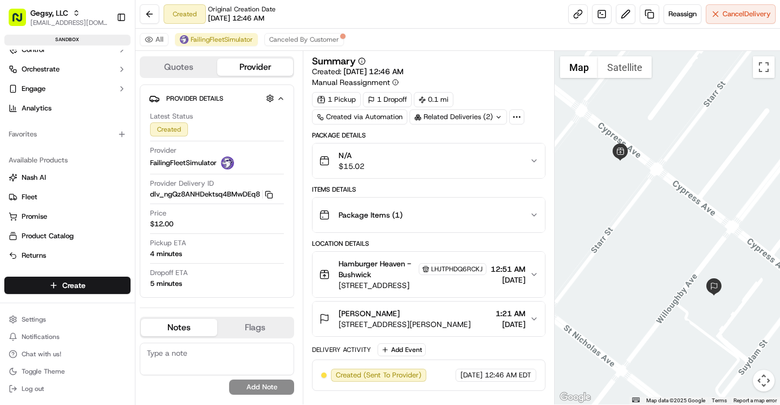
click at [494, 114] on div "Related Deliveries (2)" at bounding box center [459, 116] width 98 height 15
click at [496, 83] on div "Summary Created: 09/18/2025 12:46 AM Manual Reassignment" at bounding box center [428, 71] width 233 height 31
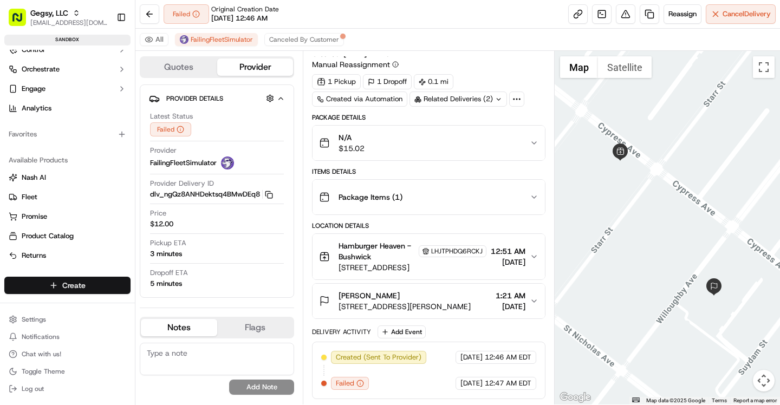
click at [64, 289] on html "Gegsy, LLC asif@usenash.com Toggle Sidebar sandbox Orders Deliveries Control Or…" at bounding box center [390, 202] width 780 height 405
click at [380, 263] on html "Gegsy, LLC asif@usenash.com Toggle Sidebar sandbox Orders Deliveries Control Or…" at bounding box center [390, 202] width 780 height 405
click at [380, 263] on span "[STREET_ADDRESS]" at bounding box center [412, 267] width 147 height 11
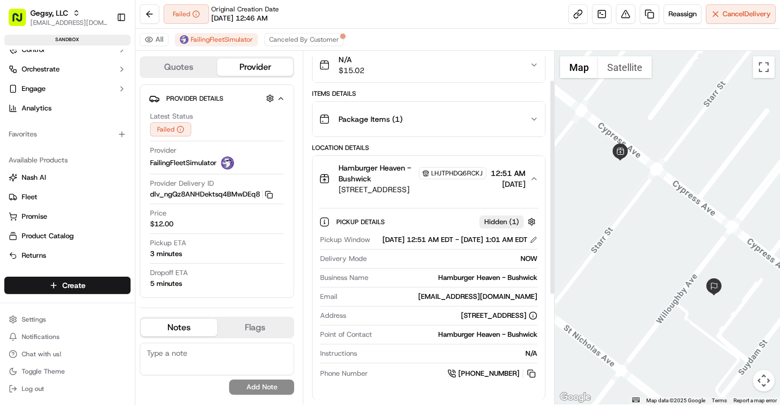
scroll to position [100, 0]
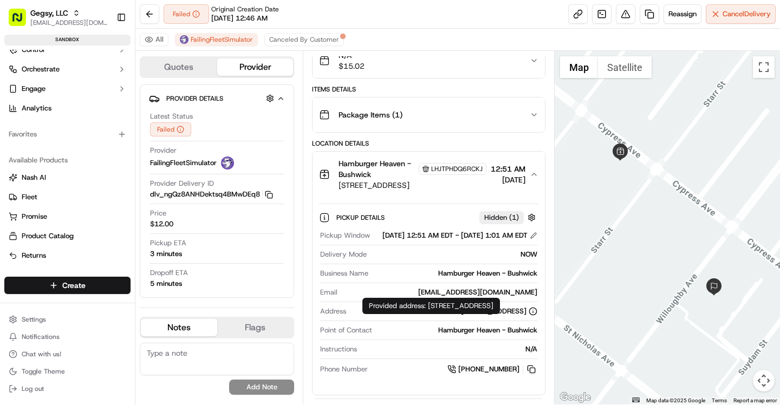
drag, startPoint x: 386, startPoint y: 319, endPoint x: 525, endPoint y: 322, distance: 138.8
click at [525, 316] on div "[STREET_ADDRESS]" at bounding box center [444, 312] width 186 height 10
copy div "[STREET_ADDRESS]"
click at [534, 376] on button at bounding box center [532, 370] width 12 height 12
click at [533, 376] on button at bounding box center [532, 370] width 12 height 12
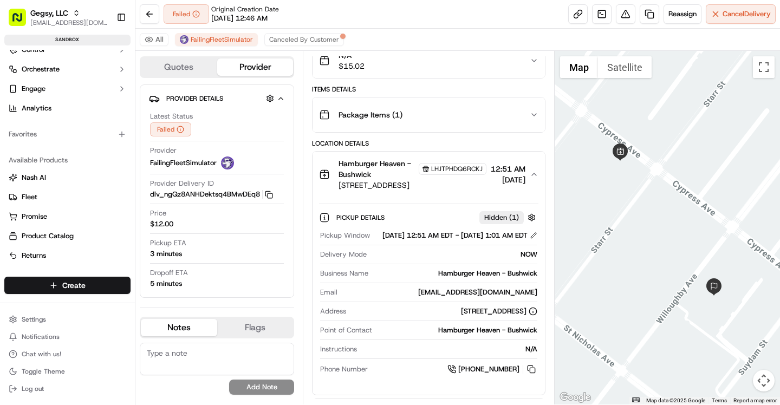
drag, startPoint x: 451, startPoint y: 378, endPoint x: 522, endPoint y: 386, distance: 71.5
drag, startPoint x: 523, startPoint y: 387, endPoint x: 459, endPoint y: 382, distance: 64.7
click at [459, 380] on div "Pickup Window 09/18/2025 12:51 AM EDT - 09/18/2025 1:01 AM EDT Delivery Mode NO…" at bounding box center [428, 303] width 219 height 153
copy div "[PHONE_NUMBER]"
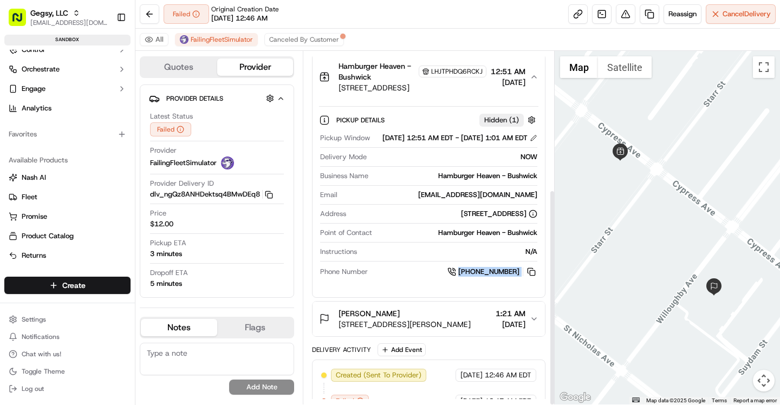
scroll to position [225, 0]
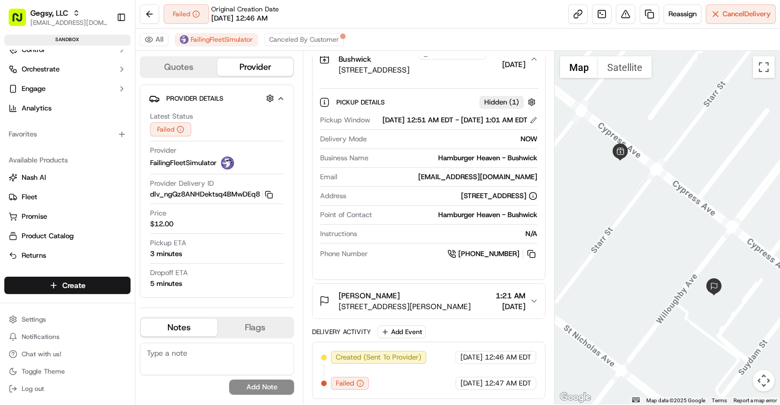
click at [434, 308] on span "[STREET_ADDRESS][PERSON_NAME]" at bounding box center [405, 306] width 132 height 11
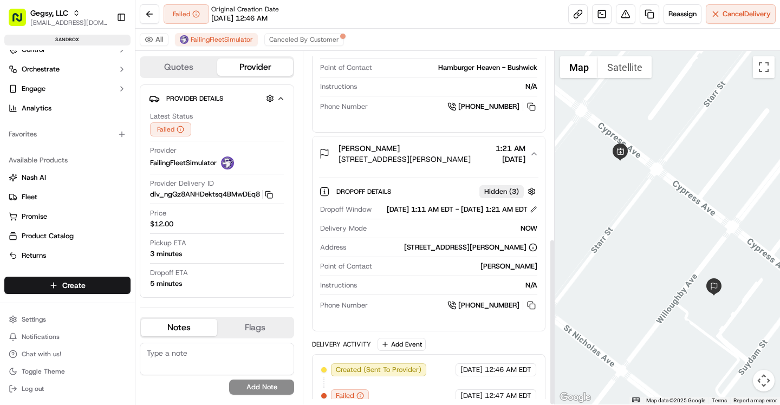
scroll to position [395, 0]
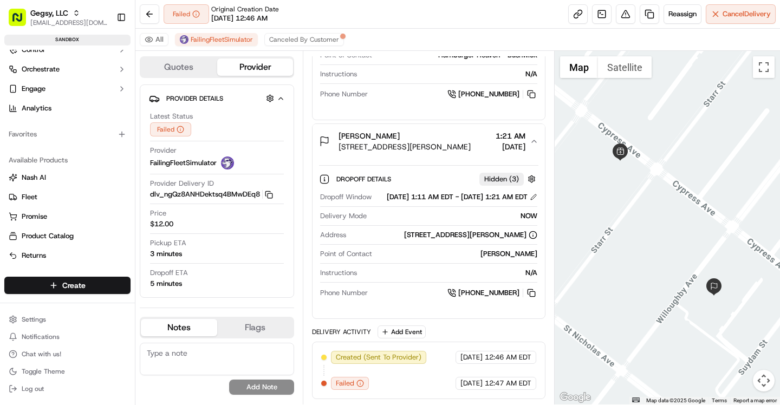
drag, startPoint x: 333, startPoint y: 141, endPoint x: 464, endPoint y: 142, distance: 130.6
click at [464, 142] on div "Briant Almonte 1402 Willoughby Ave, Brooklyn, NY 11237, USA" at bounding box center [395, 142] width 152 height 22
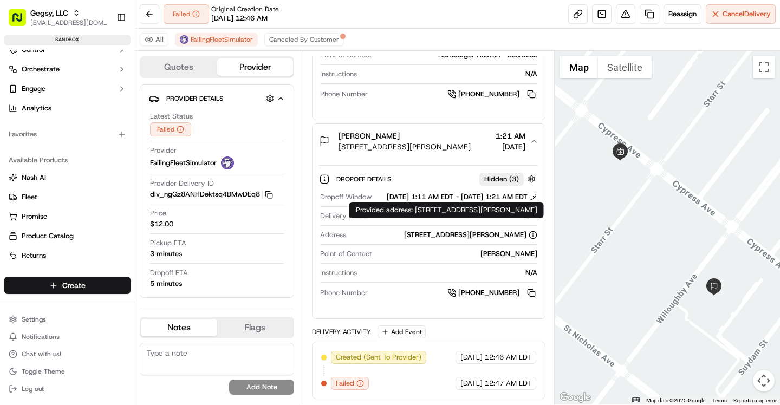
click at [459, 234] on div "[STREET_ADDRESS][PERSON_NAME]" at bounding box center [470, 235] width 133 height 10
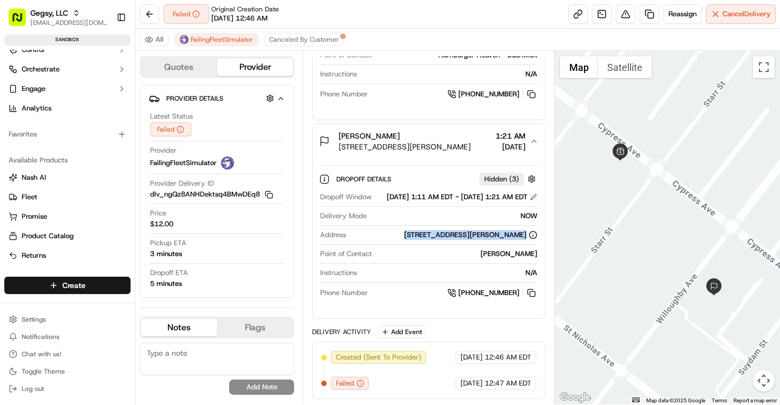
click at [459, 234] on div "[STREET_ADDRESS][PERSON_NAME]" at bounding box center [470, 235] width 133 height 10
copy div "[STREET_ADDRESS][PERSON_NAME]"
click at [531, 293] on button at bounding box center [532, 293] width 12 height 12
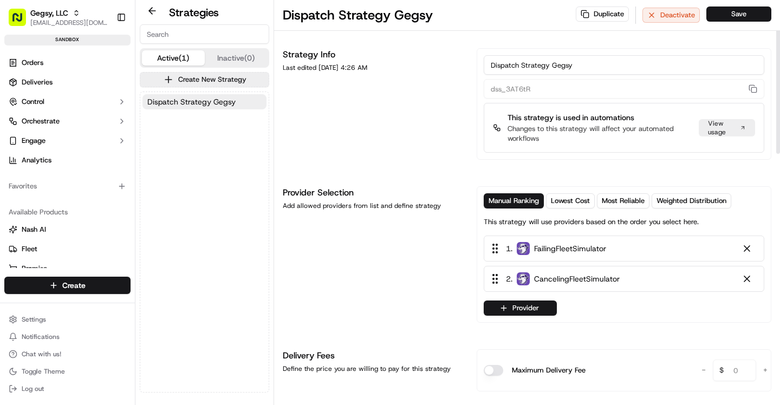
click at [742, 284] on div at bounding box center [747, 279] width 25 height 12
click at [745, 283] on div at bounding box center [747, 279] width 11 height 11
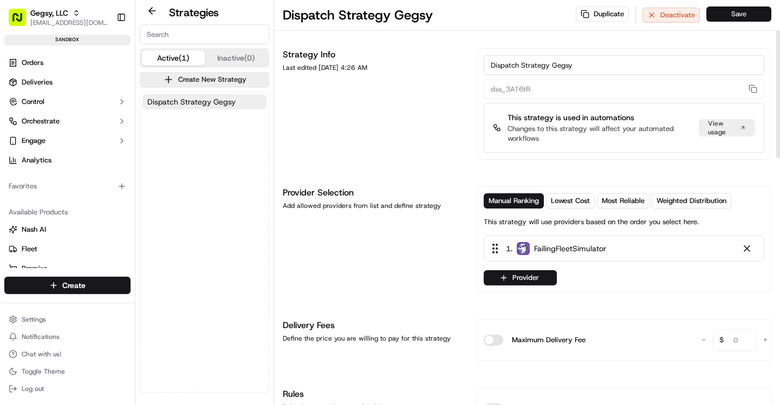
click at [738, 19] on button "Save" at bounding box center [739, 14] width 65 height 15
click at [85, 289] on html "Gegsy, LLC [EMAIL_ADDRESS][DOMAIN_NAME] Toggle Sidebar sandbox Orders Deliverie…" at bounding box center [390, 202] width 780 height 405
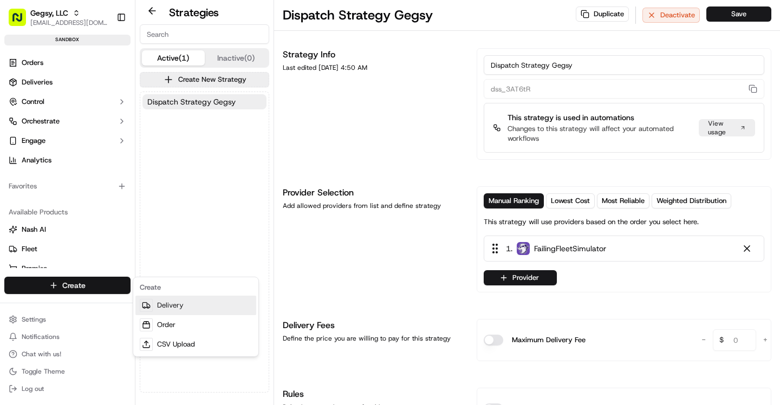
click at [191, 308] on link "Delivery" at bounding box center [195, 306] width 121 height 20
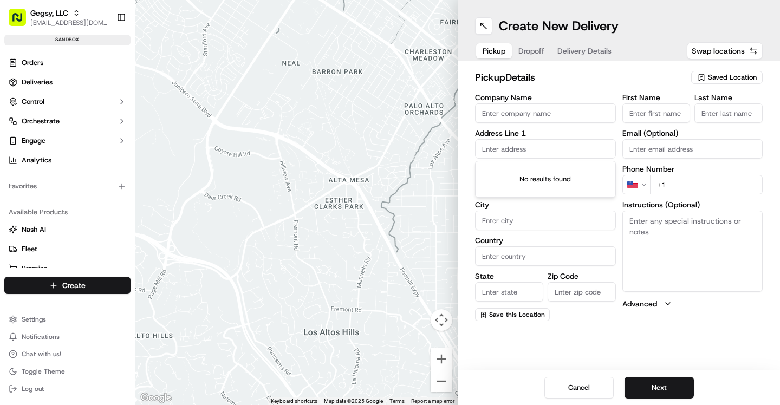
click at [505, 152] on input "text" at bounding box center [545, 149] width 141 height 20
paste input "[STREET_ADDRESS]"
click at [545, 170] on div "[STREET_ADDRESS]" at bounding box center [545, 172] width 135 height 16
type input "[STREET_ADDRESS]"
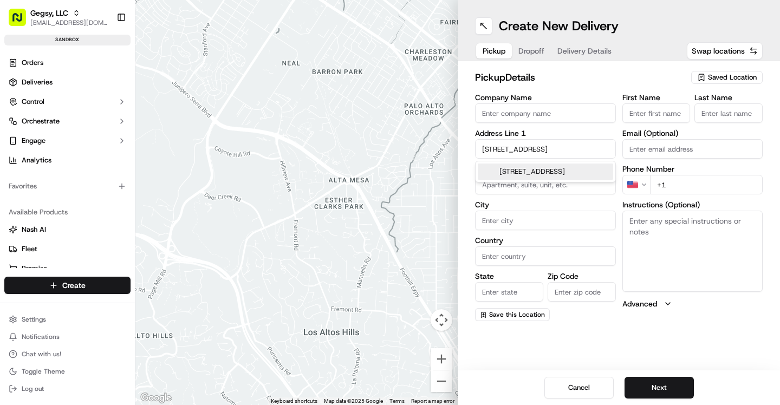
type input "[GEOGRAPHIC_DATA]"
type input "NY"
type input "11237"
type input "[STREET_ADDRESS]"
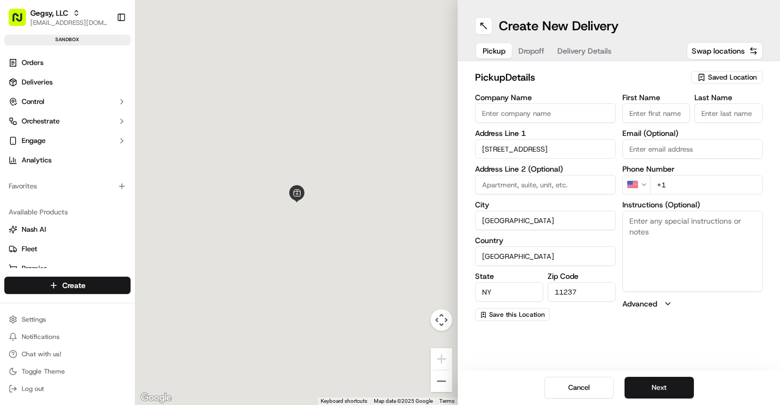
scroll to position [0, 0]
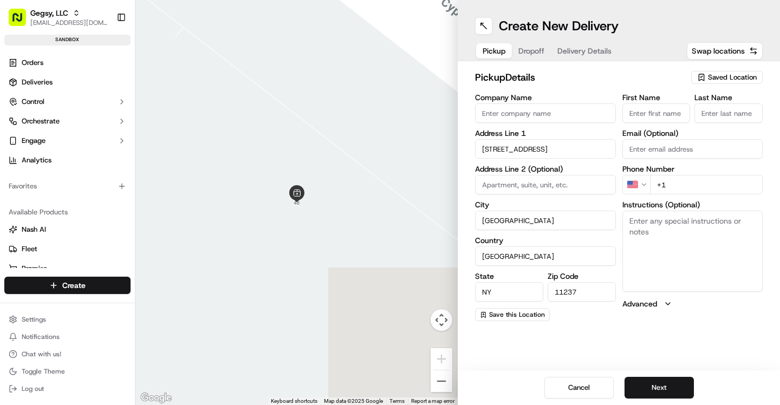
click at [529, 112] on input "Company Name" at bounding box center [545, 114] width 141 height 20
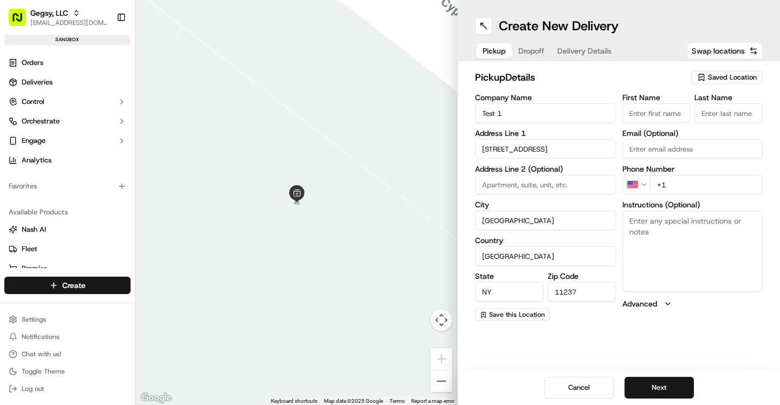
click at [635, 109] on input "First Name" at bounding box center [657, 114] width 68 height 20
click at [503, 109] on input "Test 1" at bounding box center [545, 114] width 141 height 20
click at [494, 113] on input "Test 1" at bounding box center [545, 114] width 141 height 20
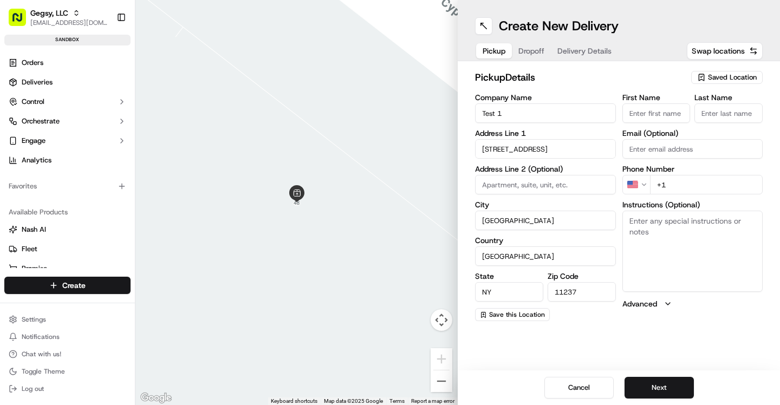
click at [494, 113] on input "Test 1" at bounding box center [545, 114] width 141 height 20
click at [490, 113] on input "Test 1" at bounding box center [545, 114] width 141 height 20
paste input "[STREET_ADDRESS]"
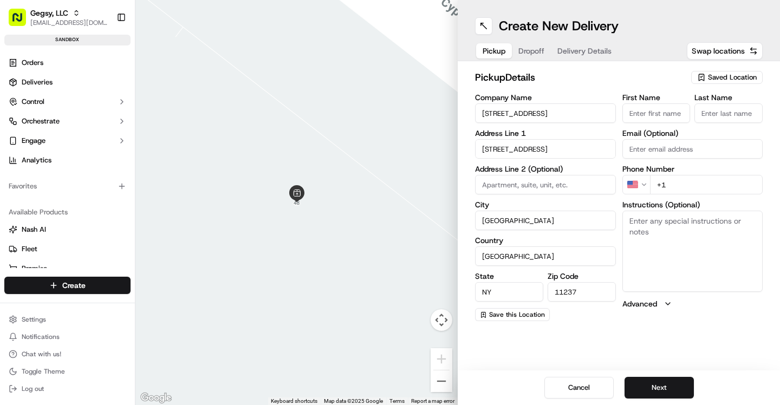
type input "Test 1"
click at [636, 111] on input "First Name" at bounding box center [657, 114] width 68 height 20
paste input "Test"
type input "Test"
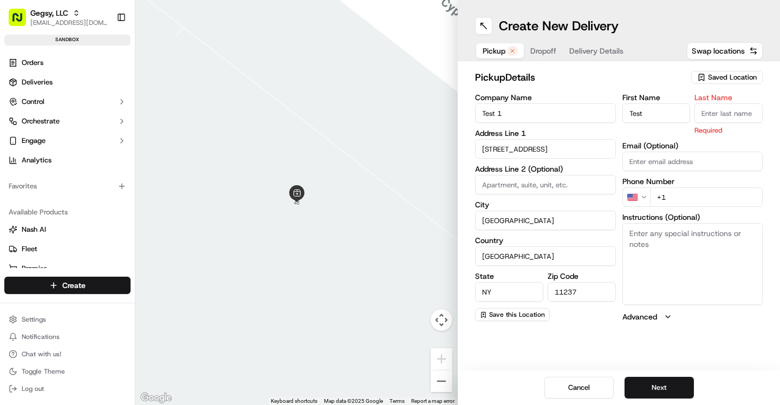
click at [686, 255] on textarea "Instructions (Optional)" at bounding box center [693, 263] width 141 height 81
click at [693, 193] on input "+1" at bounding box center [706, 197] width 113 height 20
click at [714, 114] on input "Last Name" at bounding box center [729, 114] width 68 height 20
paste input "Test"
type input "T"
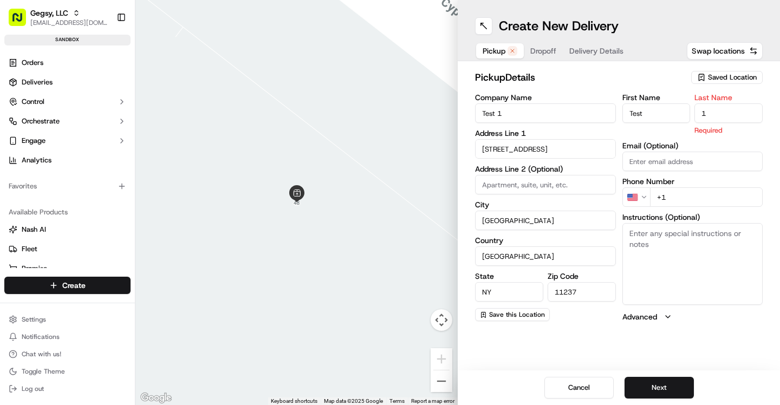
type input "1"
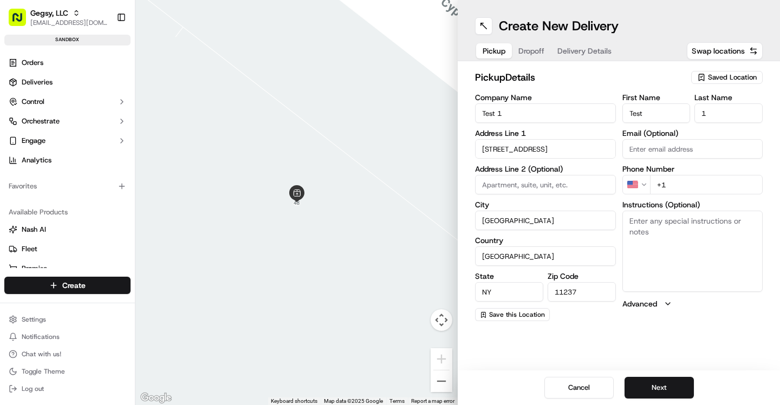
click at [704, 201] on div "First Name Test Last Name 1 Email (Optional) Phone Number US +1 Instructions (O…" at bounding box center [693, 208] width 141 height 228
paste input "tel"
click at [683, 184] on input "+1" at bounding box center [706, 185] width 113 height 20
paste input "tel"
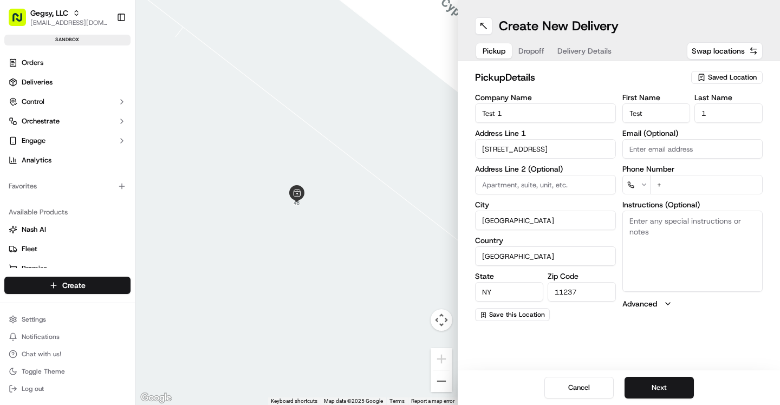
paste input "tel"
click at [689, 184] on input "+" at bounding box center [706, 185] width 113 height 20
paste input "tel"
type input "+"
click at [670, 214] on textarea "Instructions (Optional)" at bounding box center [693, 251] width 141 height 81
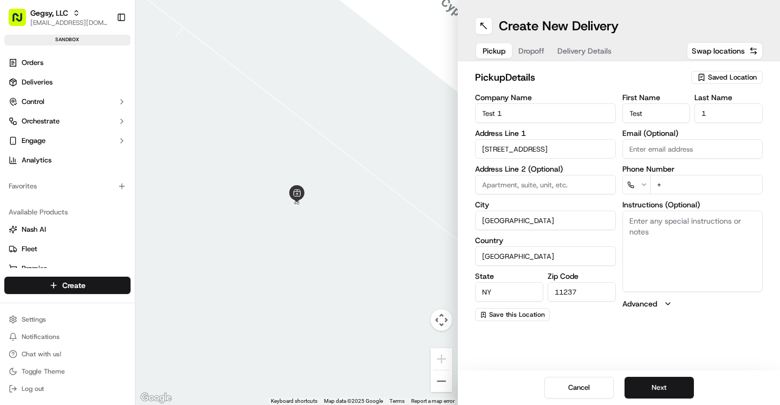
paste textarea "+1 718 555 1212"
type textarea "+1 718 555 1212"
drag, startPoint x: 704, startPoint y: 225, endPoint x: 622, endPoint y: 224, distance: 82.4
click at [622, 224] on div "Company Name Test 1 Address Line 1 48 Cypress Avenue Address Line 2 (Optional) …" at bounding box center [619, 208] width 288 height 228
click at [680, 186] on input "+" at bounding box center [706, 185] width 113 height 20
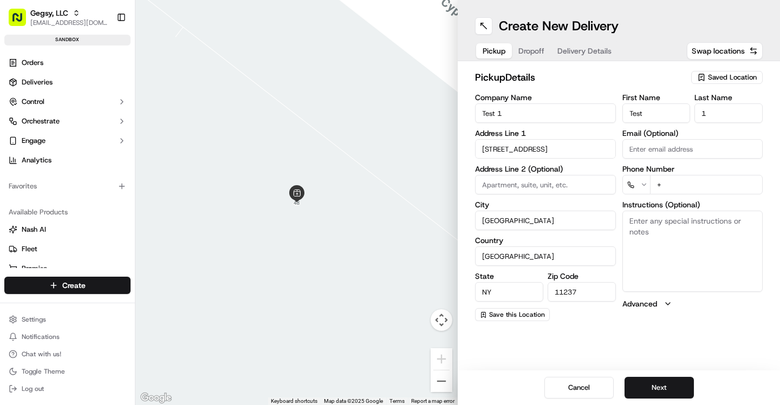
paste input "tel"
type input "+1"
click at [663, 260] on textarea "Instructions (Optional)" at bounding box center [693, 251] width 141 height 81
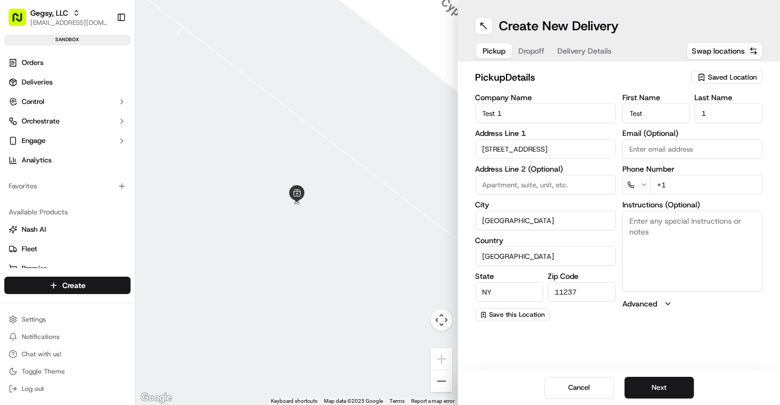
paste textarea "+1 718 555 1212"
type textarea "+1 718 555 1212"
click at [688, 186] on input "+1" at bounding box center [706, 185] width 113 height 20
type input "[PHONE_NUMBER]"
click at [719, 219] on textarea "[PHONE_NUMBER]" at bounding box center [693, 251] width 141 height 81
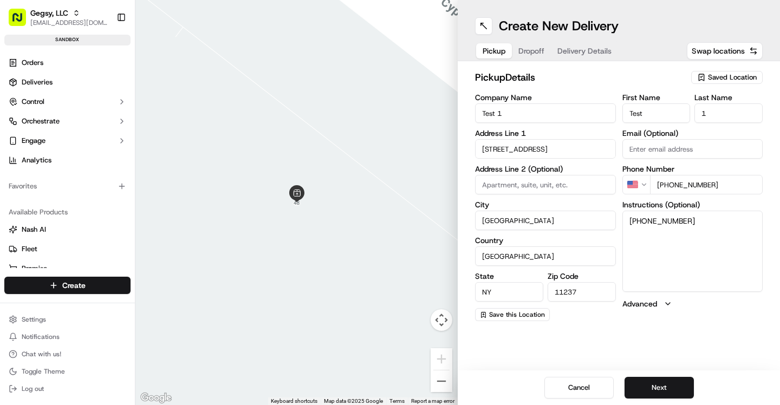
click at [719, 219] on textarea "[PHONE_NUMBER]" at bounding box center [693, 251] width 141 height 81
click at [667, 384] on button "Next" at bounding box center [659, 388] width 69 height 22
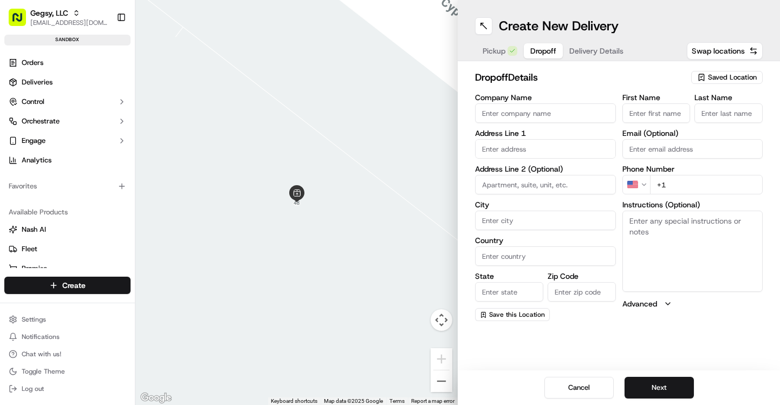
click at [519, 151] on input "text" at bounding box center [545, 149] width 141 height 20
paste input "1402 Willoughby Ave, Brooklyn, NY 11237, USA"
click at [548, 173] on div "1402 Willoughby Ave, Brooklyn, NY 11237, USA" at bounding box center [545, 177] width 135 height 26
type input "1402 Willoughby Ave, Brooklyn, NY 11237, USA"
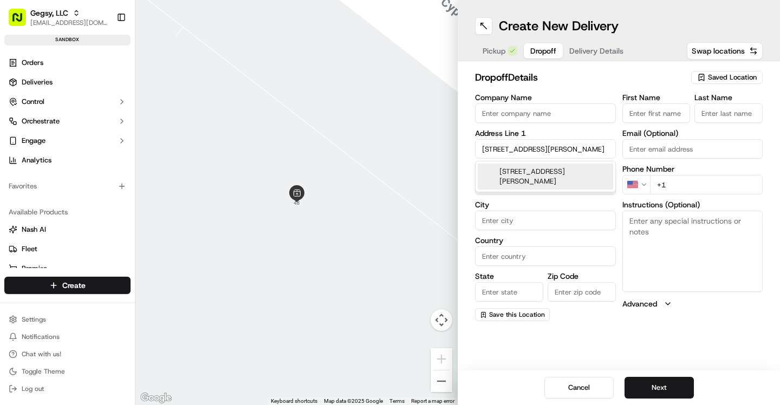
type input "Brooklyn"
type input "United States"
type input "NY"
type input "11237"
type input "1402 Willoughby Avenue"
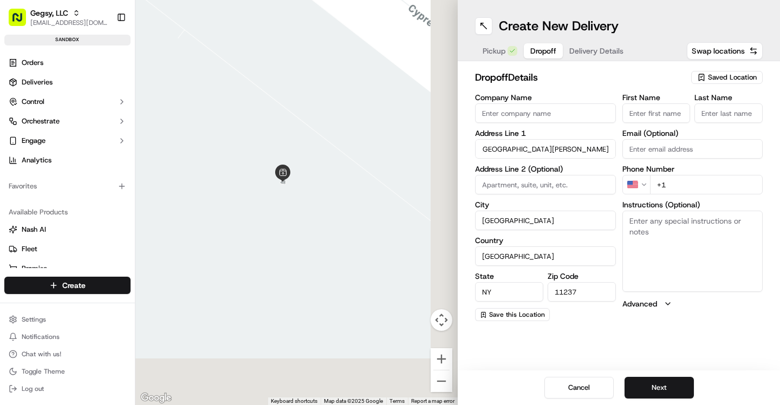
scroll to position [0, 0]
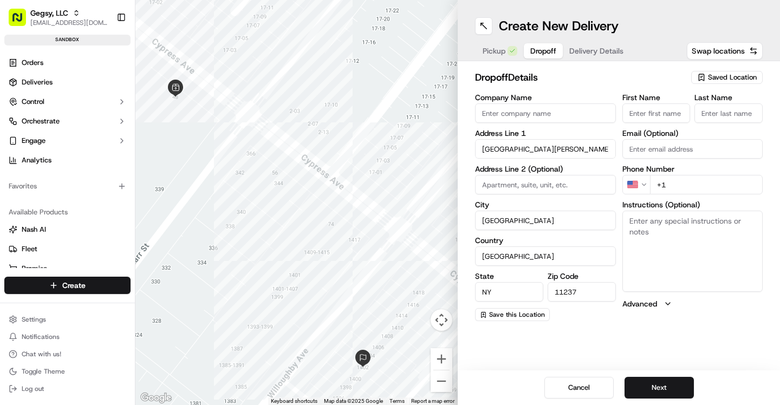
click at [526, 113] on input "Company Name" at bounding box center [545, 114] width 141 height 20
type input "Test 2"
click at [640, 107] on input "First Name" at bounding box center [657, 114] width 68 height 20
drag, startPoint x: 500, startPoint y: 113, endPoint x: 474, endPoint y: 113, distance: 26.6
click at [474, 113] on div "dropoff Details Saved Location Company Name Test 2 Address Line 1 1402 Willough…" at bounding box center [619, 195] width 322 height 269
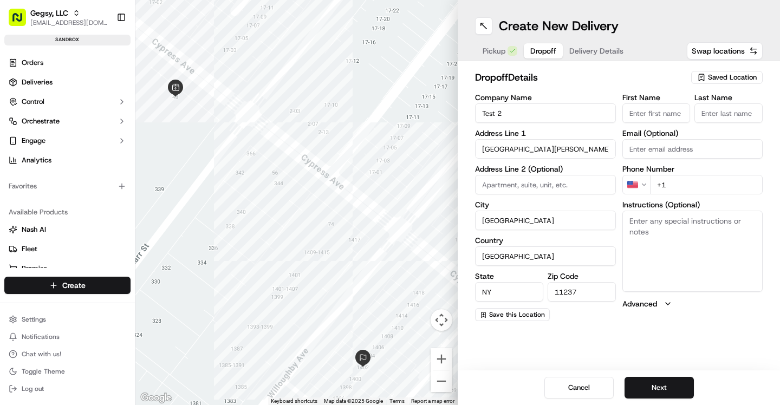
click at [485, 114] on input "Test 2" at bounding box center [545, 114] width 141 height 20
click at [625, 109] on input "First Name" at bounding box center [657, 114] width 68 height 20
paste input "Test"
type input "Test"
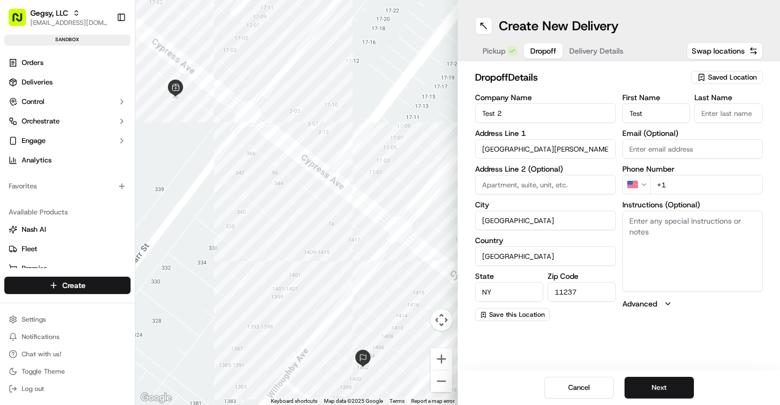
click at [716, 113] on input "Last Name" at bounding box center [729, 114] width 68 height 20
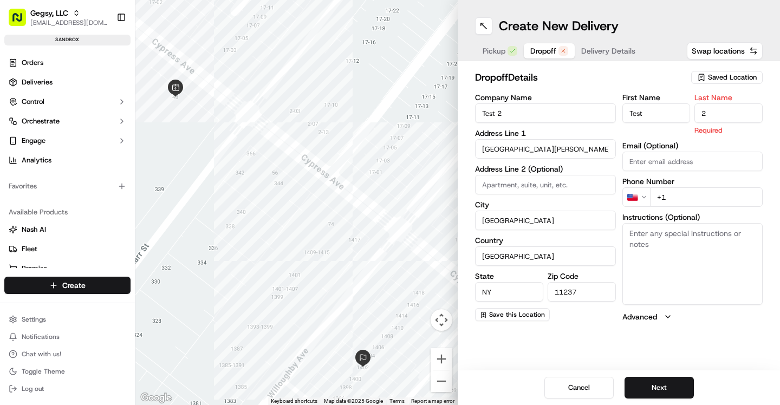
type input "2"
click at [692, 198] on div "First Name Test Last Name 2 Required Email (Optional) Phone Number US +1 Instru…" at bounding box center [693, 208] width 141 height 229
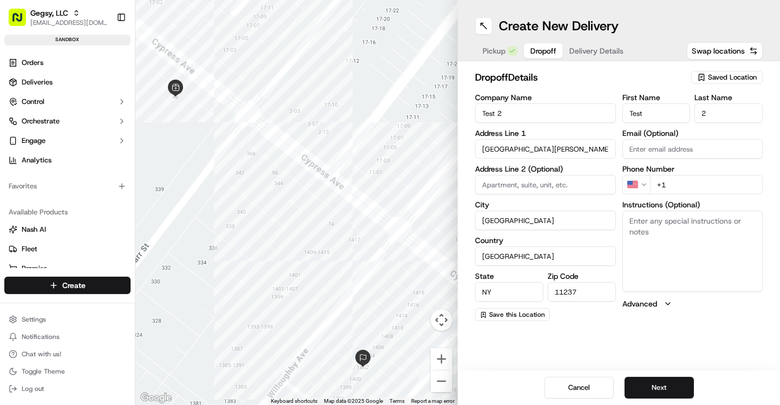
paste input "tel"
type input "+1"
click at [657, 244] on textarea "Instructions (Optional)" at bounding box center [693, 251] width 141 height 81
paste textarea "+19177099587"
click at [695, 179] on input "+1" at bounding box center [706, 185] width 113 height 20
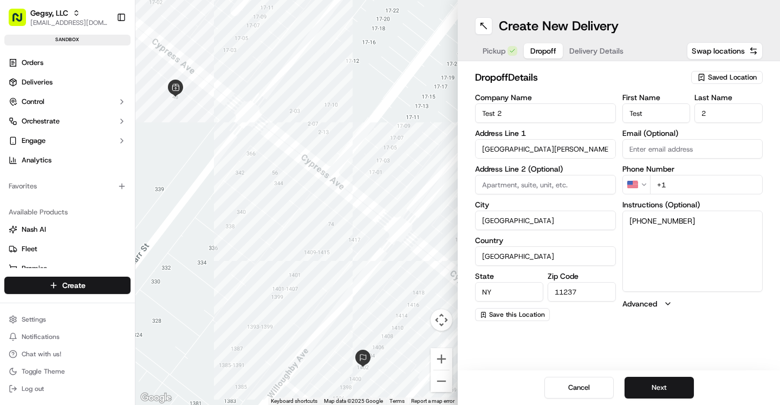
click at [639, 221] on textarea "+19177099587" at bounding box center [693, 251] width 141 height 81
click at [657, 222] on textarea "+1 9177099587" at bounding box center [693, 251] width 141 height 81
click at [673, 222] on textarea "+1 917 7099587" at bounding box center [693, 251] width 141 height 81
type textarea "+1 917 709 9587"
click at [687, 190] on input "+1" at bounding box center [706, 185] width 113 height 20
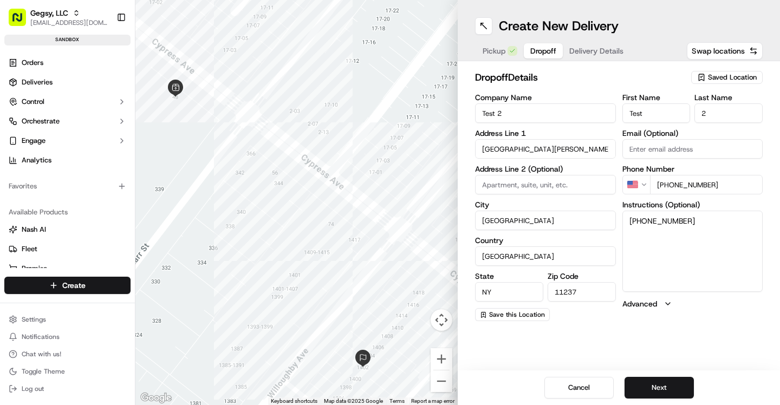
type input "+1 917 709 9587"
click at [704, 226] on textarea "+1 917 709 9587" at bounding box center [693, 251] width 141 height 81
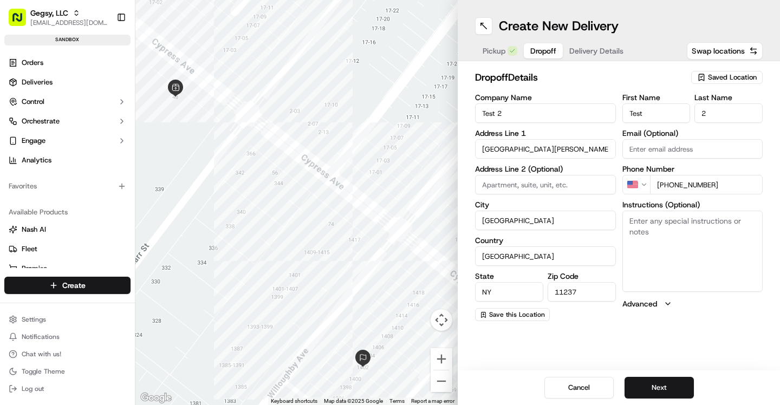
type textarea "="
click at [500, 54] on span "Pickup" at bounding box center [494, 51] width 23 height 11
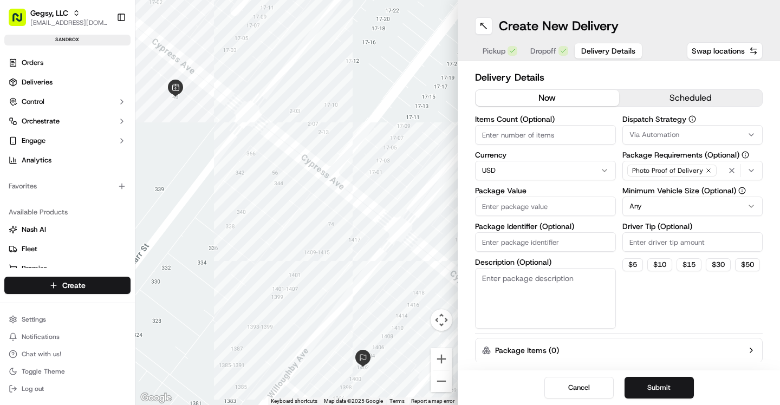
click at [596, 47] on span "Delivery Details" at bounding box center [608, 51] width 54 height 11
click at [665, 139] on span "Via Automation" at bounding box center [655, 135] width 50 height 10
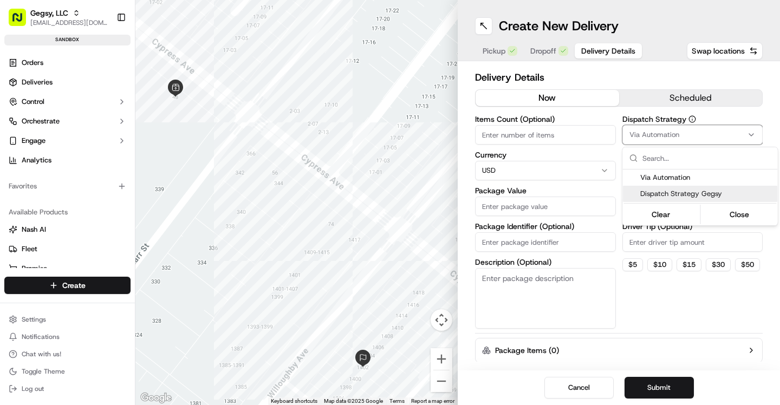
click at [688, 195] on span "Dispatch Strategy Gegsy" at bounding box center [707, 194] width 133 height 10
click at [665, 319] on html "Gegsy, LLC asif@usenash.com Toggle Sidebar sandbox Orders Deliveries Control Or…" at bounding box center [390, 202] width 780 height 405
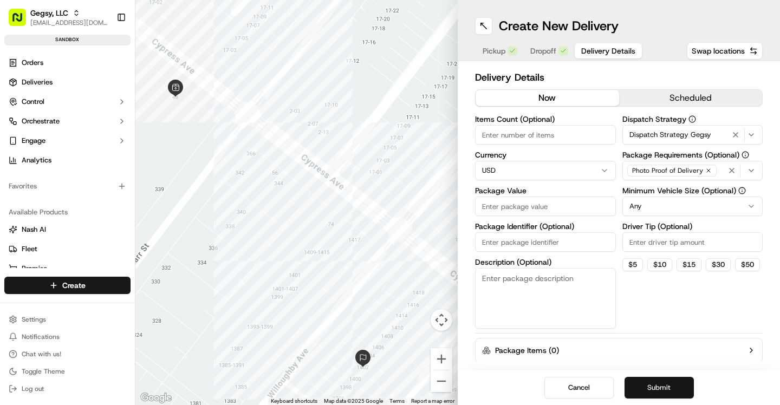
click at [667, 397] on button "Submit" at bounding box center [659, 388] width 69 height 22
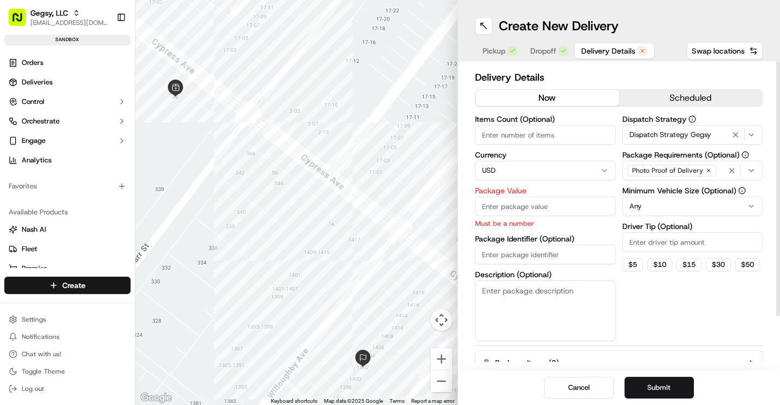
click at [530, 210] on input "Package Value" at bounding box center [545, 207] width 141 height 20
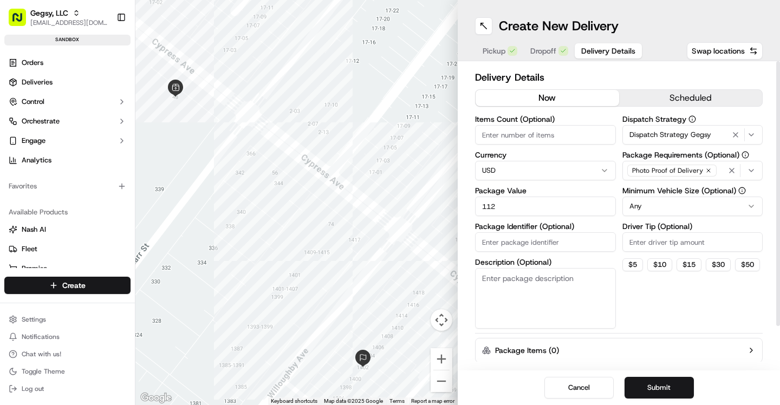
drag, startPoint x: 680, startPoint y: 384, endPoint x: 667, endPoint y: 307, distance: 78.0
click at [667, 307] on div "Create New Delivery Pickup Dropoff Delivery Details Swap locations Delivery Det…" at bounding box center [619, 202] width 322 height 405
click at [667, 307] on div "Dispatch Strategy Dispatch Strategy Gegsy Package Requirements (Optional) Photo…" at bounding box center [693, 222] width 141 height 214
click at [521, 203] on input "112" at bounding box center [545, 207] width 141 height 20
type input "10"
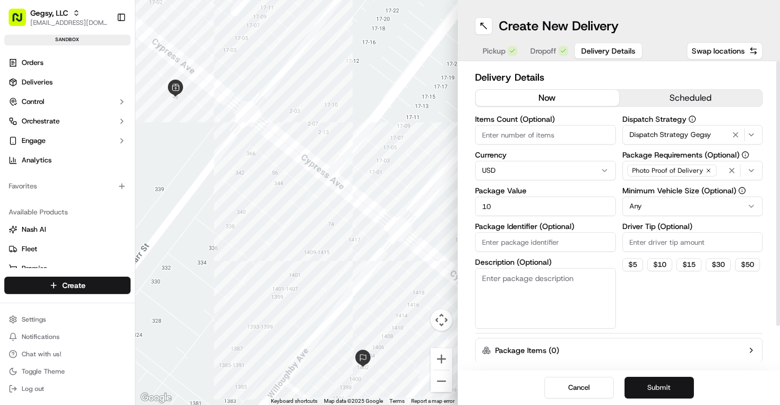
click at [646, 386] on button "Submit" at bounding box center [659, 388] width 69 height 22
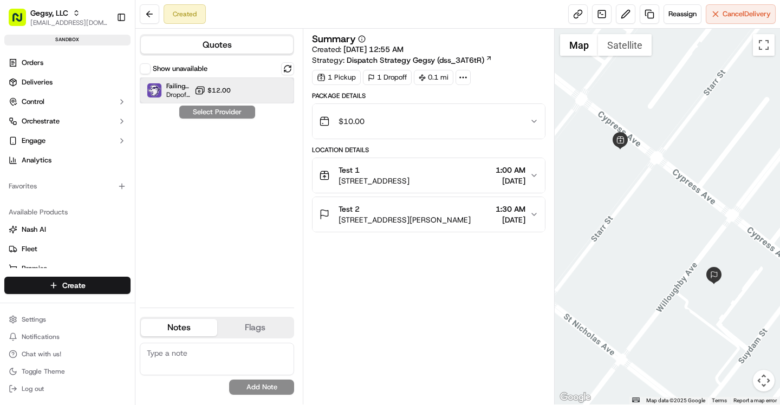
click at [249, 94] on div "FailingFleetSimulator Dropoff ETA 6 minutes $12.00" at bounding box center [217, 90] width 154 height 26
click at [236, 107] on button "Assign Provider" at bounding box center [217, 112] width 77 height 13
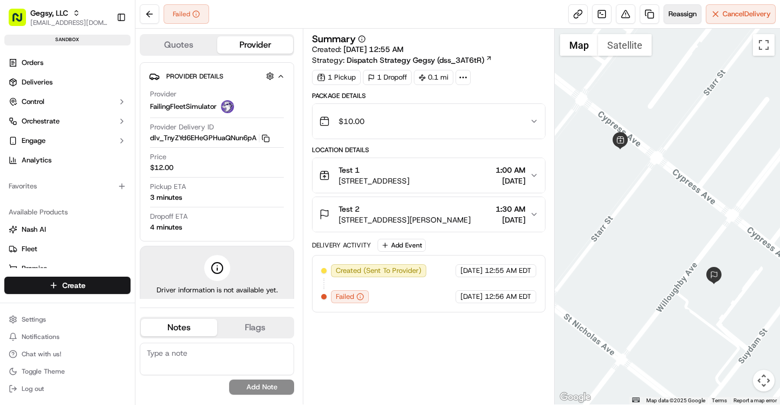
click at [675, 15] on span "Reassign" at bounding box center [683, 14] width 28 height 10
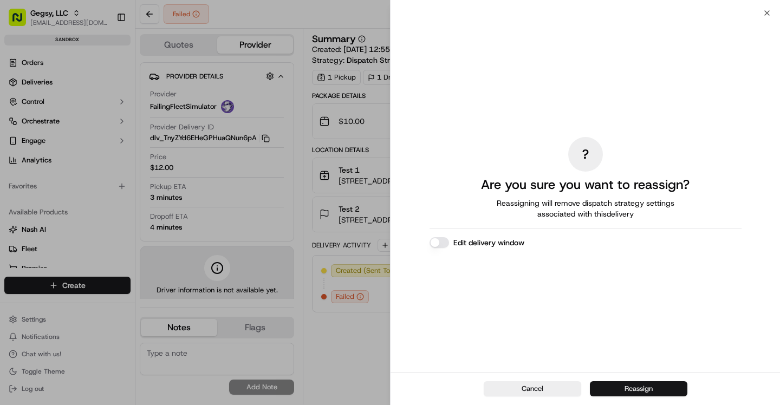
click at [632, 389] on button "Reassign" at bounding box center [639, 388] width 98 height 15
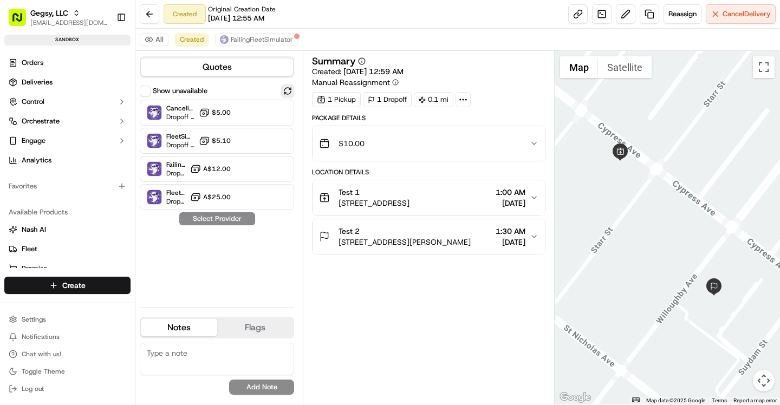
click at [288, 89] on button at bounding box center [287, 91] width 13 height 13
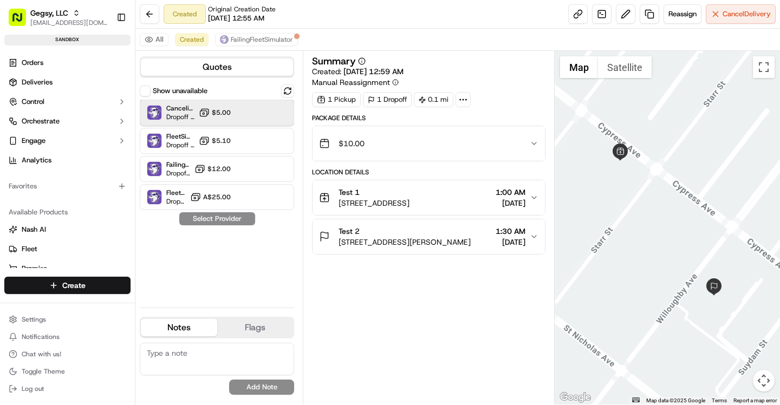
click at [238, 107] on div "CancelingFleetSimulator Dropoff ETA 5 minutes $5.00" at bounding box center [217, 113] width 154 height 26
click at [235, 218] on button "Assign Provider" at bounding box center [217, 218] width 77 height 13
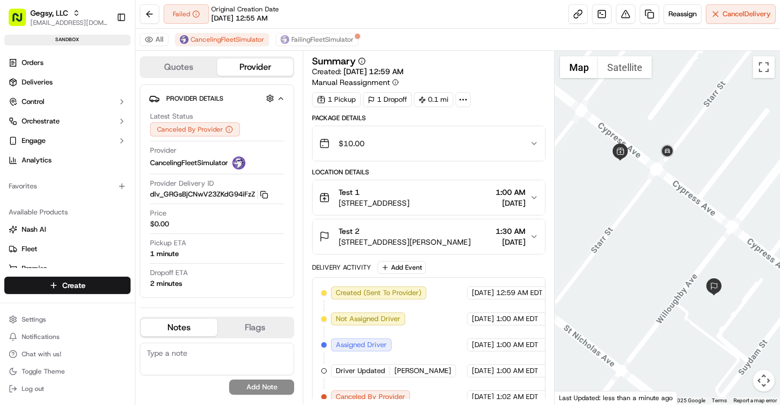
click at [451, 26] on div "Failed Original Creation Date 09/18/2025 12:55 AM Reassign Cancel Delivery" at bounding box center [457, 14] width 645 height 29
click at [683, 16] on span "Reassign" at bounding box center [683, 14] width 28 height 10
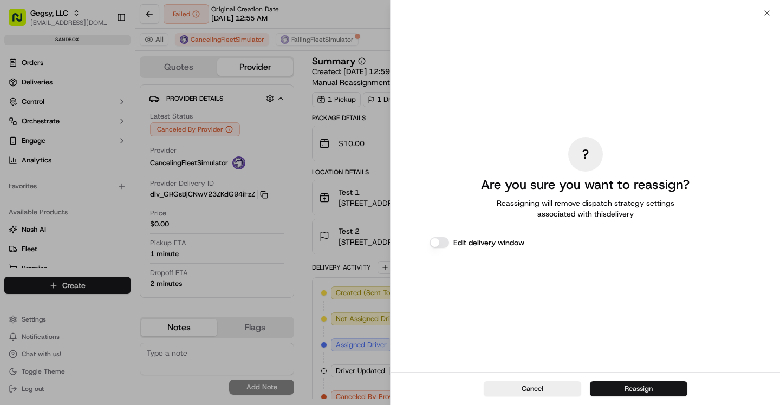
click at [629, 392] on button "Reassign" at bounding box center [639, 388] width 98 height 15
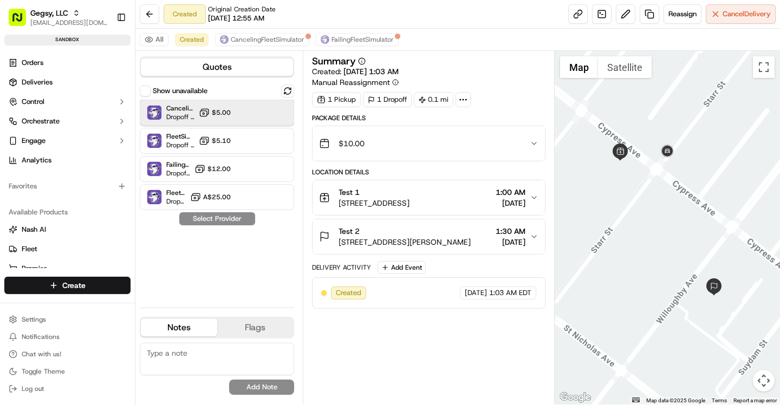
click at [249, 119] on div "CancelingFleetSimulator Dropoff ETA 5 minutes $5.00" at bounding box center [217, 113] width 154 height 26
click at [225, 218] on button "Assign Provider" at bounding box center [217, 218] width 77 height 13
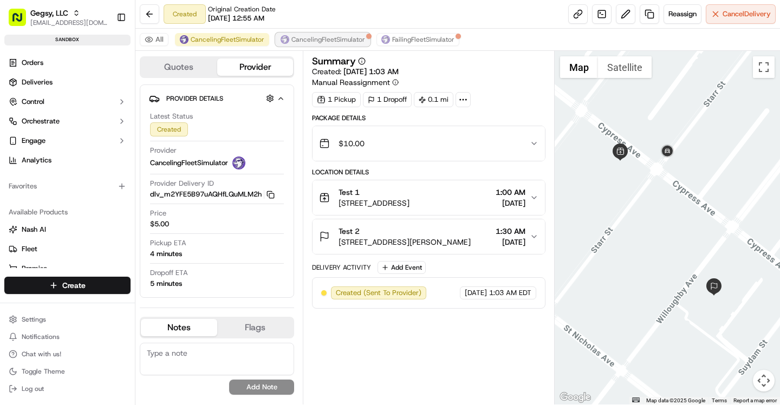
click at [332, 42] on span "CancelingFleetSimulator" at bounding box center [329, 39] width 74 height 9
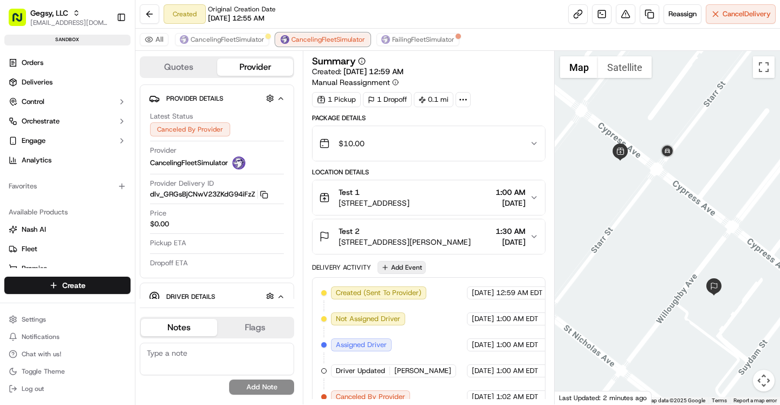
scroll to position [14, 0]
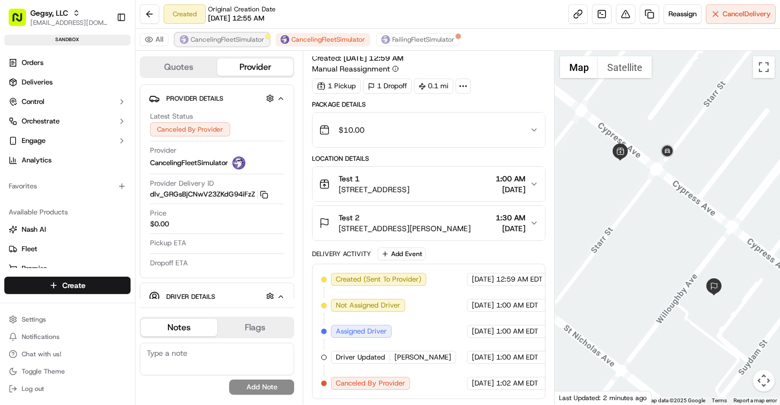
click at [251, 41] on span "CancelingFleetSimulator" at bounding box center [228, 39] width 74 height 9
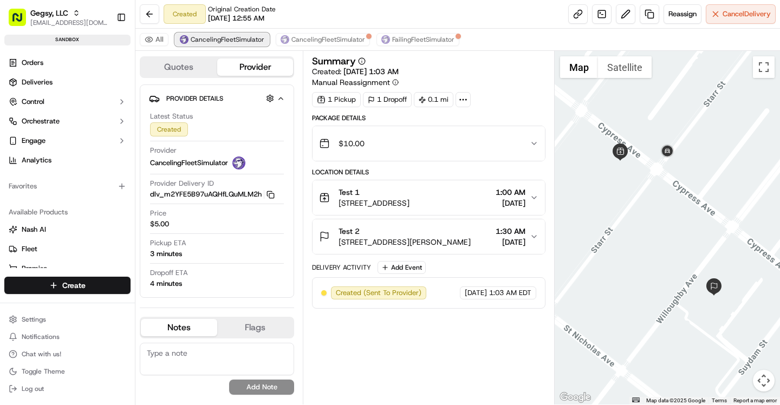
scroll to position [0, 0]
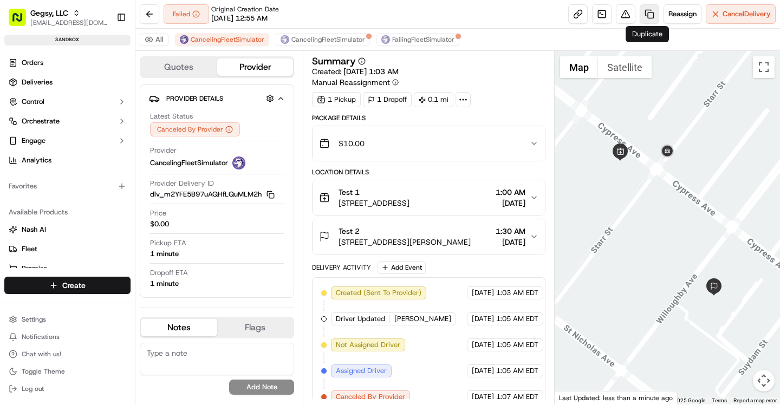
click at [648, 16] on link at bounding box center [650, 14] width 20 height 20
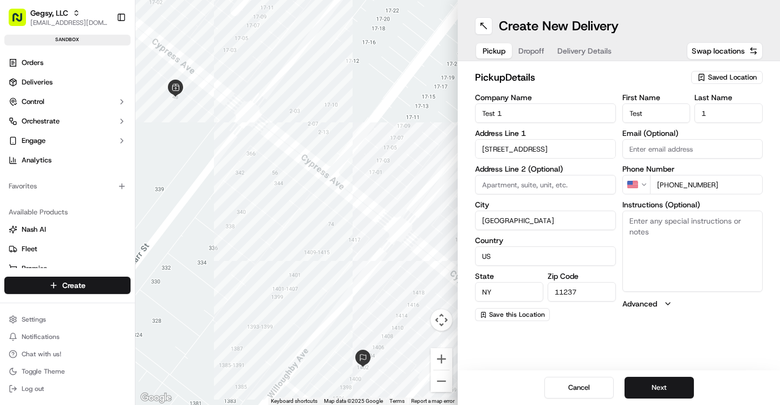
click at [591, 58] on button "Delivery Details" at bounding box center [584, 50] width 67 height 15
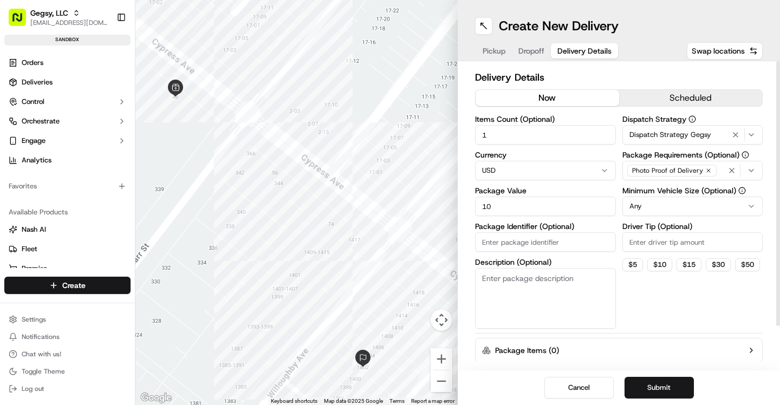
click at [736, 132] on icon "button" at bounding box center [735, 135] width 13 height 9
click at [751, 134] on icon "button" at bounding box center [751, 135] width 9 height 9
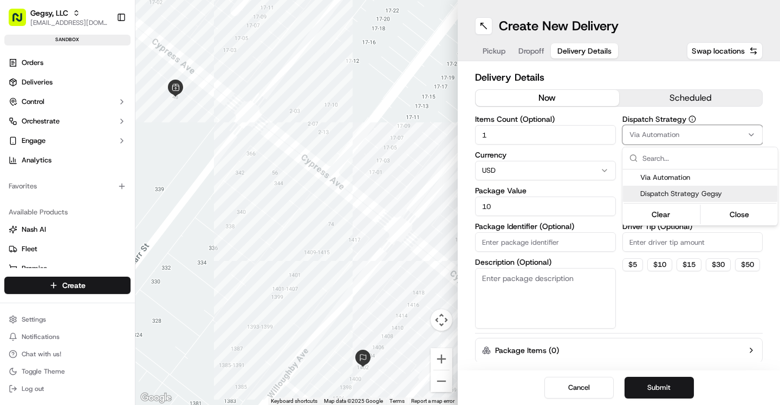
click at [657, 197] on span "Dispatch Strategy Gegsy" at bounding box center [707, 194] width 133 height 10
click at [681, 385] on html "Gegsy, LLC asif@usenash.com Toggle Sidebar sandbox Orders Deliveries Control Or…" at bounding box center [390, 202] width 780 height 405
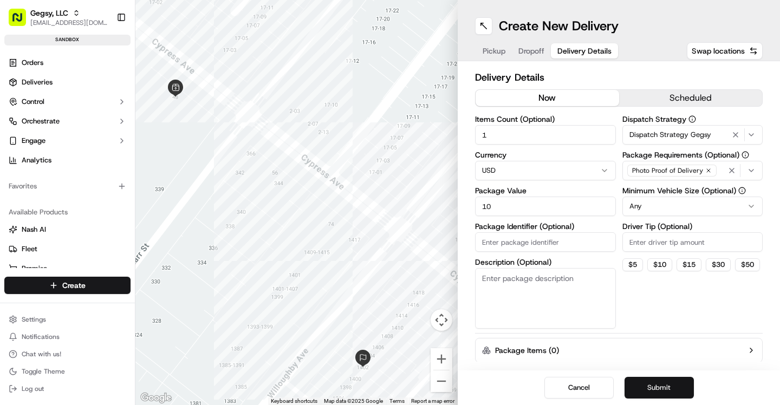
click at [678, 388] on button "Submit" at bounding box center [659, 388] width 69 height 22
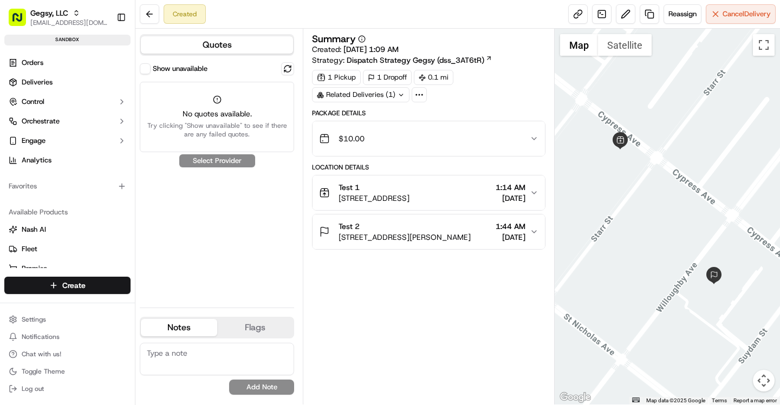
click at [147, 70] on button "Show unavailable" at bounding box center [145, 68] width 11 height 11
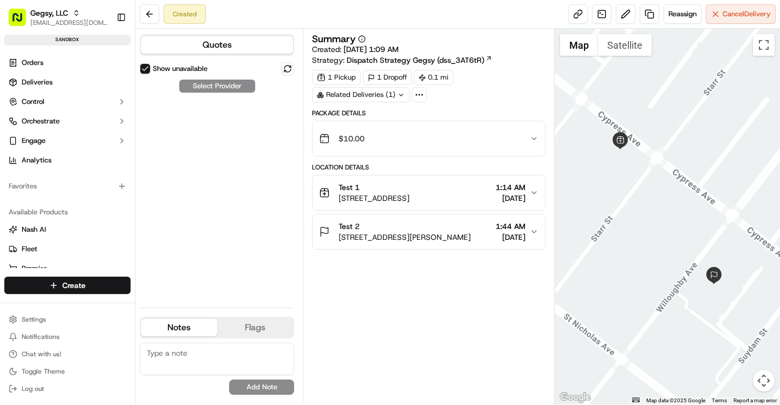
click at [150, 69] on button "Show unavailable" at bounding box center [145, 68] width 11 height 11
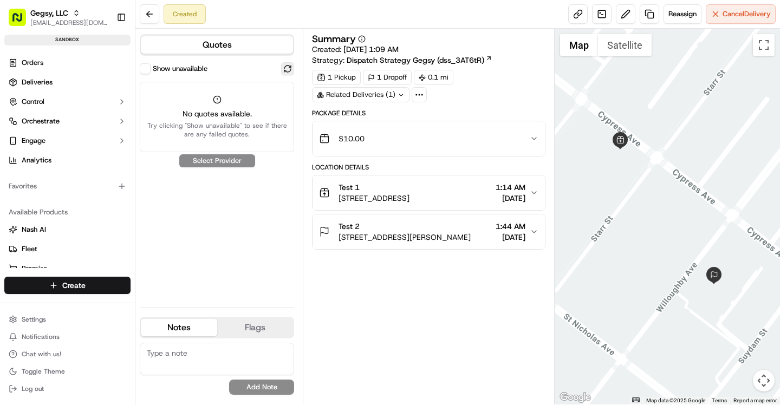
click at [284, 69] on button at bounding box center [287, 68] width 13 height 13
click at [289, 70] on button at bounding box center [287, 68] width 13 height 13
click at [144, 69] on button "Show unavailable" at bounding box center [145, 68] width 11 height 11
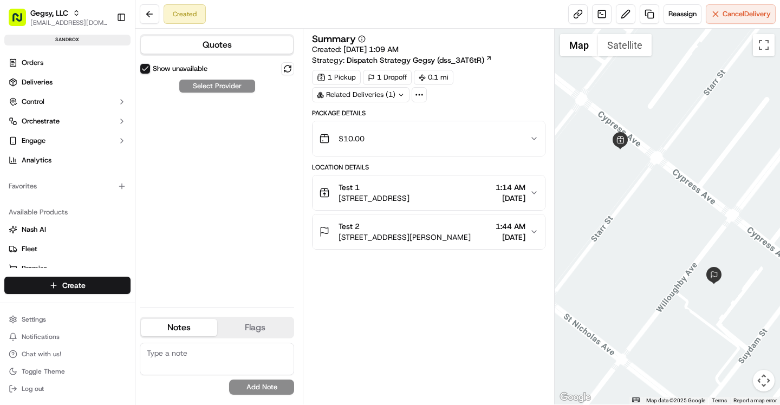
click at [252, 152] on div "Show unavailable Select Provider" at bounding box center [217, 180] width 154 height 237
click at [290, 70] on button at bounding box center [287, 68] width 13 height 13
click at [678, 9] on span "Reassign" at bounding box center [683, 14] width 28 height 10
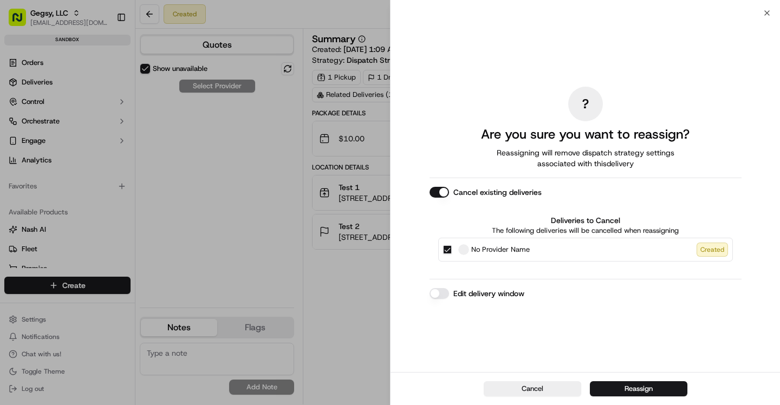
click at [393, 288] on div "? Are you sure you want to reassign? Reassigning will remove dispatch strategy …" at bounding box center [586, 192] width 390 height 359
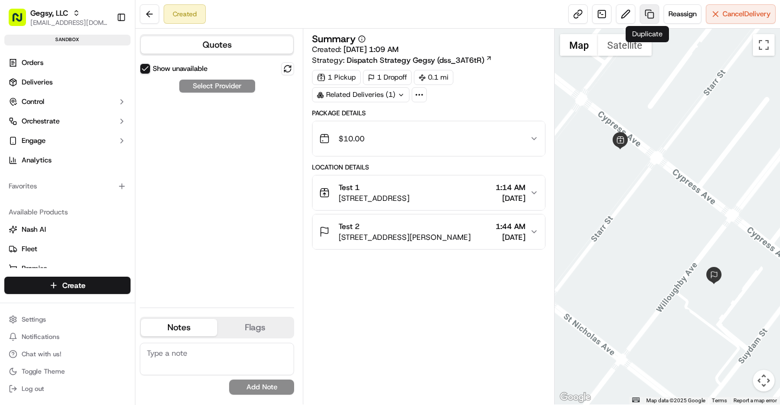
click at [649, 17] on link at bounding box center [650, 14] width 20 height 20
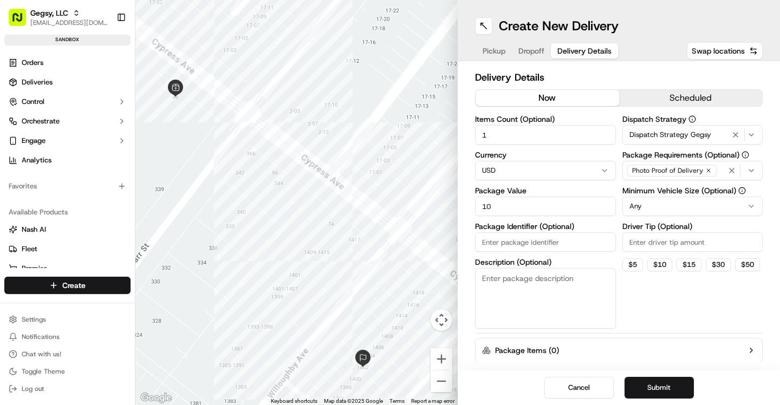
click at [586, 43] on button "Delivery Details" at bounding box center [584, 50] width 67 height 15
click at [683, 136] on span "Dispatch Strategy Gegsy" at bounding box center [671, 135] width 82 height 10
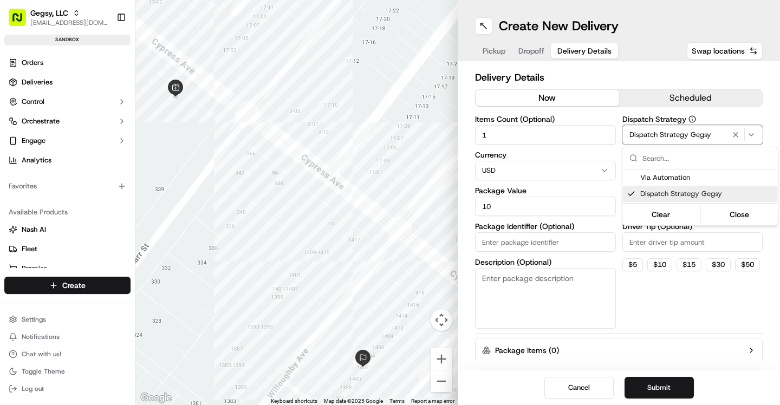
click at [662, 192] on span "Dispatch Strategy Gegsy" at bounding box center [707, 194] width 133 height 10
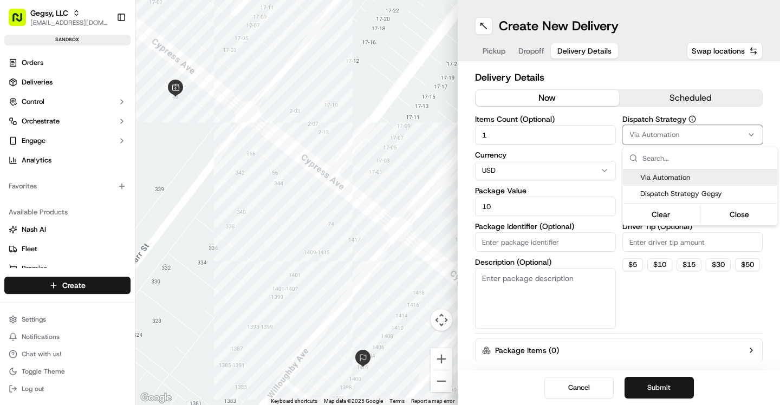
click at [664, 133] on html "Gegsy, LLC asif@usenash.com Toggle Sidebar sandbox Orders Deliveries Control Or…" at bounding box center [390, 202] width 780 height 405
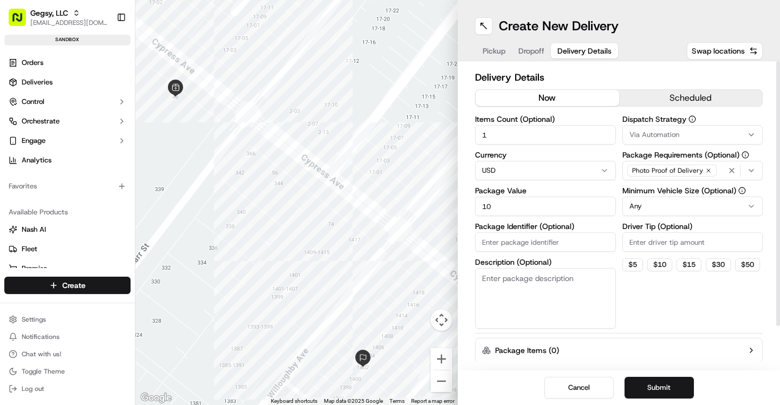
click at [721, 132] on div "Via Automation" at bounding box center [692, 135] width 135 height 10
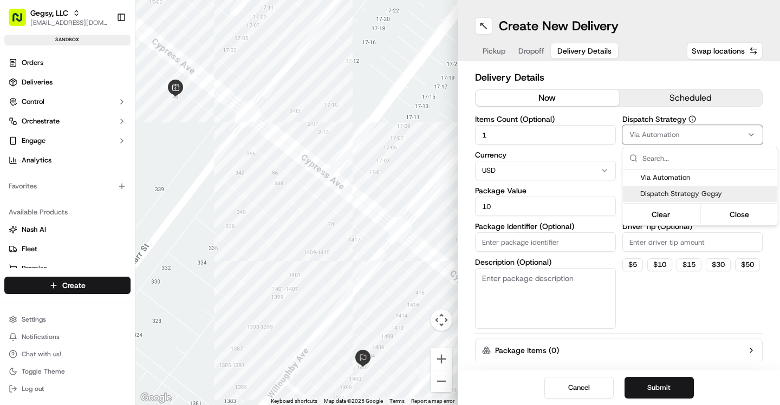
click at [674, 187] on div "Dispatch Strategy Gegsy" at bounding box center [700, 194] width 155 height 16
click at [686, 324] on html "Gegsy, LLC asif@usenash.com Toggle Sidebar sandbox Orders Deliveries Control Or…" at bounding box center [390, 202] width 780 height 405
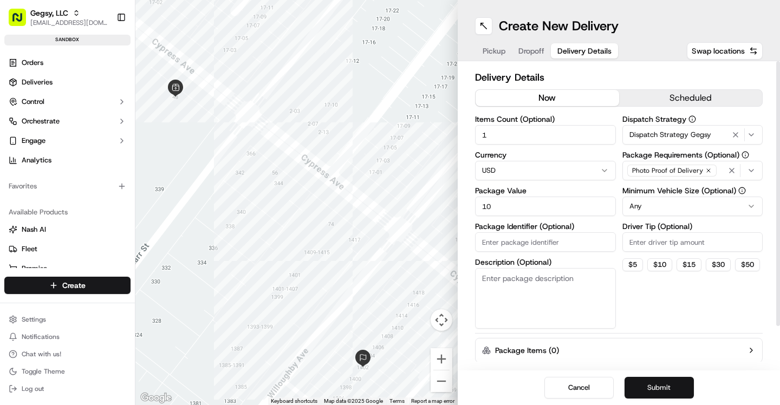
click at [661, 380] on button "Submit" at bounding box center [659, 388] width 69 height 22
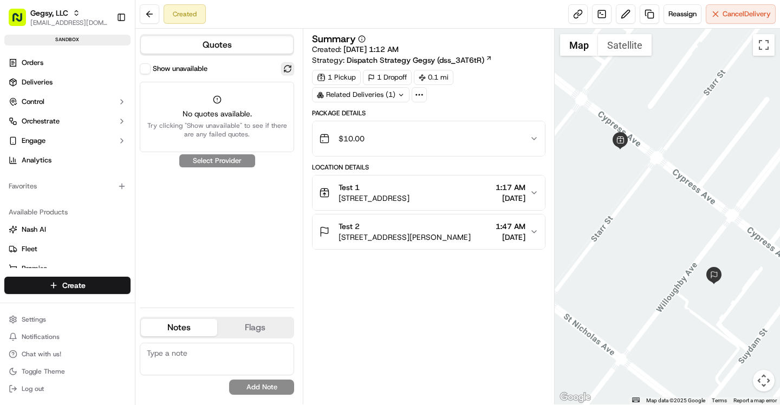
click at [289, 72] on button at bounding box center [287, 68] width 13 height 13
click at [153, 69] on label "Show unavailable" at bounding box center [180, 69] width 55 height 10
click at [151, 69] on button "Show unavailable" at bounding box center [145, 68] width 11 height 11
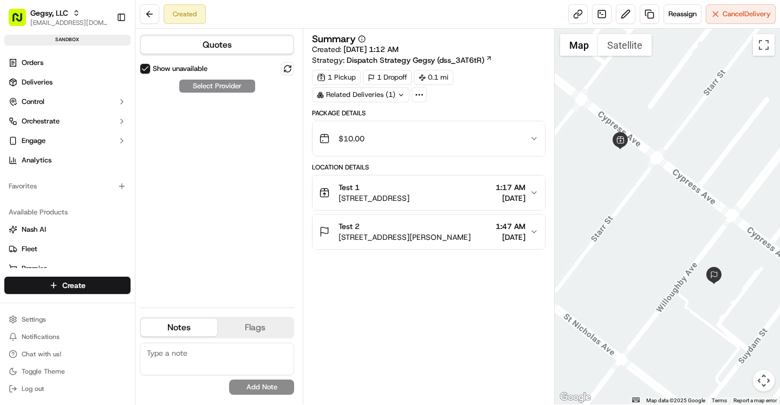
click at [150, 69] on button "Show unavailable" at bounding box center [145, 68] width 11 height 11
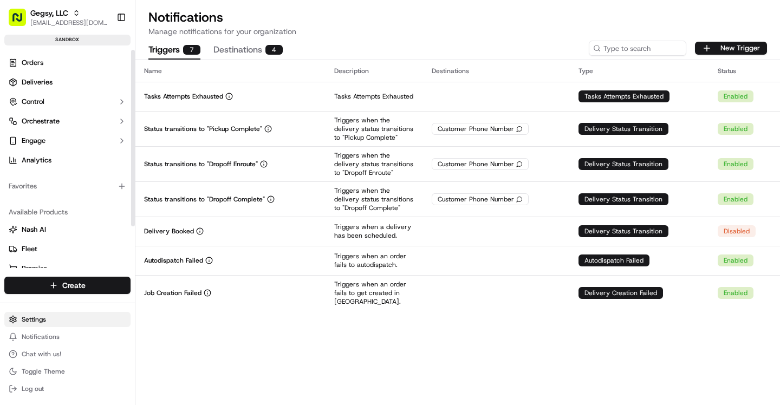
click at [58, 319] on html "Gegsy, LLC [EMAIL_ADDRESS][DOMAIN_NAME] Toggle Sidebar sandbox Orders Deliverie…" at bounding box center [390, 202] width 780 height 405
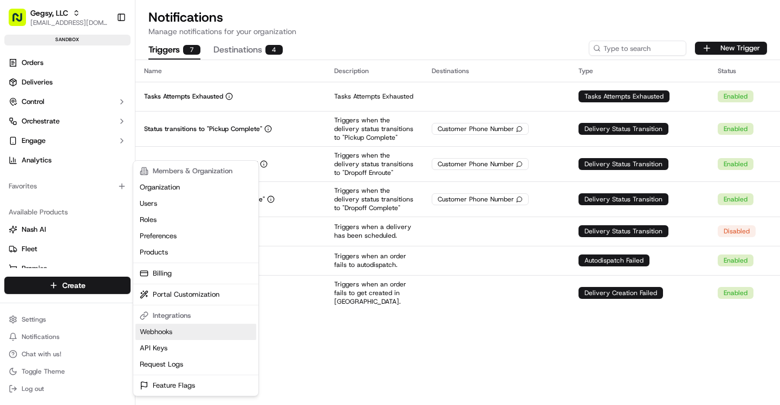
click at [172, 338] on link "Webhooks" at bounding box center [195, 332] width 121 height 16
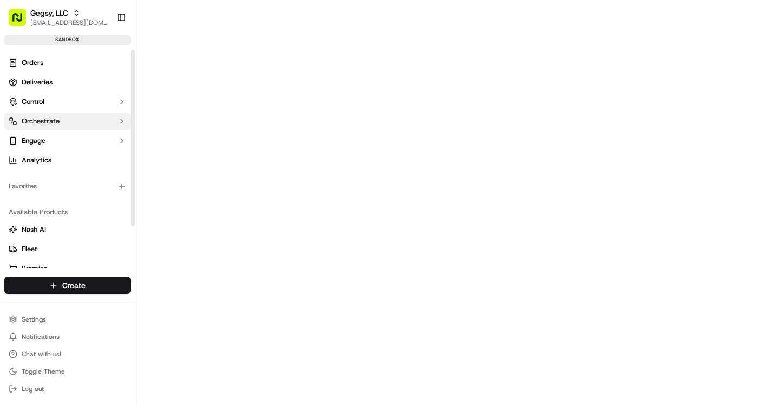
click at [61, 128] on button "Orchestrate" at bounding box center [67, 121] width 126 height 17
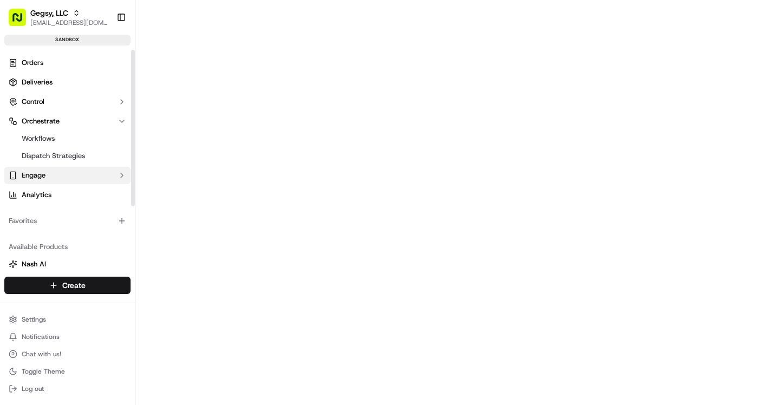
click at [53, 174] on button "Engage" at bounding box center [67, 175] width 126 height 17
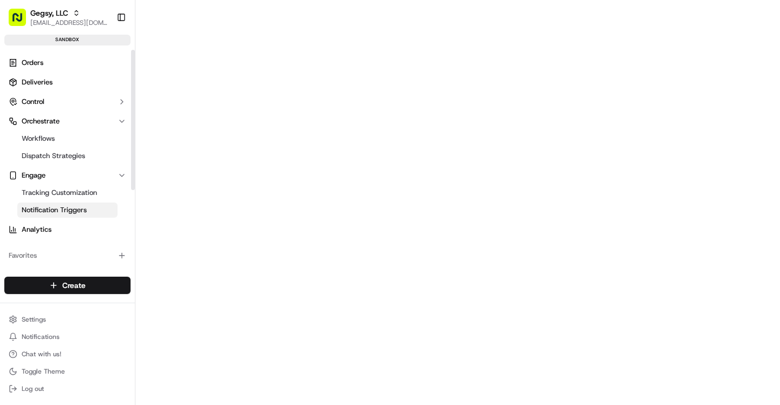
click at [64, 209] on span "Notification Triggers" at bounding box center [54, 210] width 65 height 10
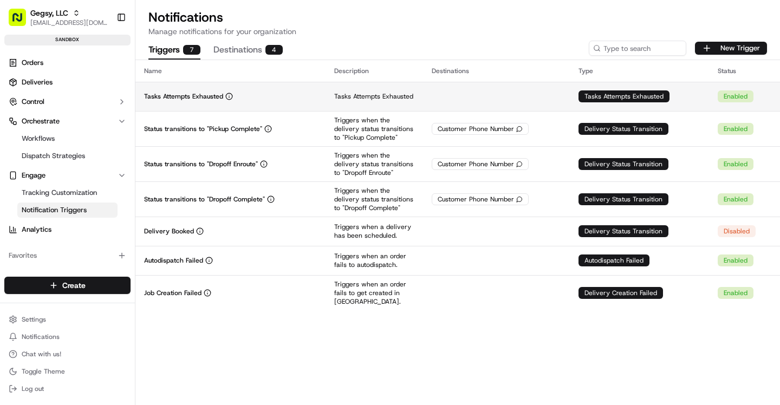
click at [255, 99] on div "Tasks Attempts Exhausted" at bounding box center [230, 96] width 173 height 9
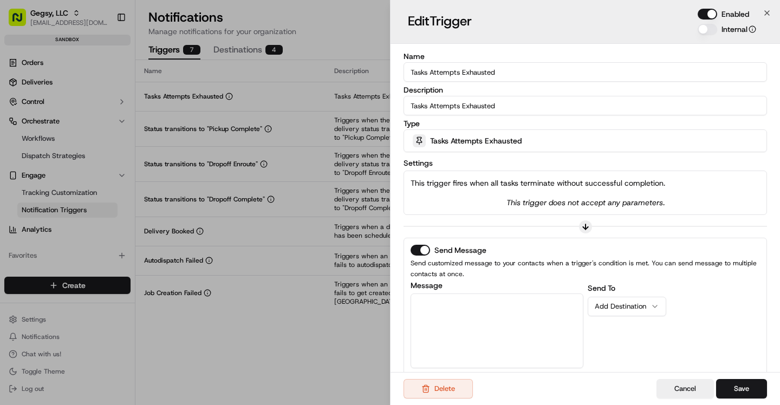
click at [559, 143] on div "Tasks Attempts Exhausted" at bounding box center [585, 141] width 358 height 22
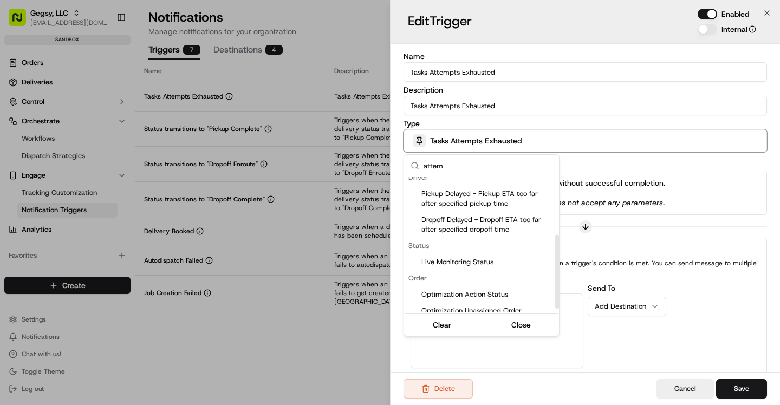
scroll to position [112, 0]
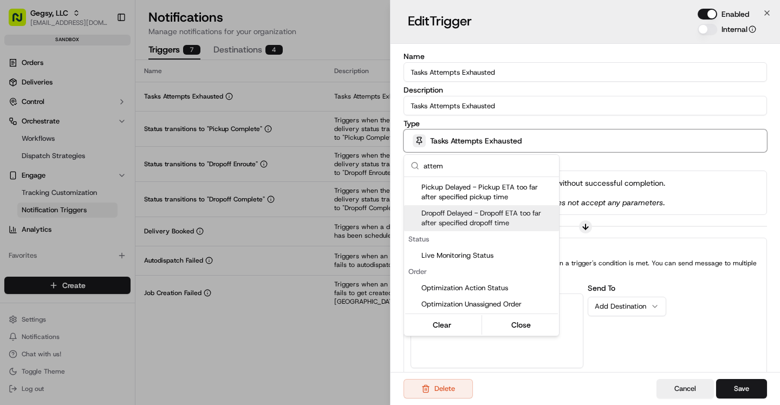
type input "attem"
click at [566, 126] on div at bounding box center [390, 202] width 780 height 405
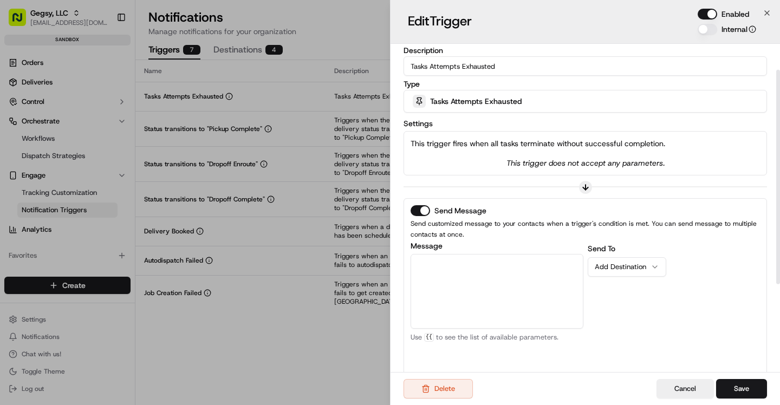
scroll to position [18, 0]
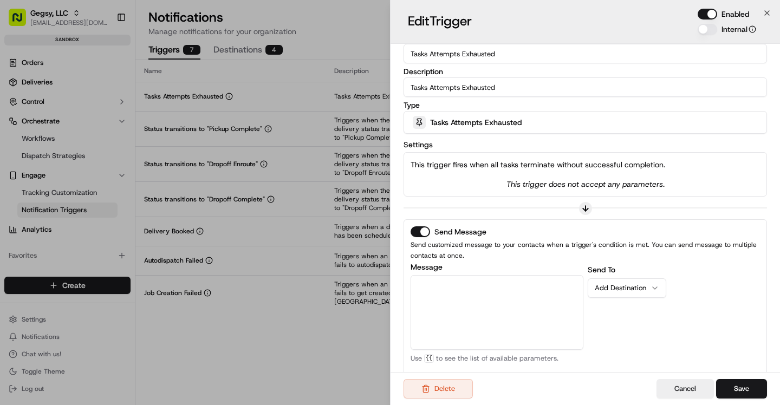
click at [423, 231] on button "Send Message" at bounding box center [421, 232] width 20 height 11
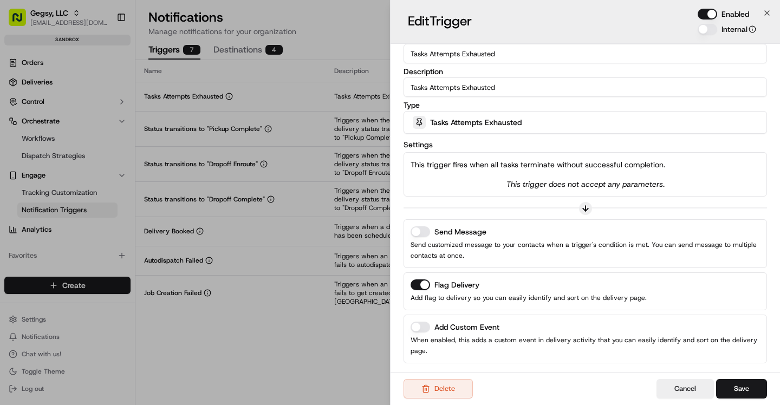
scroll to position [42, 0]
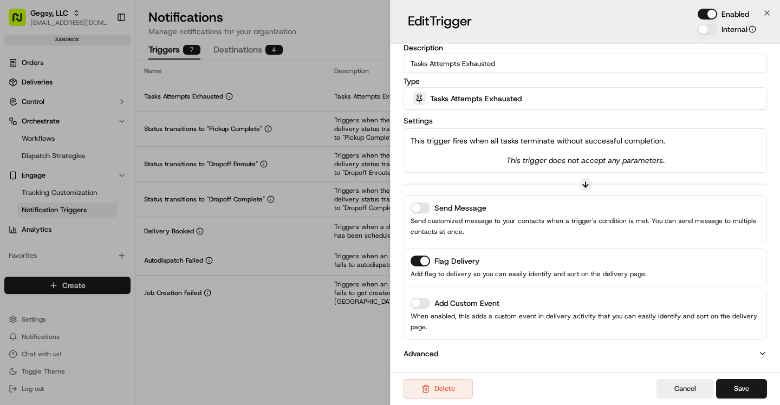
click at [424, 210] on button "Send Message" at bounding box center [421, 208] width 20 height 11
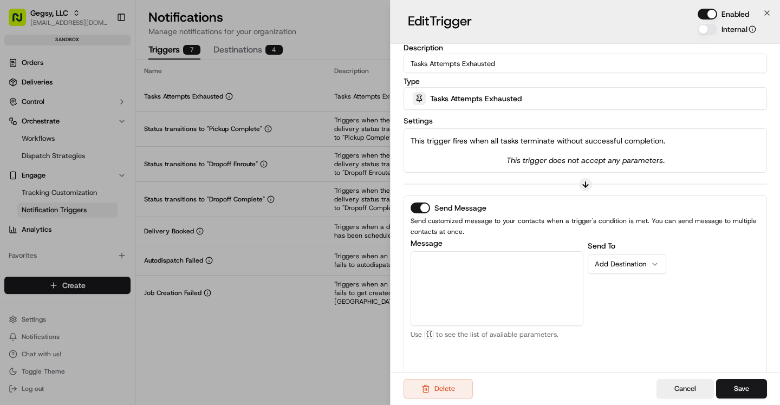
click at [462, 271] on textarea "Message" at bounding box center [497, 288] width 173 height 75
click at [622, 272] on button "Add Destination" at bounding box center [627, 265] width 79 height 20
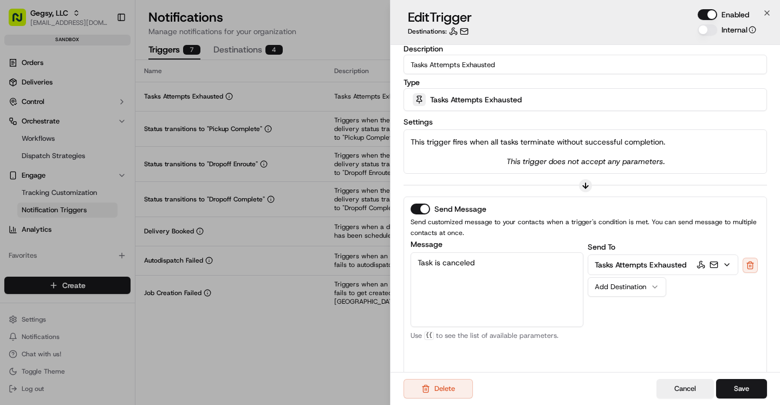
click at [691, 328] on div "Send To Tasks Attempts Exhausted Add Destination" at bounding box center [674, 306] width 173 height 130
click at [525, 272] on textarea "Task is canceled" at bounding box center [497, 290] width 173 height 75
click at [461, 266] on textarea "Task is canceled" at bounding box center [497, 290] width 173 height 75
type textarea "Task attempt exhausted"
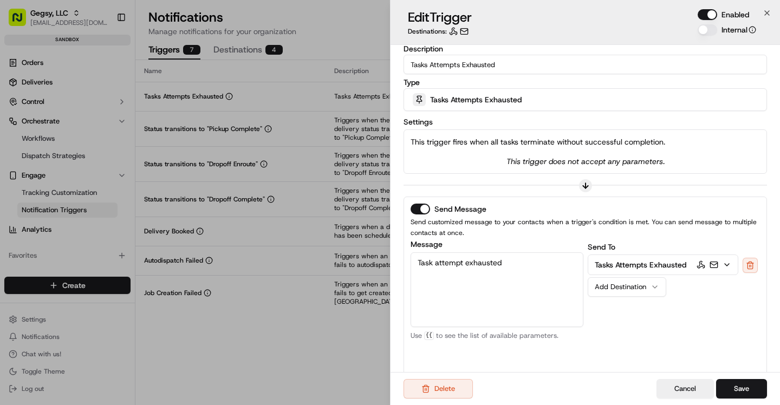
click at [672, 341] on div "Send To Tasks Attempts Exhausted Add Destination" at bounding box center [674, 306] width 173 height 130
click at [742, 388] on button "Save" at bounding box center [741, 389] width 51 height 20
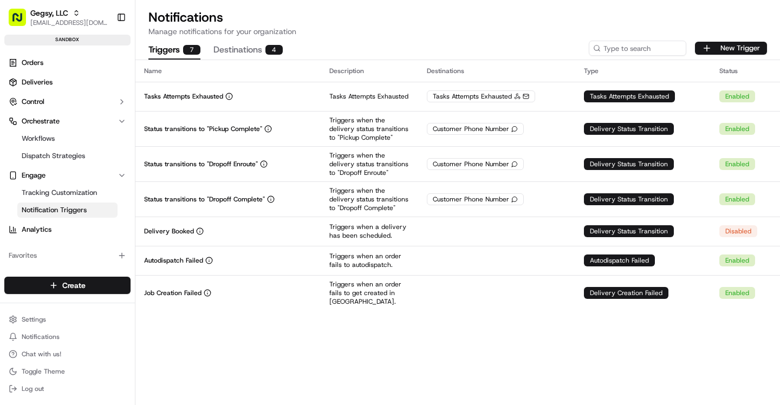
click at [245, 54] on button "Destinations 4" at bounding box center [248, 50] width 69 height 18
click at [163, 56] on button "Triggers 7" at bounding box center [174, 50] width 52 height 18
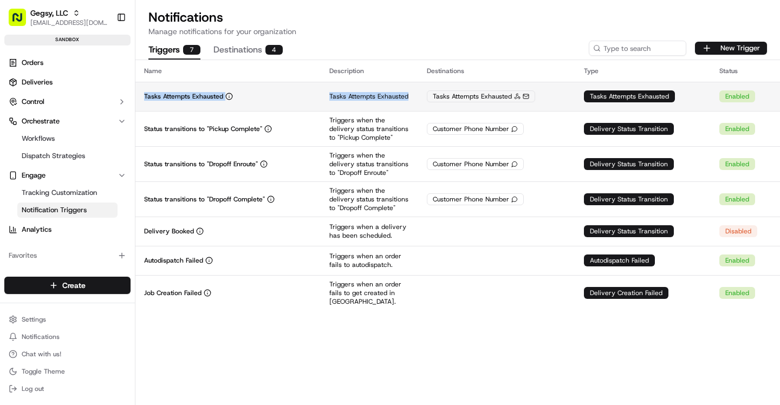
drag, startPoint x: 142, startPoint y: 96, endPoint x: 374, endPoint y: 101, distance: 232.5
click at [374, 101] on tr "Tasks Attempts Exhausted Tasks Attempts Exhausted Tasks Attempts Exhausted Task…" at bounding box center [457, 96] width 645 height 29
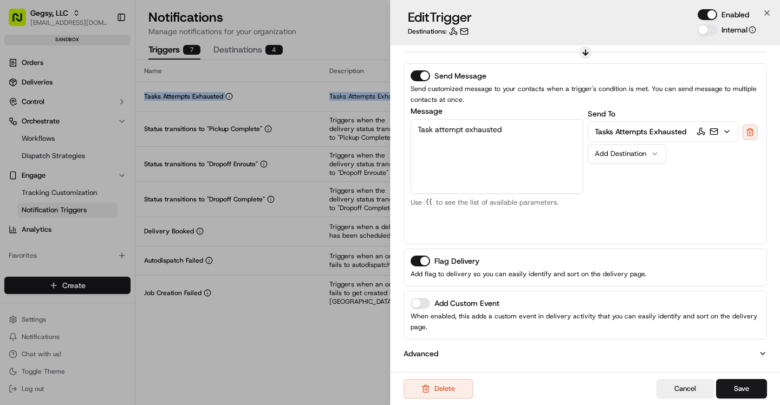
scroll to position [0, 0]
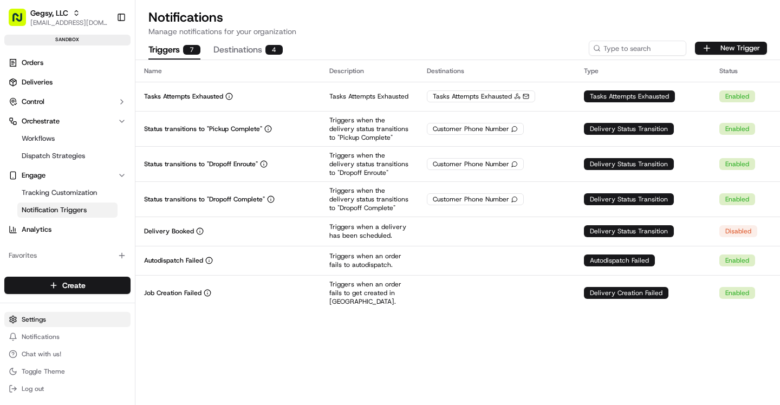
click at [32, 320] on html "Gegsy, LLC [EMAIL_ADDRESS][DOMAIN_NAME] Toggle Sidebar sandbox Orders Deliverie…" at bounding box center [390, 202] width 780 height 405
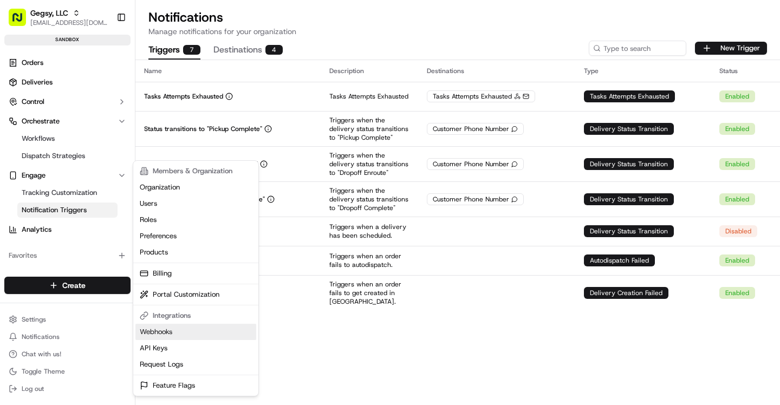
click at [183, 331] on link "Webhooks" at bounding box center [195, 332] width 121 height 16
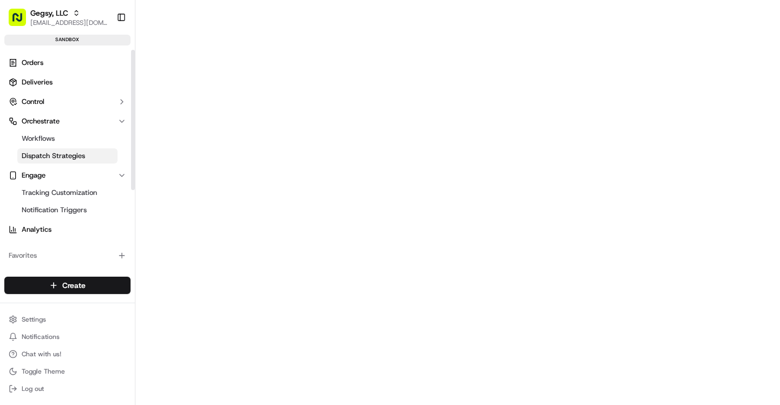
click at [64, 155] on span "Dispatch Strategies" at bounding box center [53, 156] width 63 height 10
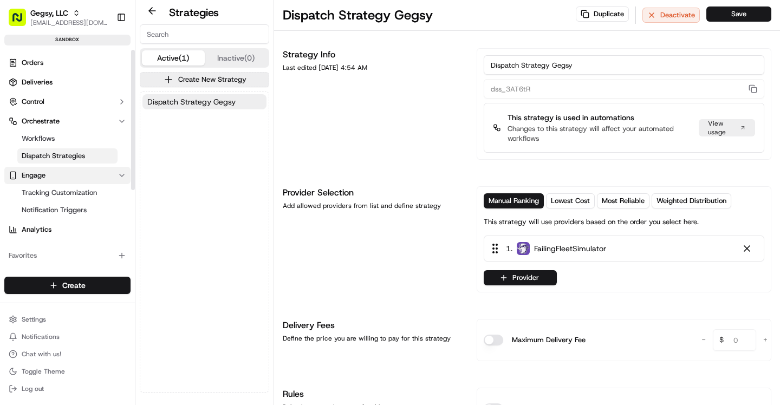
click at [40, 178] on span "Engage" at bounding box center [34, 176] width 24 height 10
click at [54, 208] on span "Notification Triggers" at bounding box center [54, 210] width 65 height 10
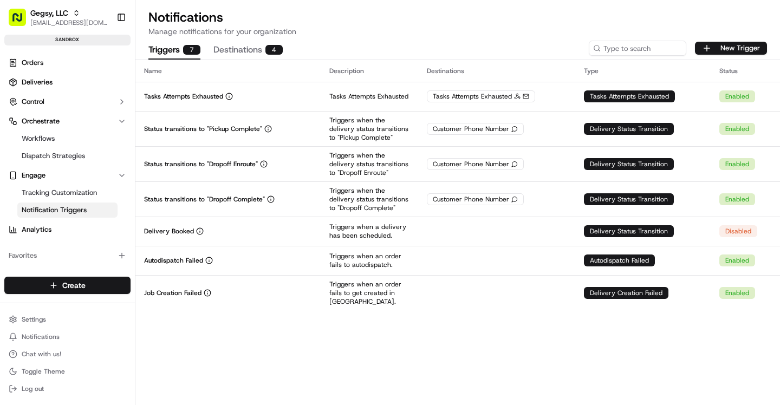
click at [240, 53] on button "Destinations 4" at bounding box center [248, 50] width 69 height 18
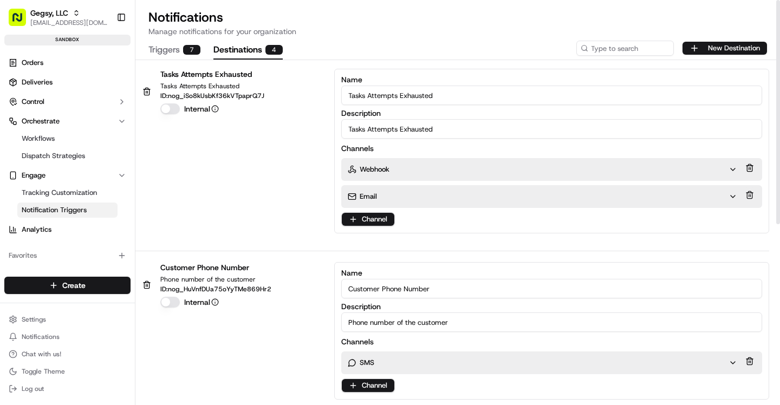
click at [752, 197] on button at bounding box center [750, 194] width 12 height 15
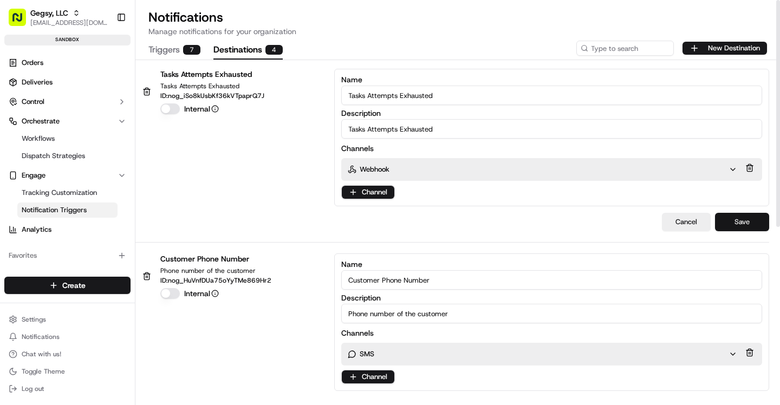
click at [746, 226] on button "Save" at bounding box center [742, 222] width 54 height 18
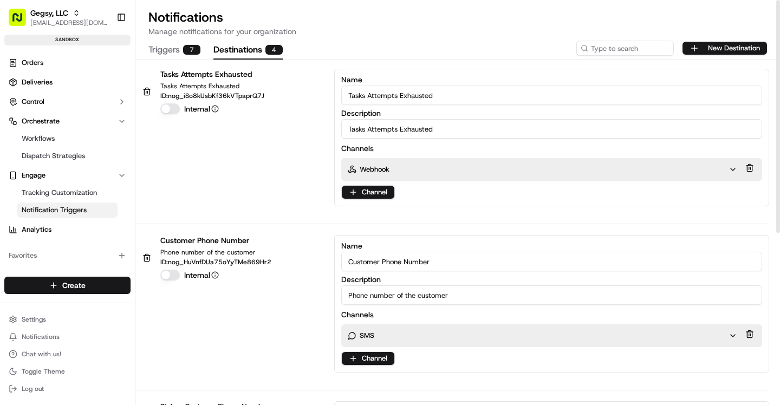
click at [169, 56] on button "Triggers 7" at bounding box center [174, 50] width 52 height 18
click at [248, 52] on button "Destinations 4" at bounding box center [248, 50] width 69 height 18
click at [168, 52] on button "Triggers 7" at bounding box center [174, 50] width 52 height 18
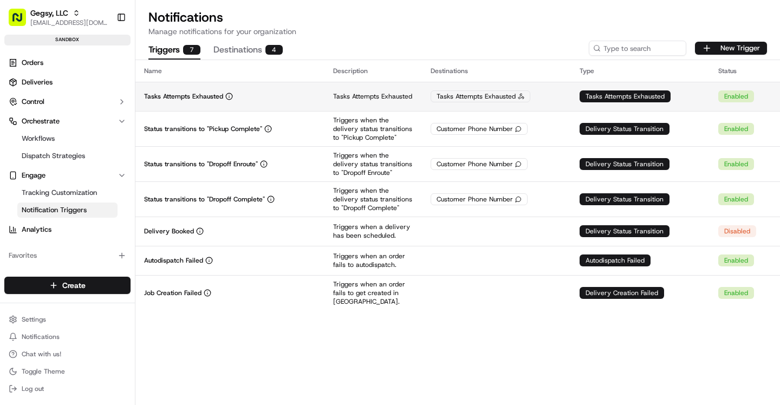
click at [728, 100] on div "Enabled" at bounding box center [737, 96] width 36 height 12
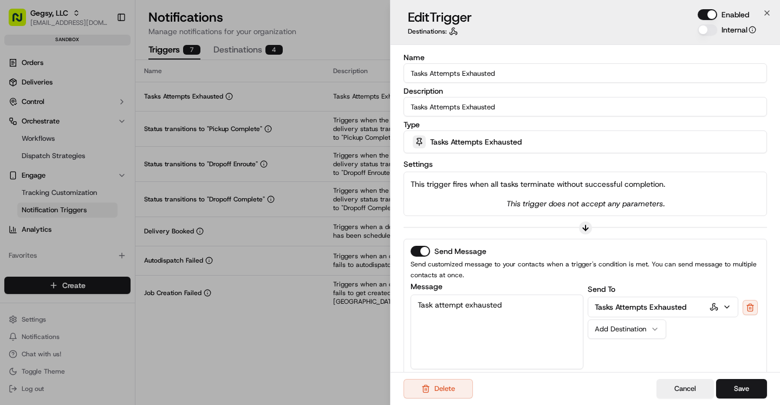
click at [713, 10] on button "Enabled" at bounding box center [708, 14] width 20 height 11
click at [739, 384] on button "Save" at bounding box center [741, 389] width 51 height 20
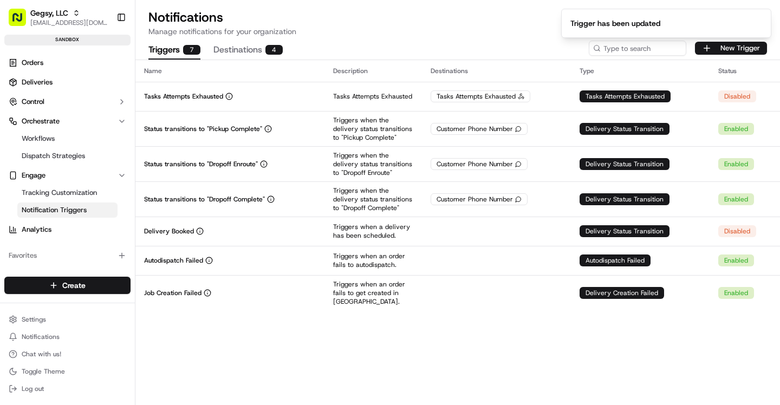
click at [435, 345] on div "Name Description Destinations Type Status Tasks Attempts Exhausted Tasks Attemp…" at bounding box center [457, 232] width 645 height 345
click at [248, 54] on button "Destinations 4" at bounding box center [248, 50] width 69 height 18
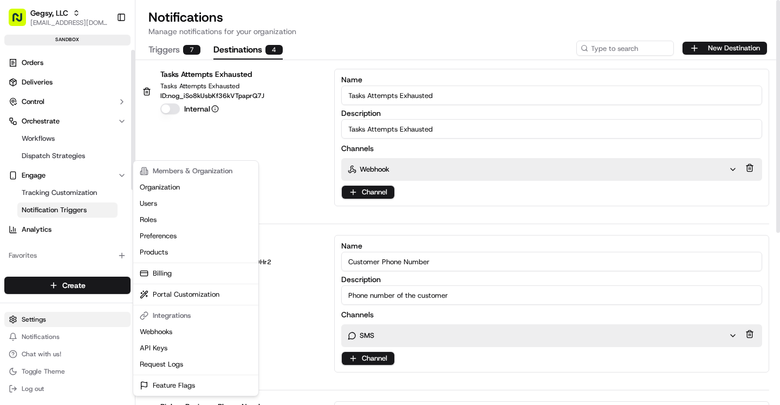
click at [55, 322] on html "Gegsy, LLC [EMAIL_ADDRESS][DOMAIN_NAME] Toggle Sidebar sandbox Orders Deliverie…" at bounding box center [390, 202] width 780 height 405
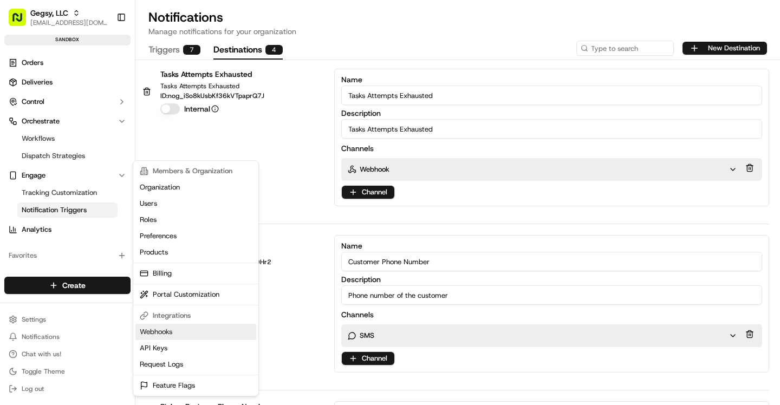
click at [167, 331] on link "Webhooks" at bounding box center [195, 332] width 121 height 16
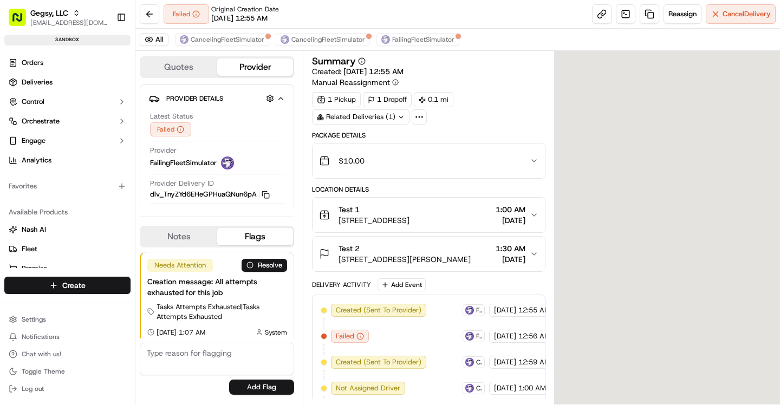
scroll to position [5, 0]
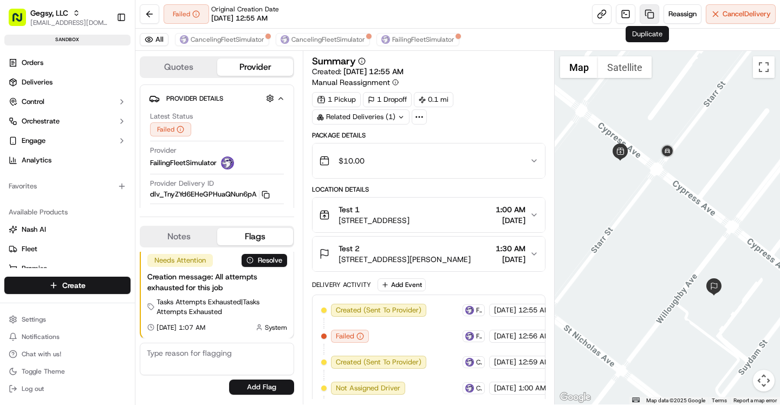
click at [642, 21] on link at bounding box center [650, 14] width 20 height 20
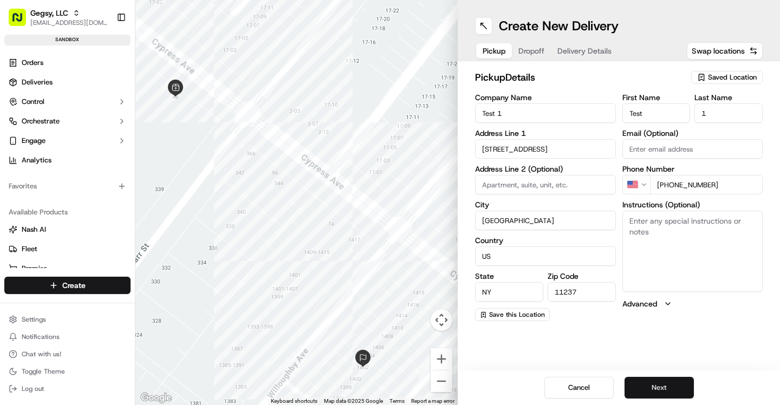
click at [667, 384] on button "Next" at bounding box center [659, 388] width 69 height 22
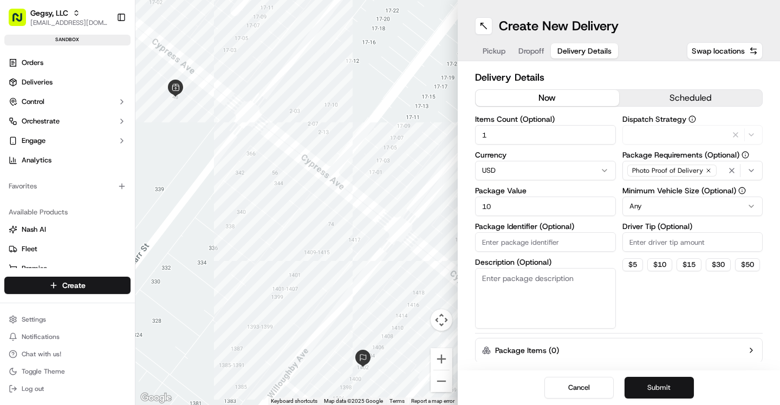
click at [667, 384] on button "Submit" at bounding box center [659, 388] width 69 height 22
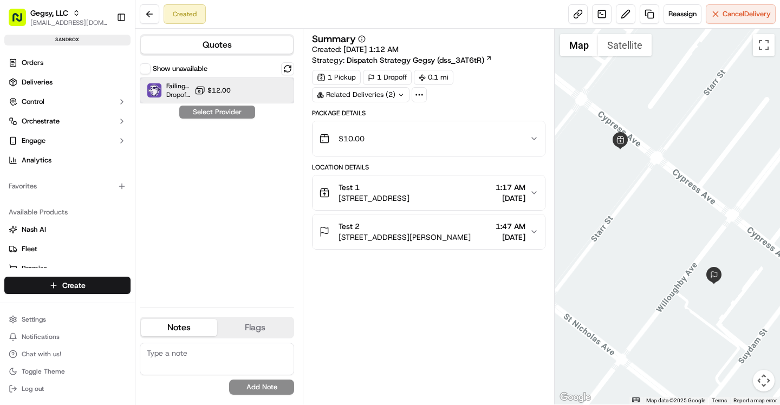
click at [240, 89] on div "FailingFleetSimulator Dropoff ETA 6 minutes $12.00" at bounding box center [217, 90] width 154 height 26
click at [236, 109] on button "Assign Provider" at bounding box center [217, 112] width 77 height 13
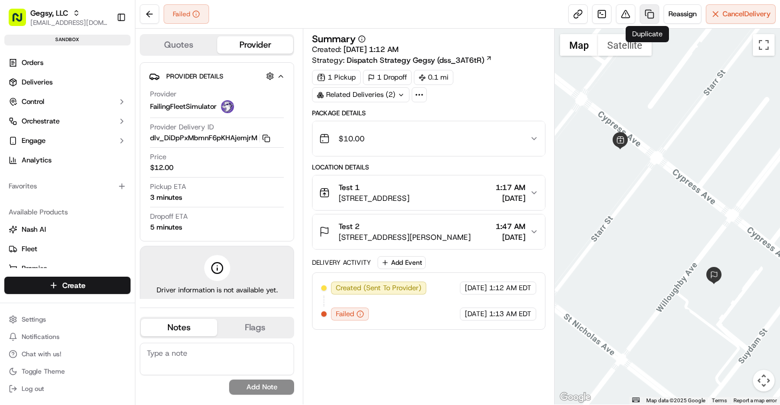
click at [651, 18] on link at bounding box center [650, 14] width 20 height 20
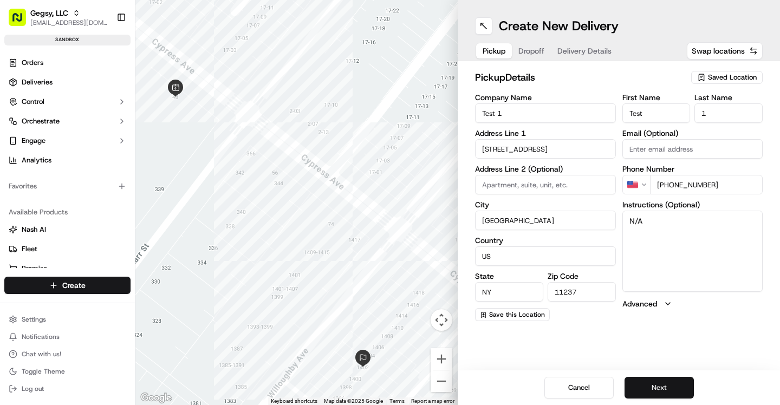
click at [672, 384] on button "Next" at bounding box center [659, 388] width 69 height 22
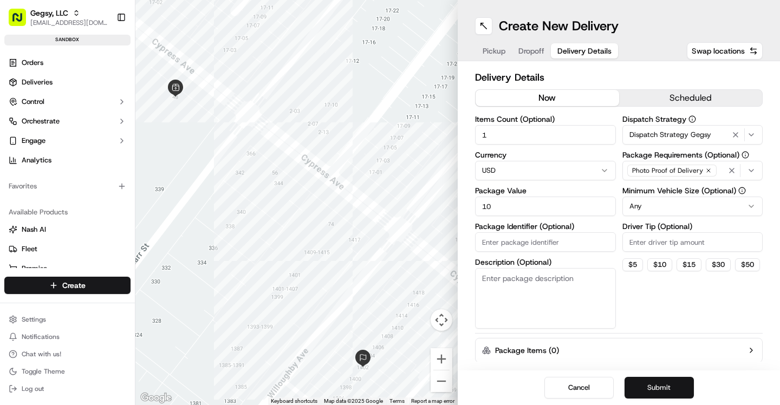
click at [672, 384] on button "Submit" at bounding box center [659, 388] width 69 height 22
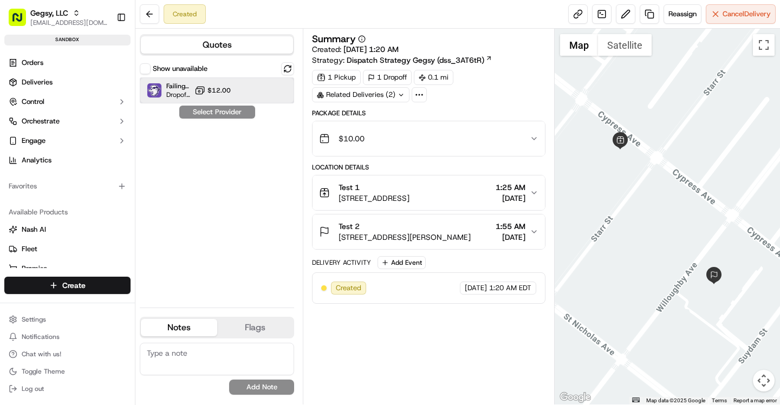
click at [244, 87] on div "FailingFleetSimulator Dropoff ETA 6 minutes $12.00" at bounding box center [217, 90] width 154 height 26
click at [236, 112] on button "Assign Provider" at bounding box center [217, 112] width 77 height 13
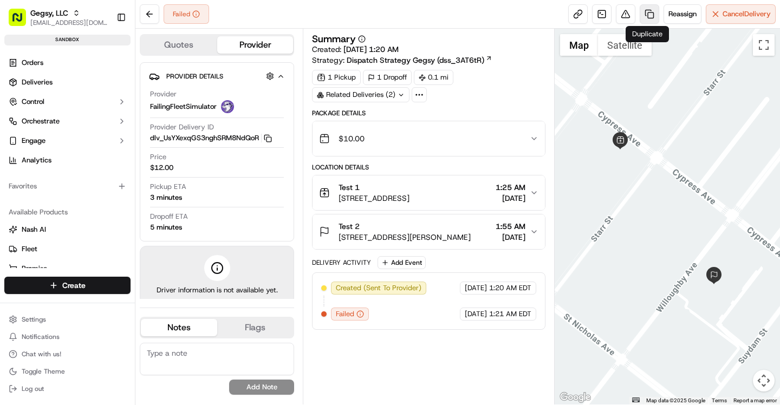
click at [644, 18] on link at bounding box center [650, 14] width 20 height 20
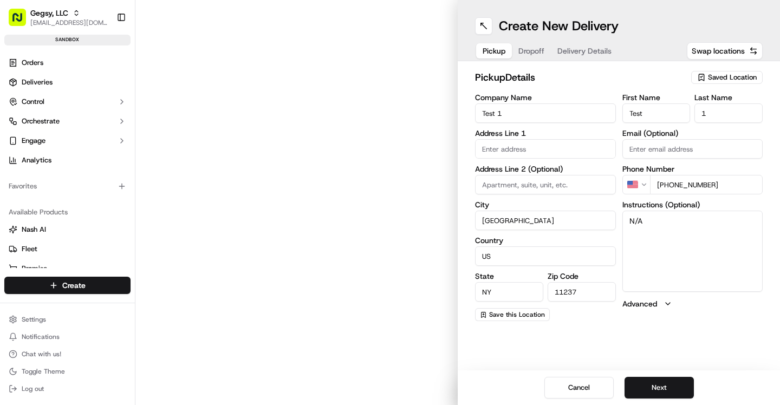
type input "[STREET_ADDRESS]"
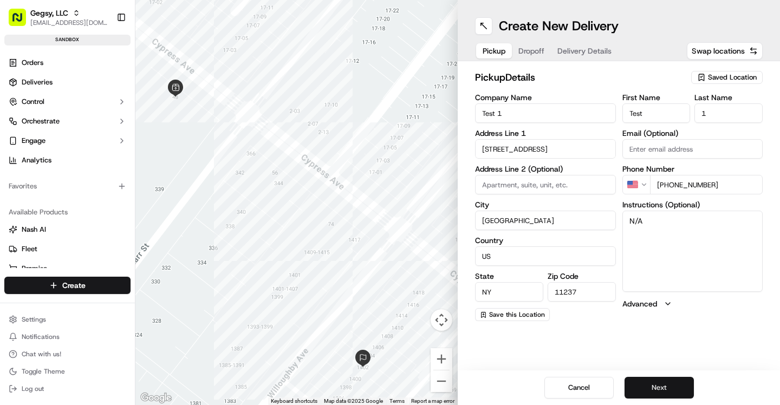
click at [658, 380] on button "Next" at bounding box center [659, 388] width 69 height 22
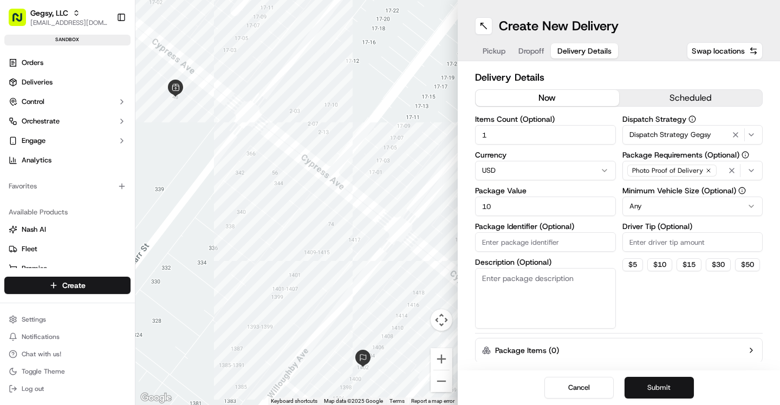
click at [658, 380] on button "Submit" at bounding box center [659, 388] width 69 height 22
click at [658, 380] on div "Cancel Submit" at bounding box center [619, 388] width 322 height 35
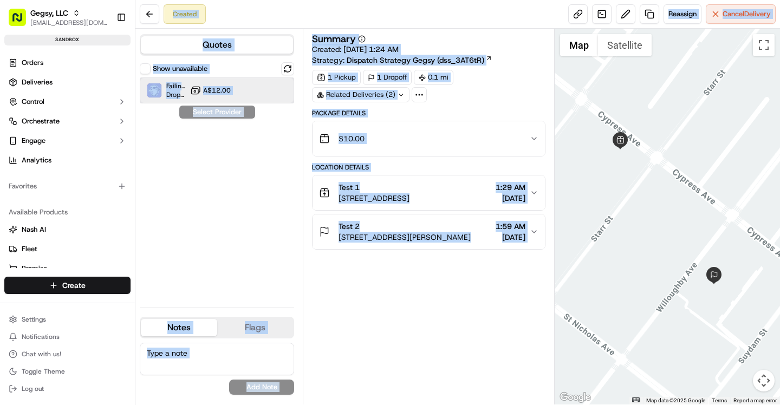
click at [282, 99] on div "FailingFleetSimulator Dropoff ETA 6 minutes A$12.00" at bounding box center [217, 90] width 154 height 26
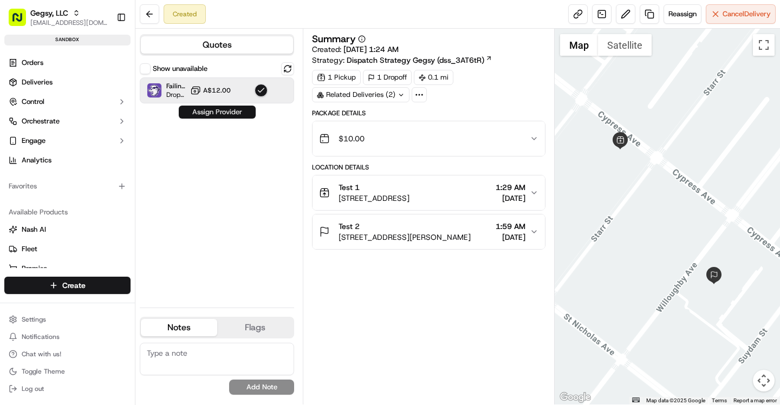
click at [234, 117] on button "Assign Provider" at bounding box center [217, 112] width 77 height 13
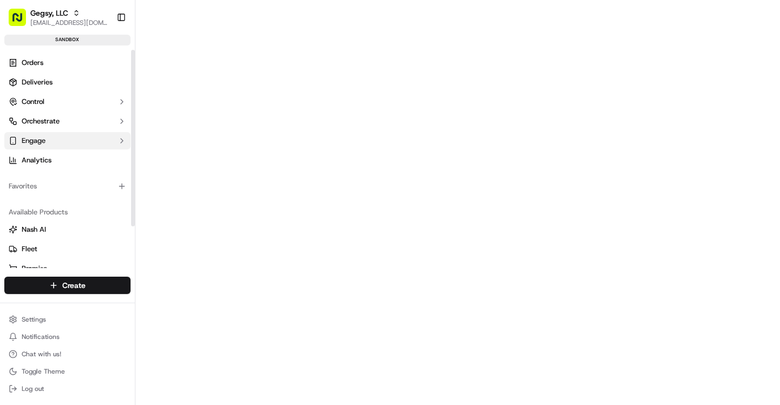
click at [44, 141] on span "Engage" at bounding box center [34, 141] width 24 height 10
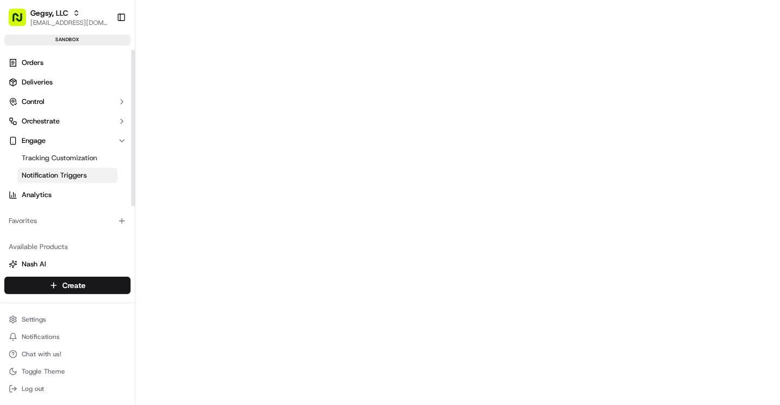
click at [67, 175] on span "Notification Triggers" at bounding box center [54, 176] width 65 height 10
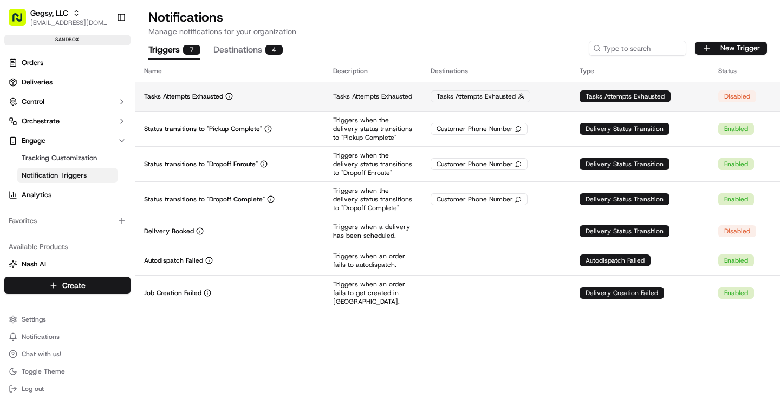
click at [552, 97] on div "Tasks Attempts Exhausted" at bounding box center [497, 96] width 132 height 12
click at [261, 48] on button "Destinations 4" at bounding box center [248, 50] width 69 height 18
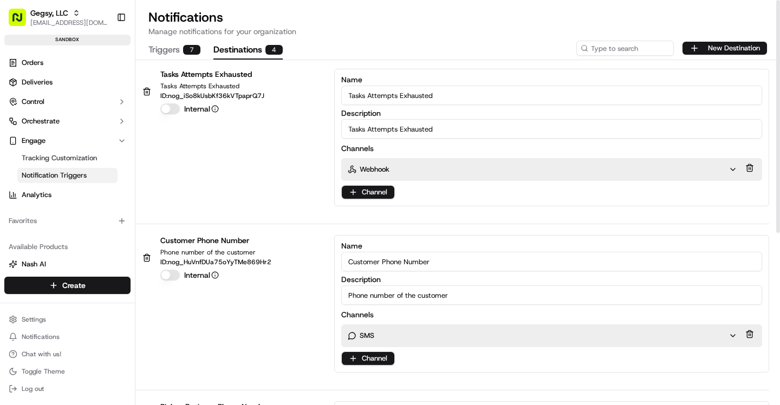
click at [428, 165] on div "Webhook" at bounding box center [538, 170] width 381 height 10
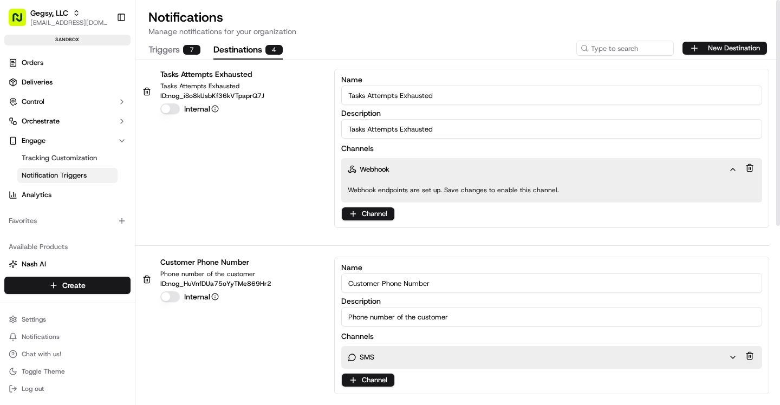
click at [288, 147] on div "Tasks Attempts Exhausted Tasks Attempts Exhausted ID: nog_iSo8kUsbKf36kVTpaprQ7…" at bounding box center [452, 148] width 634 height 159
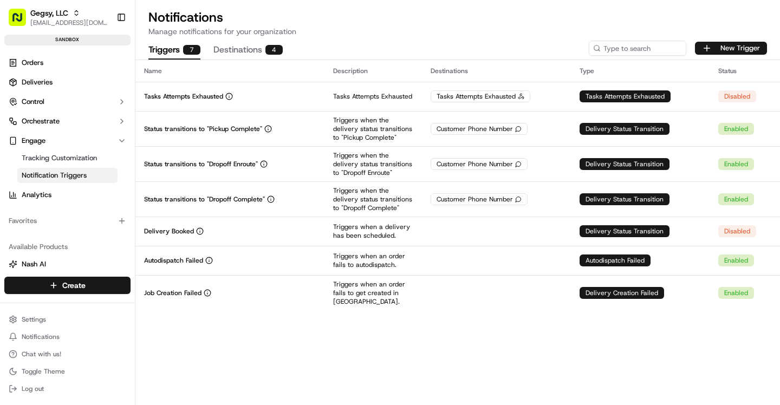
click at [168, 44] on button "Triggers 7" at bounding box center [174, 50] width 52 height 18
click at [734, 95] on div "Disabled" at bounding box center [738, 96] width 38 height 12
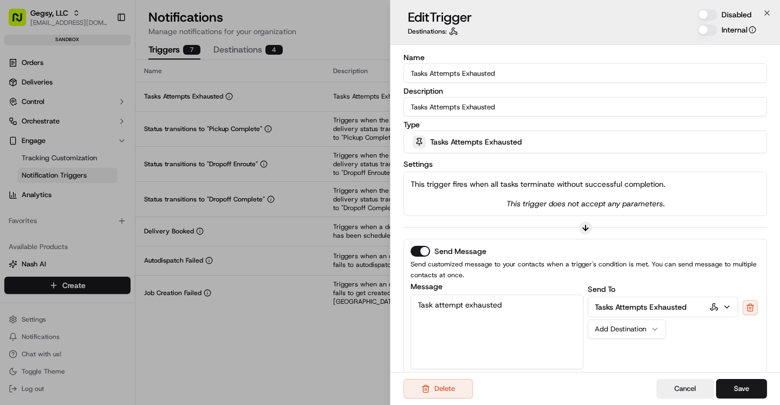
click at [708, 15] on button "Disabled" at bounding box center [708, 14] width 20 height 11
click at [747, 385] on button "Save" at bounding box center [741, 389] width 51 height 20
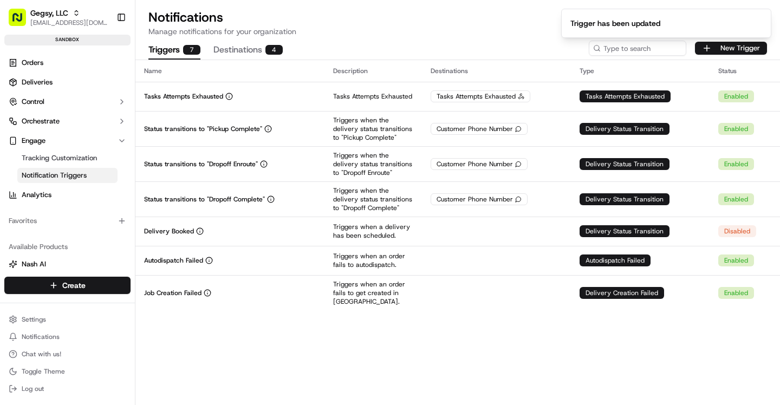
click at [510, 354] on div "Name Description Destinations Type Status Tasks Attempts Exhausted Tasks Attemp…" at bounding box center [457, 232] width 645 height 345
click at [46, 318] on html "Gegsy, LLC [EMAIL_ADDRESS][DOMAIN_NAME] Toggle Sidebar sandbox Orders Deliverie…" at bounding box center [390, 202] width 780 height 405
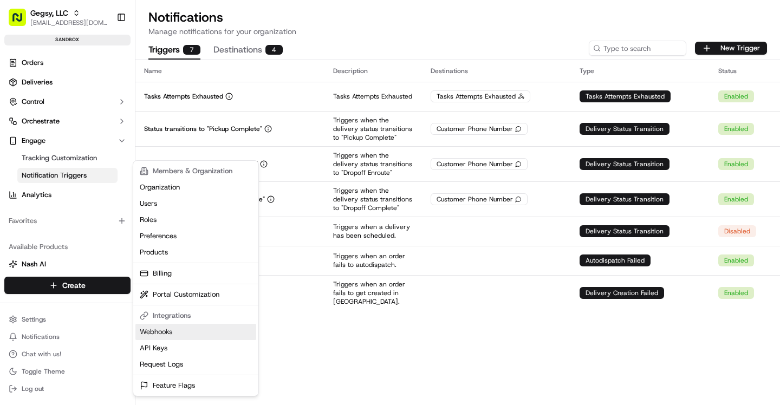
click at [174, 336] on link "Webhooks" at bounding box center [195, 332] width 121 height 16
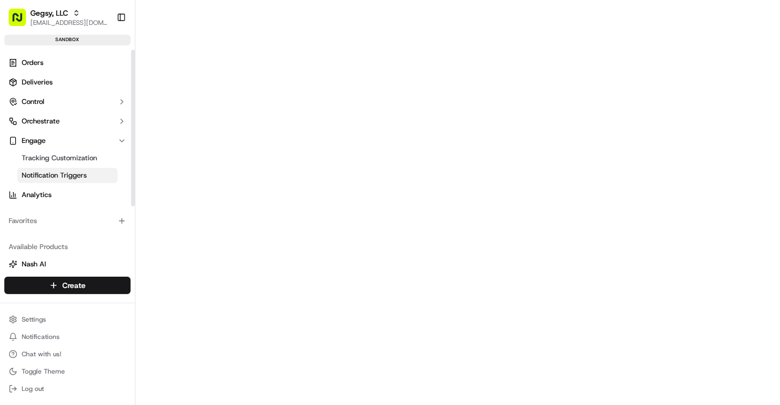
click at [58, 171] on span "Notification Triggers" at bounding box center [54, 176] width 65 height 10
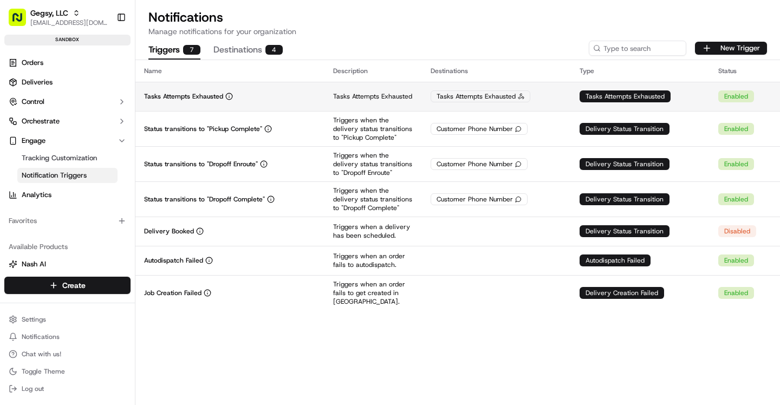
click at [287, 101] on td "Tasks Attempts Exhausted" at bounding box center [229, 96] width 189 height 29
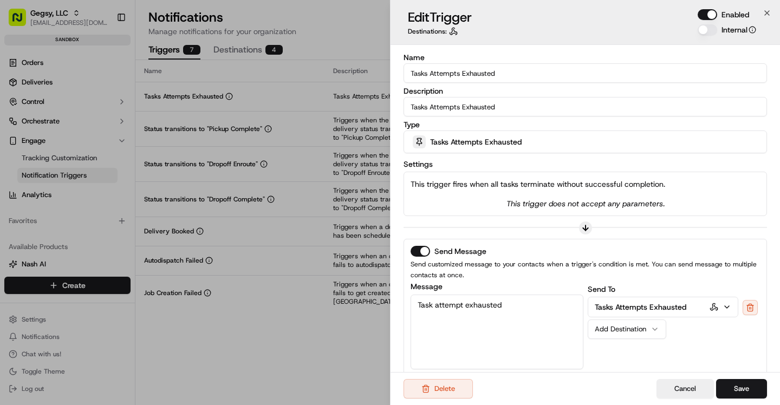
click at [557, 143] on div "Tasks Attempts Exhausted" at bounding box center [585, 142] width 358 height 22
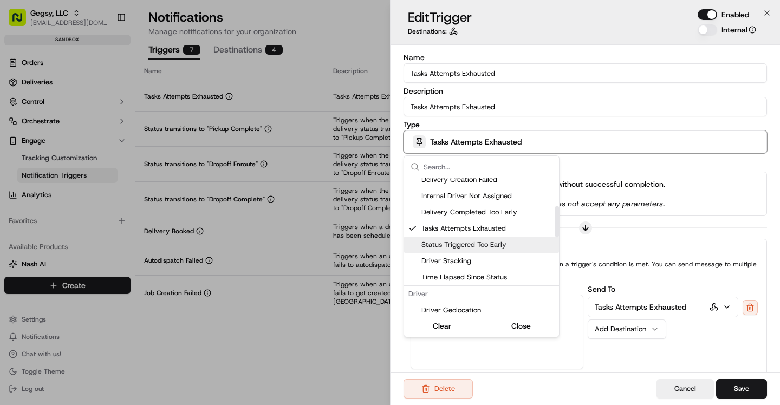
scroll to position [90, 0]
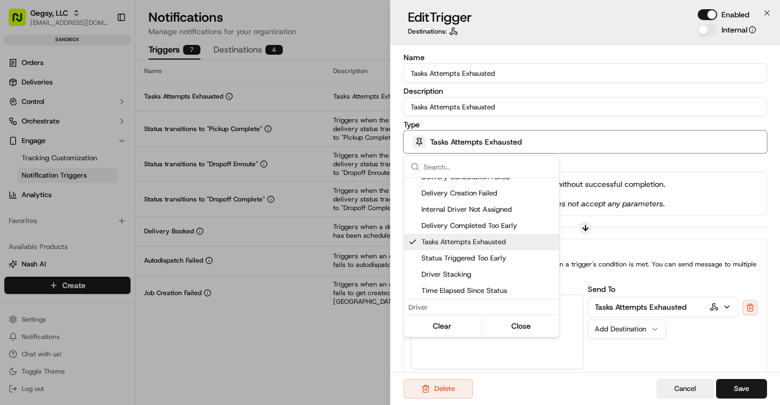
drag, startPoint x: 513, startPoint y: 242, endPoint x: 312, endPoint y: 338, distance: 223.5
click at [312, 338] on body "Gegsy, LLC [EMAIL_ADDRESS][DOMAIN_NAME] Toggle Sidebar sandbox Orders Deliverie…" at bounding box center [390, 202] width 780 height 405
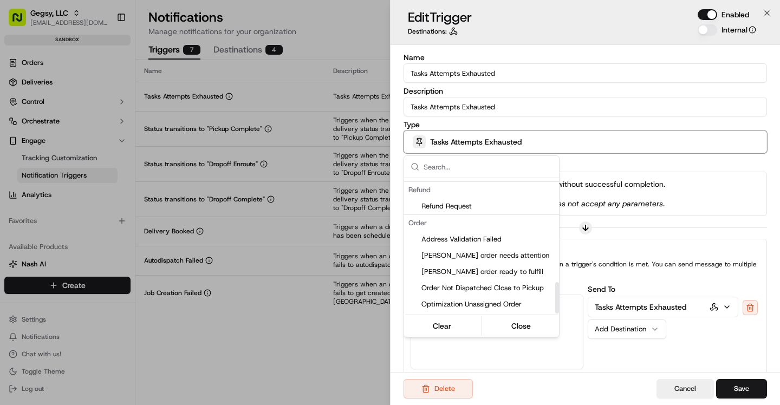
scroll to position [449, 0]
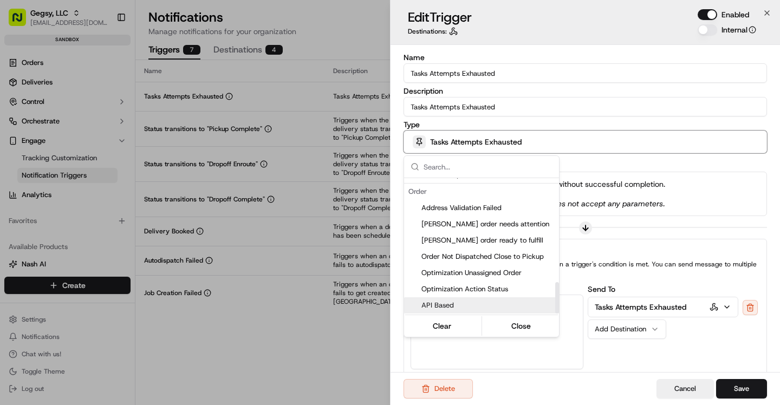
click at [456, 302] on span "API Based" at bounding box center [488, 306] width 133 height 10
click at [675, 386] on div at bounding box center [390, 202] width 780 height 405
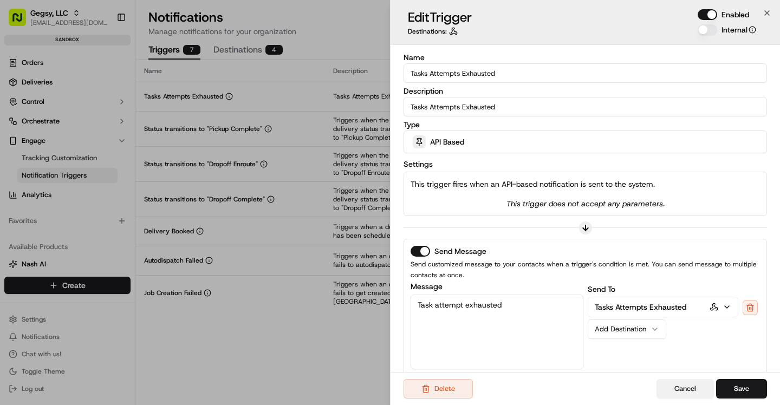
click at [696, 390] on button "Cancel" at bounding box center [685, 389] width 57 height 20
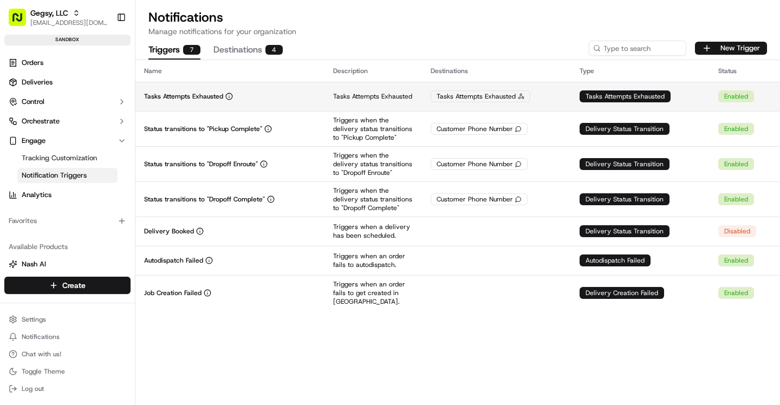
click at [377, 99] on p "Tasks Attempts Exhausted" at bounding box center [373, 96] width 80 height 9
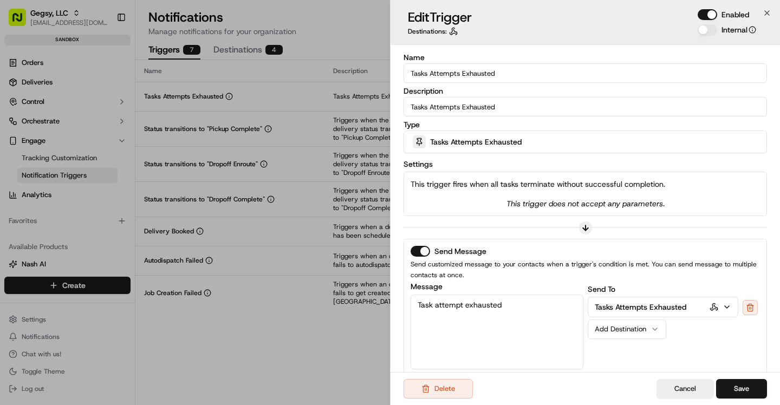
click at [572, 146] on div "Tasks Attempts Exhausted" at bounding box center [585, 142] width 358 height 22
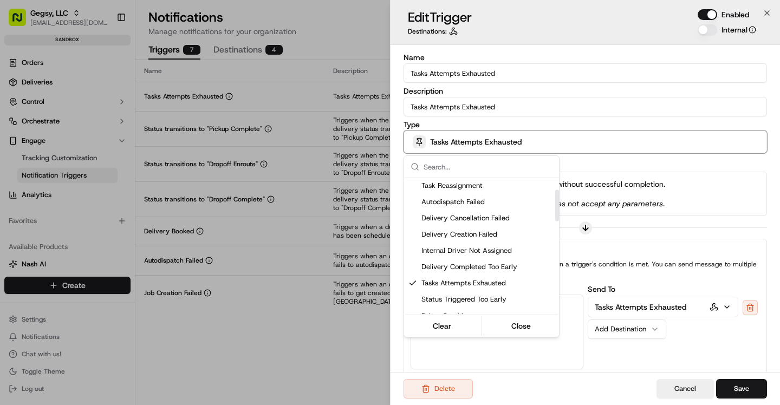
scroll to position [47, 0]
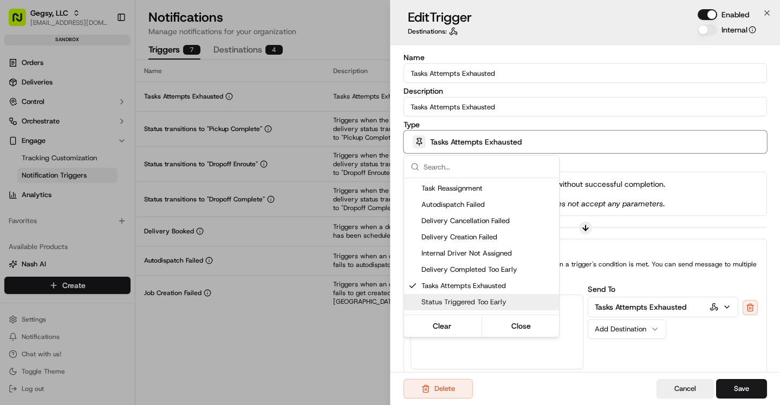
click at [332, 41] on div at bounding box center [390, 202] width 780 height 405
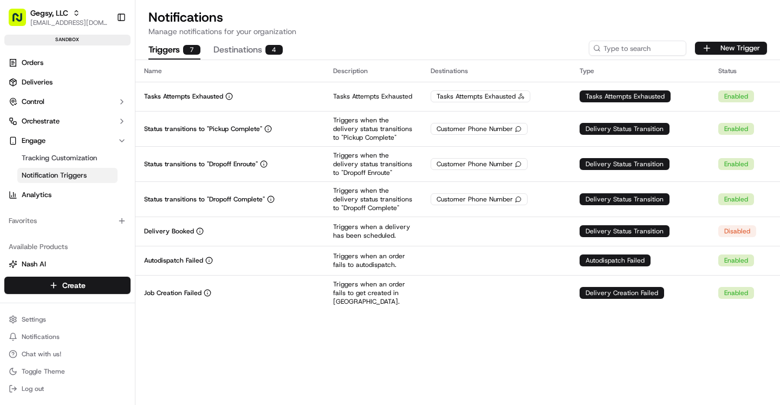
click at [245, 48] on button "Destinations 4" at bounding box center [248, 50] width 69 height 18
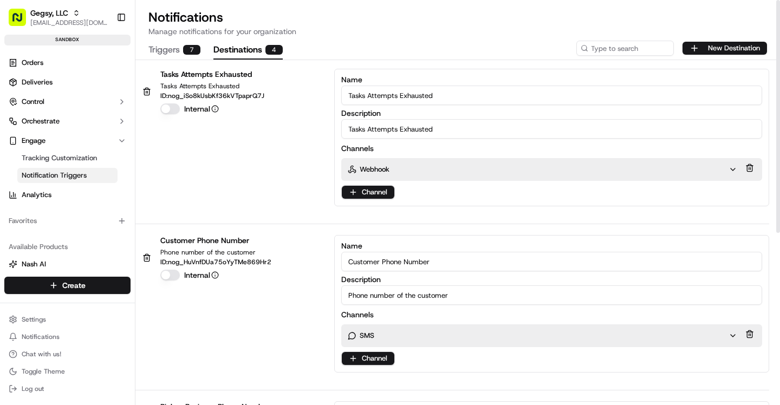
click at [170, 49] on button "Triggers 7" at bounding box center [174, 50] width 52 height 18
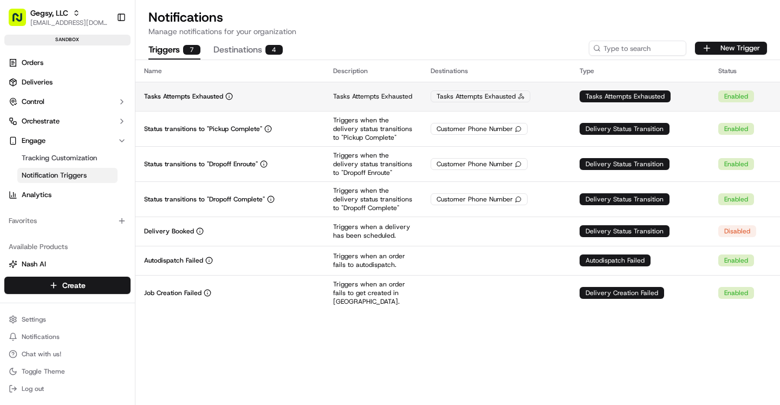
click at [401, 96] on p "Tasks Attempts Exhausted" at bounding box center [373, 96] width 80 height 9
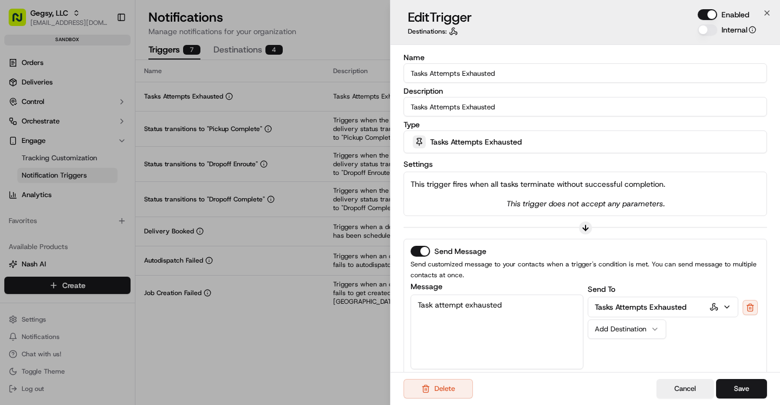
click at [635, 308] on p "Tasks Attempts Exhausted" at bounding box center [641, 307] width 92 height 11
click at [565, 284] on label "Message" at bounding box center [497, 287] width 173 height 8
click at [565, 295] on textarea "Task attempt exhausted" at bounding box center [497, 332] width 173 height 75
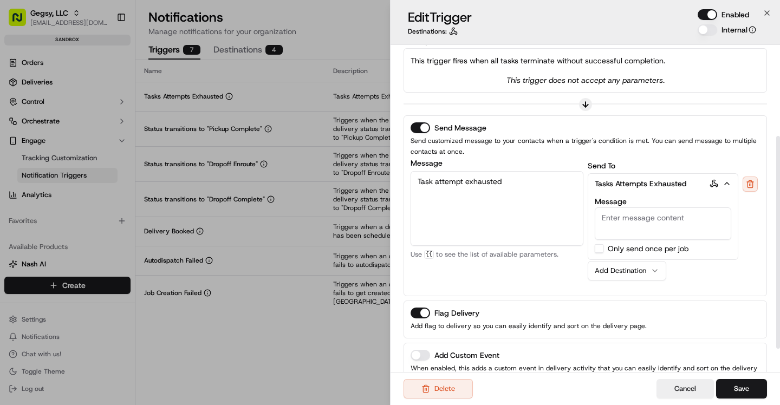
scroll to position [149, 0]
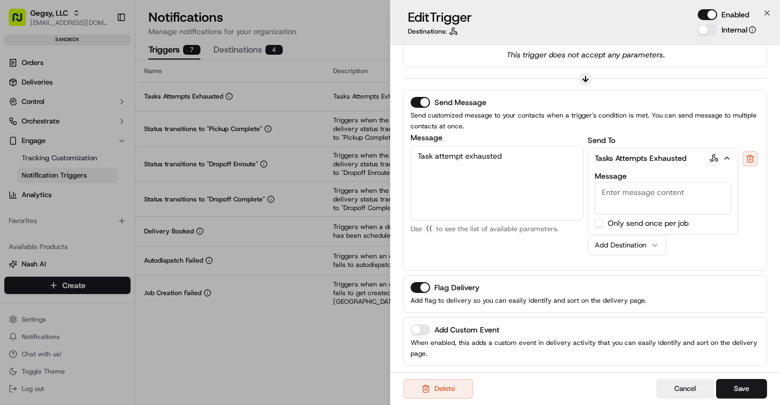
click at [718, 249] on div "Send To Tasks Attempts Exhausted Message Customer Email Customer First Name Cus…" at bounding box center [674, 199] width 173 height 130
click at [645, 196] on textarea "Message" at bounding box center [663, 198] width 137 height 33
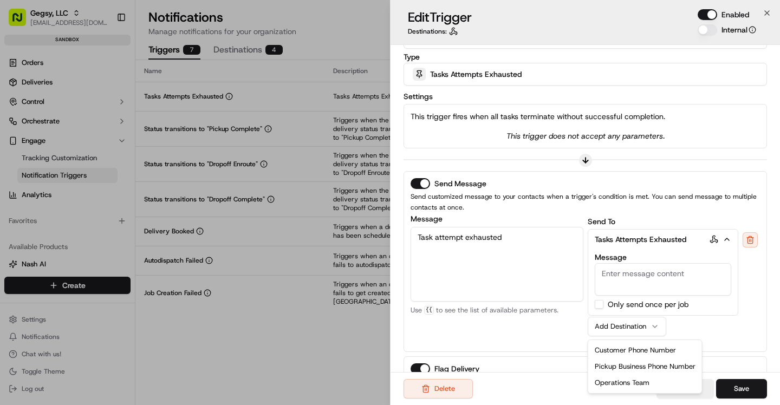
click at [637, 322] on div "Add Destination" at bounding box center [623, 327] width 56 height 10
click at [753, 239] on button at bounding box center [750, 239] width 15 height 15
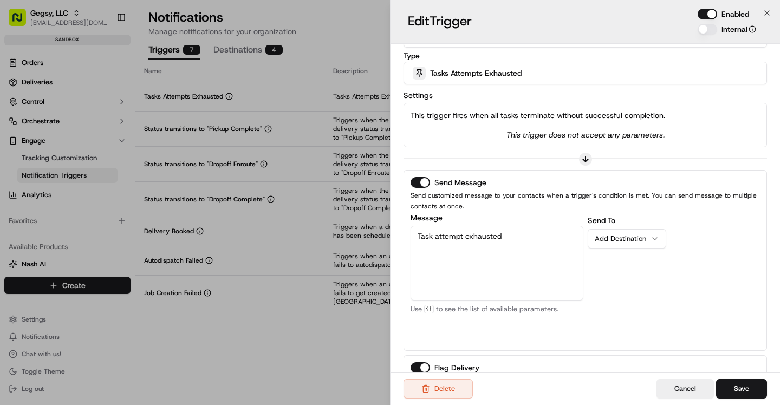
click at [656, 235] on icon "button" at bounding box center [655, 239] width 9 height 9
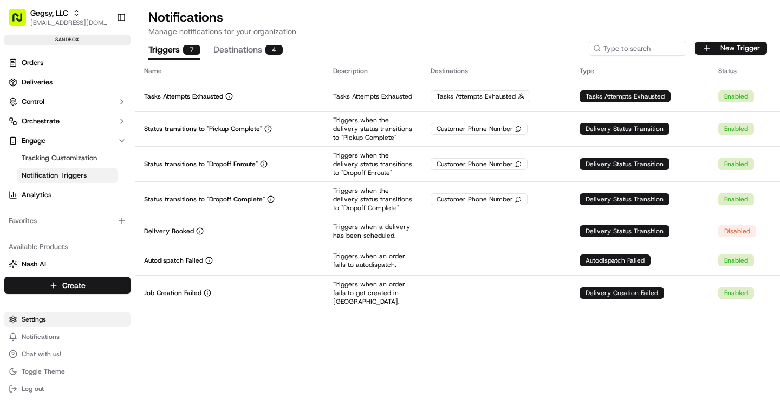
click at [61, 316] on html "Gegsy, LLC [EMAIL_ADDRESS][DOMAIN_NAME] Toggle Sidebar sandbox Orders Deliverie…" at bounding box center [390, 202] width 780 height 405
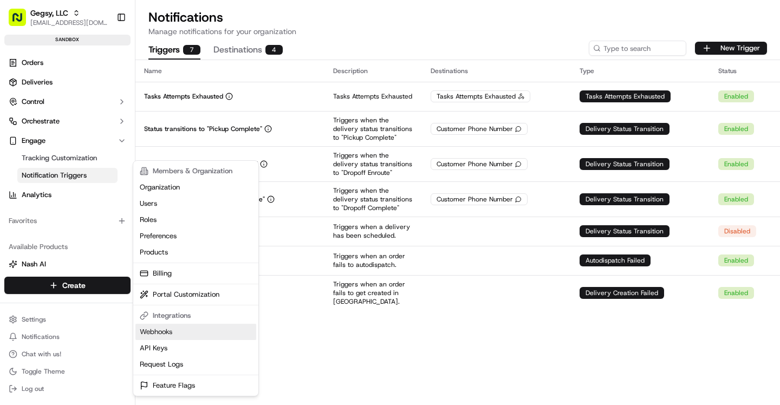
click at [186, 327] on link "Webhooks" at bounding box center [195, 332] width 121 height 16
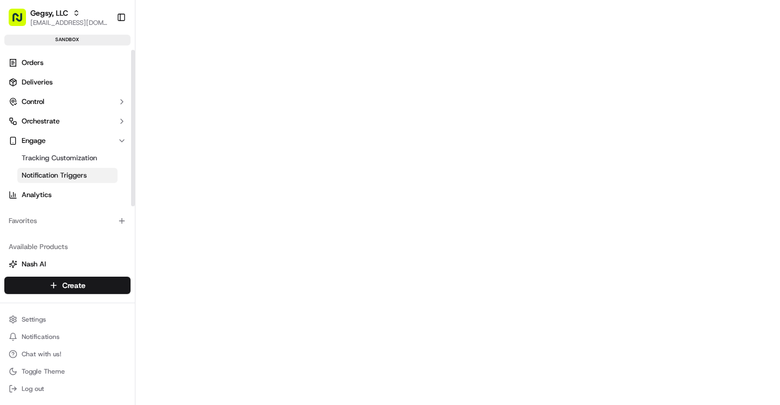
click at [60, 176] on span "Notification Triggers" at bounding box center [54, 176] width 65 height 10
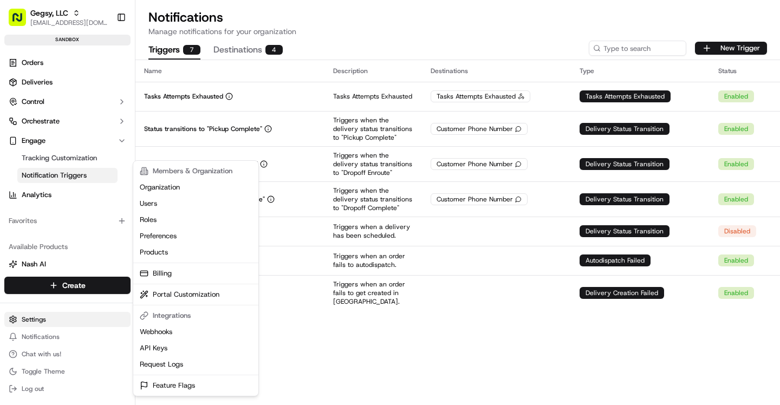
click at [38, 315] on html "Gegsy, LLC [EMAIL_ADDRESS][DOMAIN_NAME] Toggle Sidebar sandbox Orders Deliverie…" at bounding box center [390, 202] width 780 height 405
click at [170, 334] on link "Webhooks" at bounding box center [195, 332] width 121 height 16
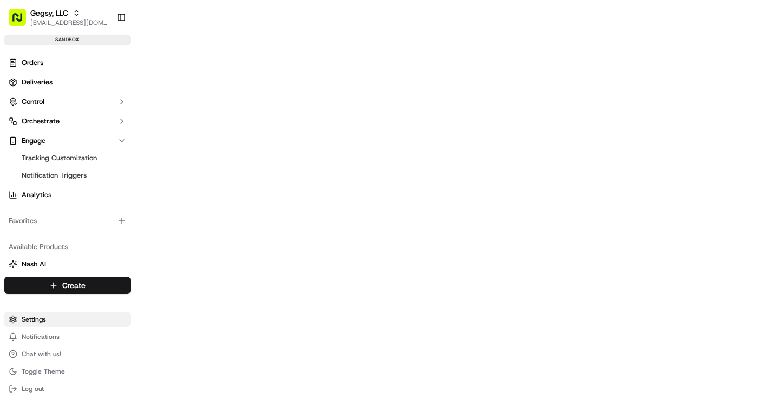
click at [47, 319] on html "Gegsy, LLC [EMAIL_ADDRESS][DOMAIN_NAME] Toggle Sidebar sandbox Orders Deliverie…" at bounding box center [390, 202] width 780 height 405
click at [58, 323] on html "Gegsy, LLC [EMAIL_ADDRESS][DOMAIN_NAME] Toggle Sidebar sandbox Orders Deliverie…" at bounding box center [390, 202] width 780 height 405
